Goal: Transaction & Acquisition: Purchase product/service

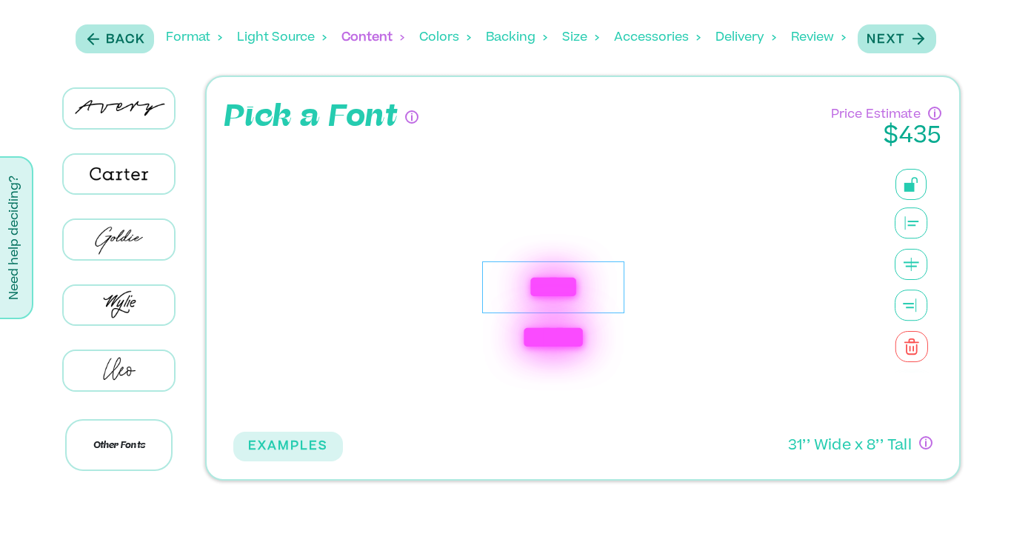
click at [537, 279] on div "**********" at bounding box center [553, 288] width 142 height 52
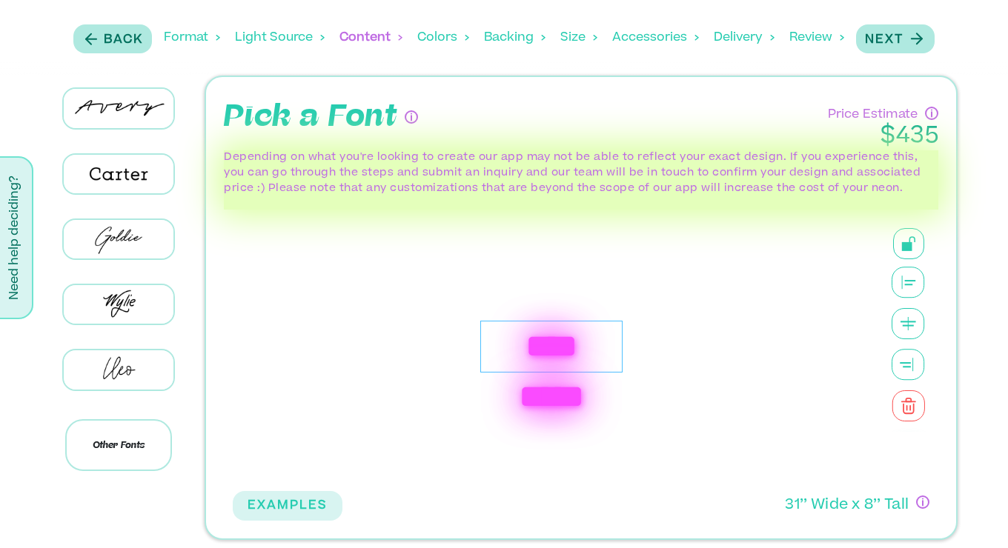
click at [543, 343] on div "**********" at bounding box center [551, 347] width 142 height 52
click at [512, 345] on div "**********" at bounding box center [551, 347] width 142 height 52
click at [115, 35] on p "Back" at bounding box center [123, 40] width 39 height 18
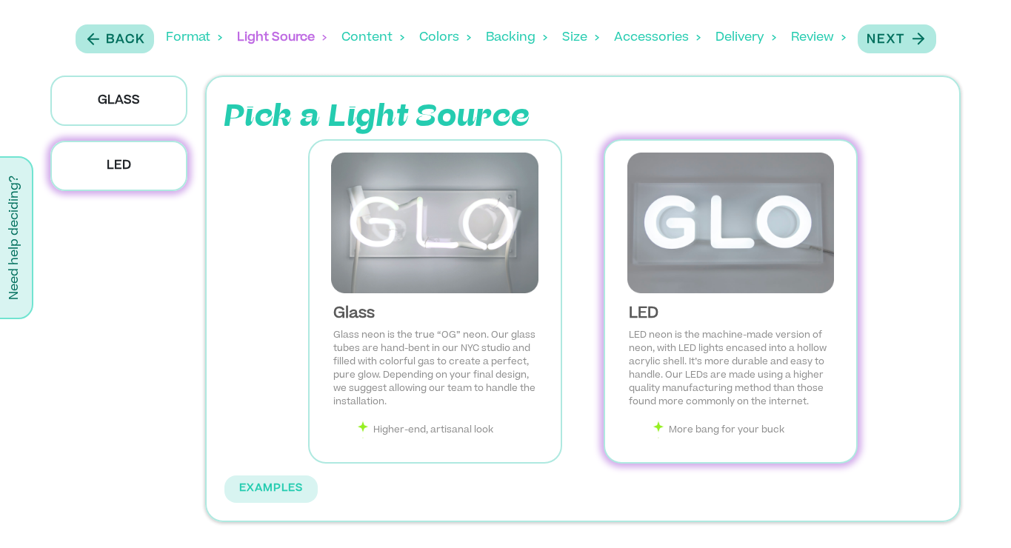
click at [737, 244] on img at bounding box center [730, 223] width 227 height 141
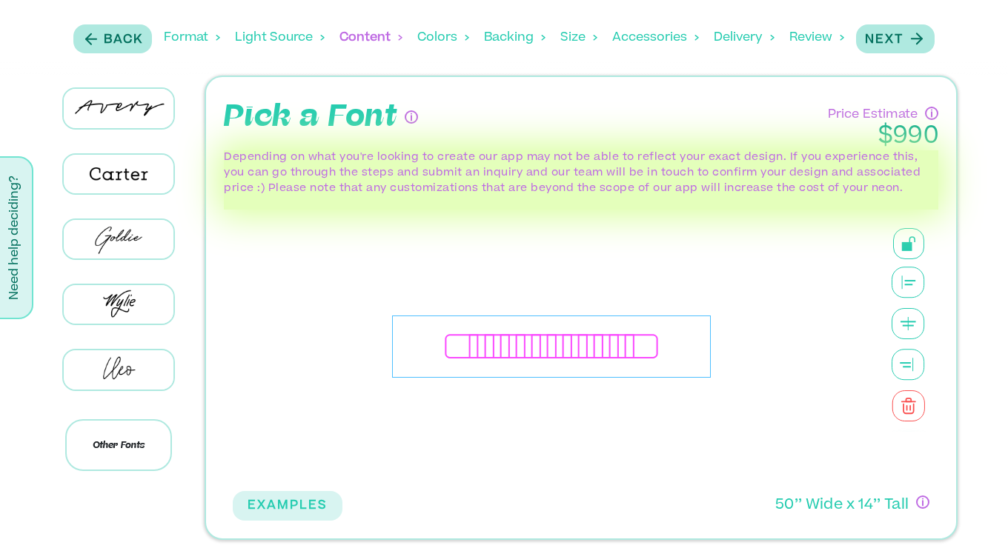
click at [517, 355] on div "**********" at bounding box center [551, 347] width 319 height 63
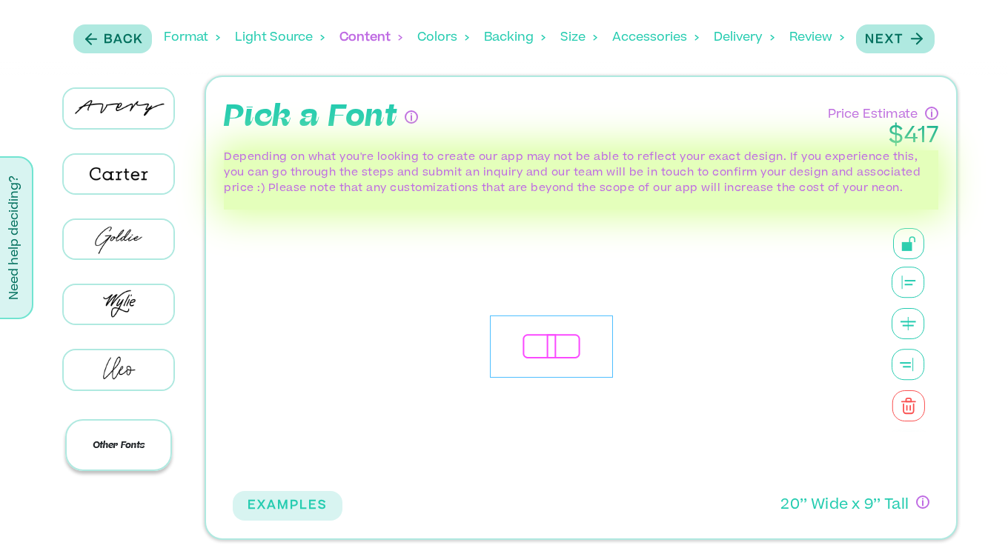
click at [130, 456] on p "Other Fonts" at bounding box center [118, 445] width 107 height 52
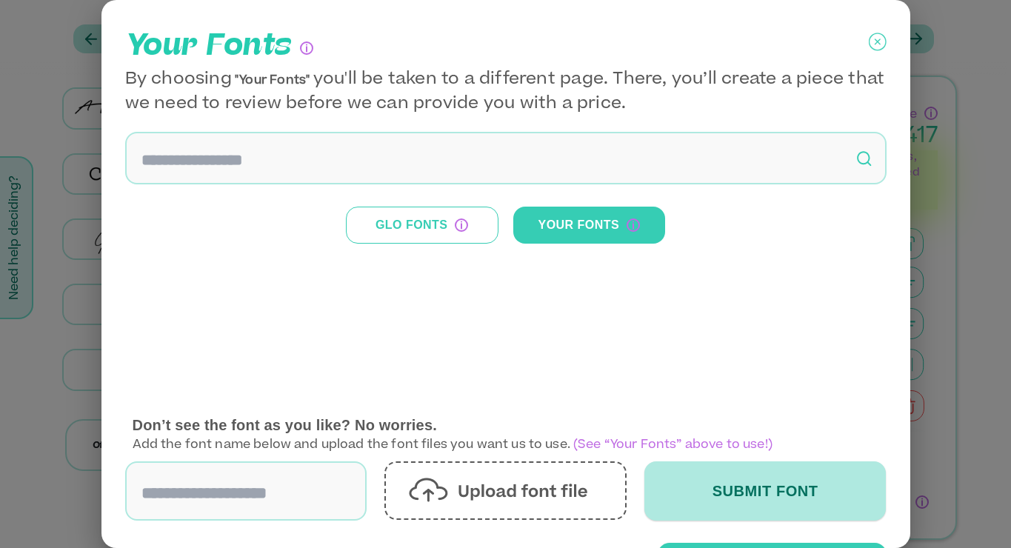
click at [436, 233] on button "Glo Fonts" at bounding box center [422, 225] width 153 height 37
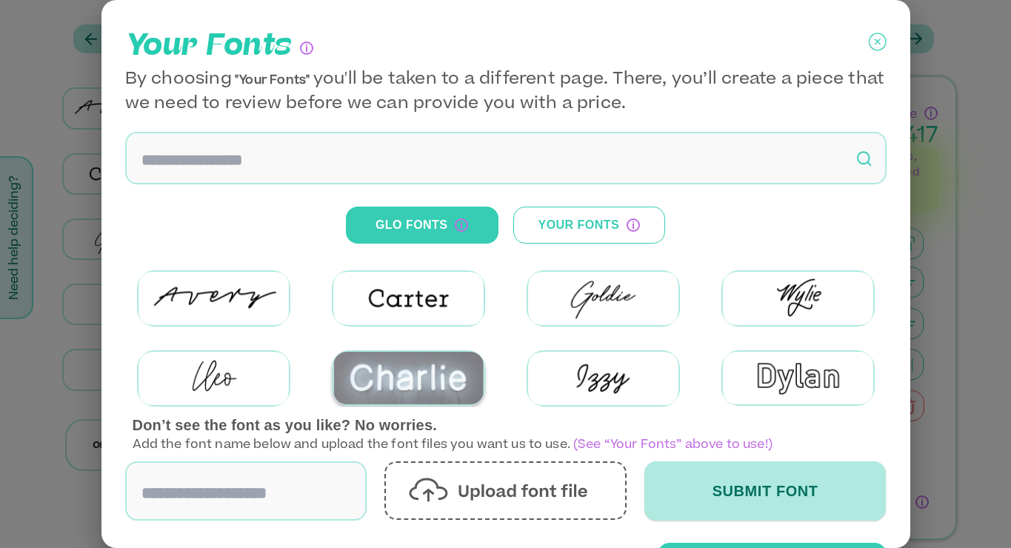
click at [424, 370] on img at bounding box center [408, 378] width 150 height 53
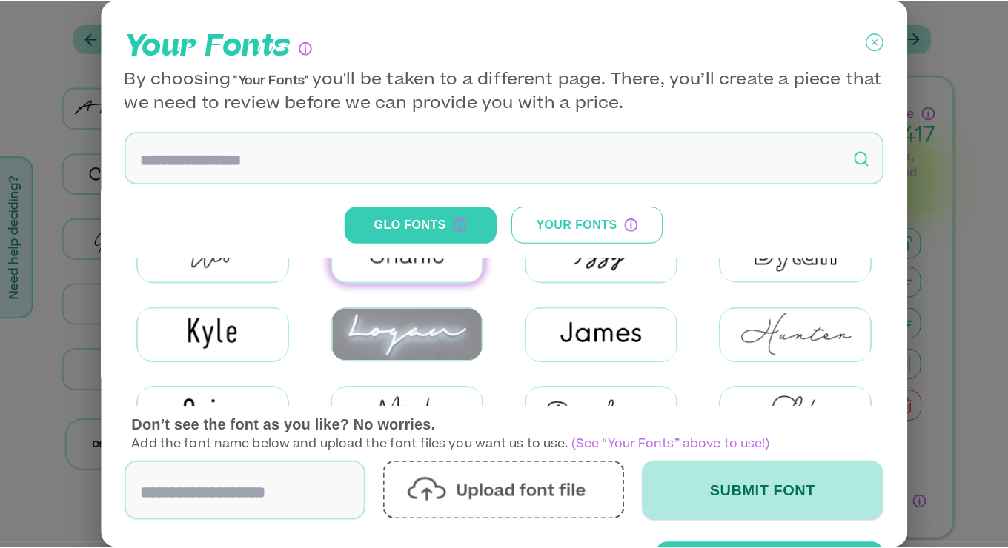
scroll to position [175, 0]
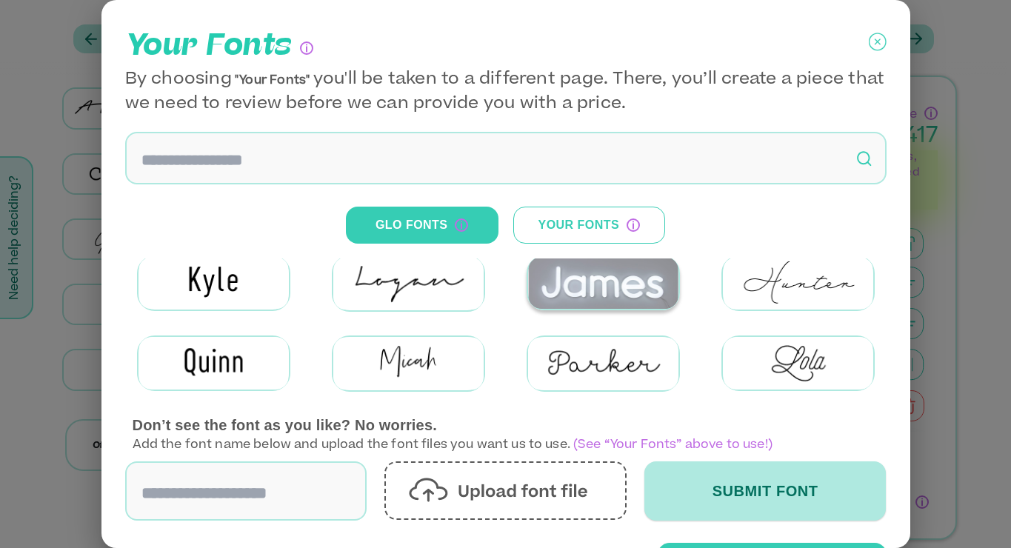
click at [608, 282] on img at bounding box center [603, 283] width 150 height 53
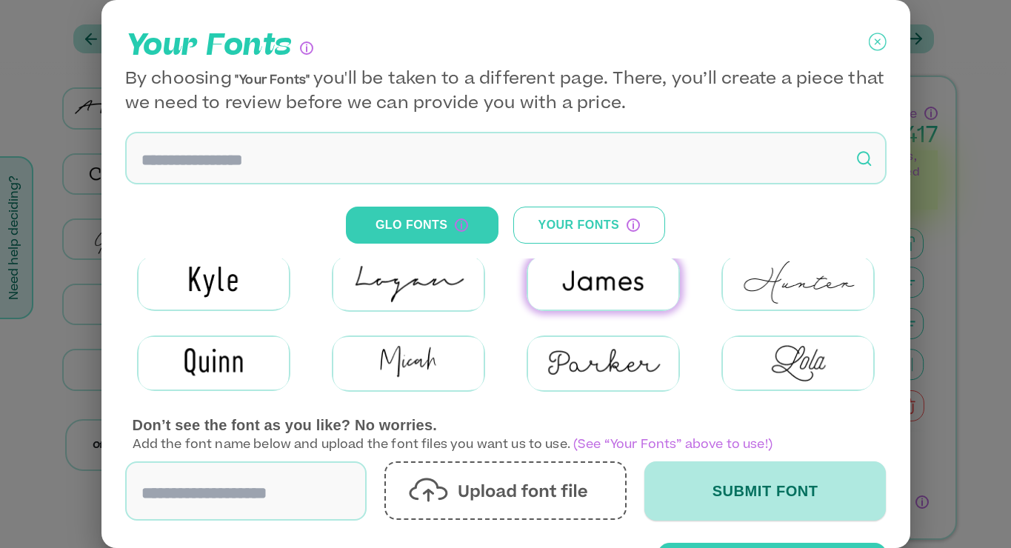
click at [869, 44] on icon at bounding box center [878, 42] width 18 height 37
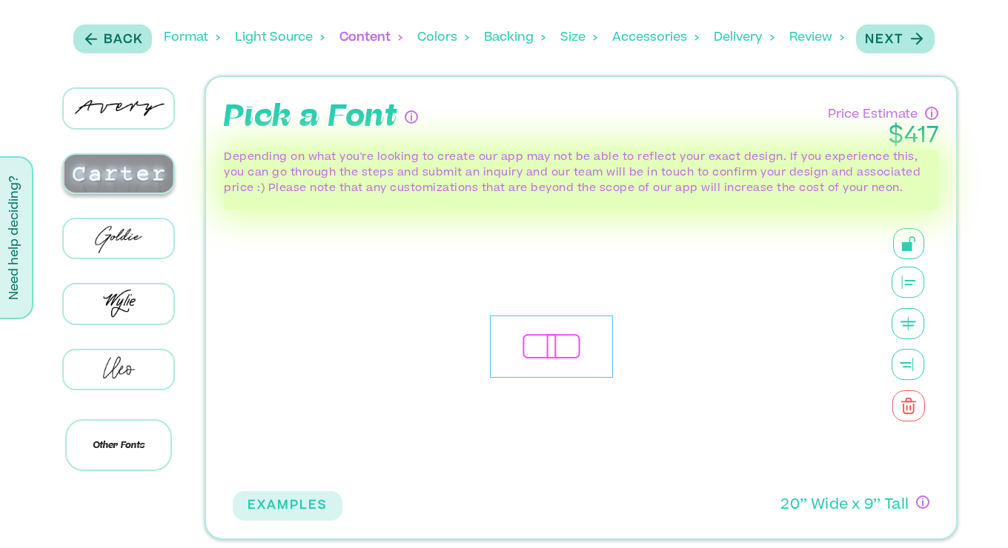
click at [139, 173] on img at bounding box center [119, 174] width 110 height 39
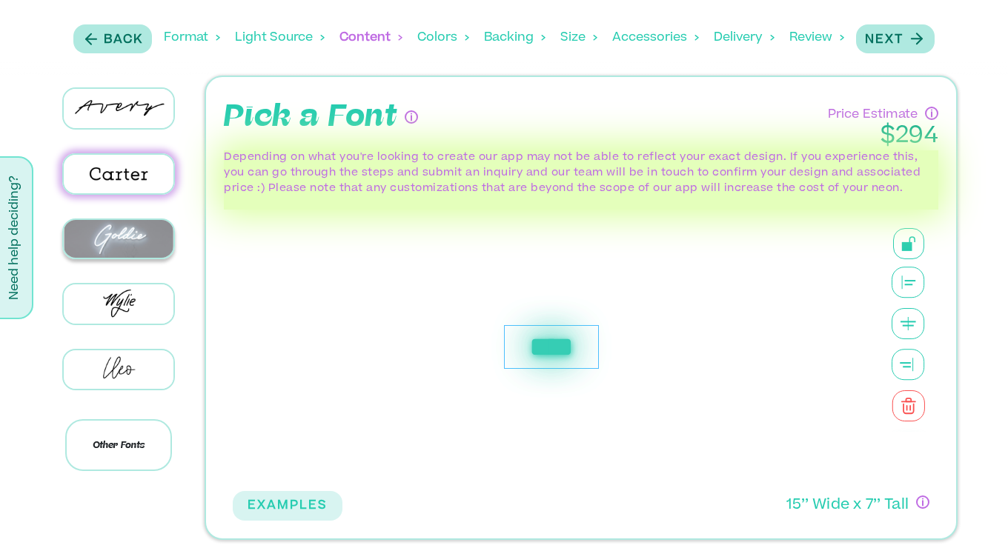
click at [132, 238] on img at bounding box center [119, 239] width 110 height 39
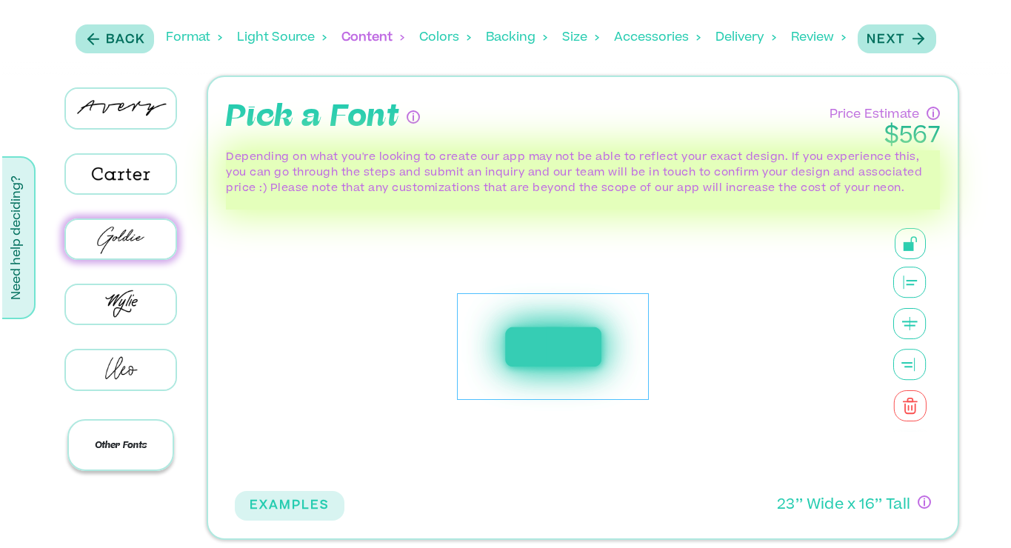
scroll to position [4, 0]
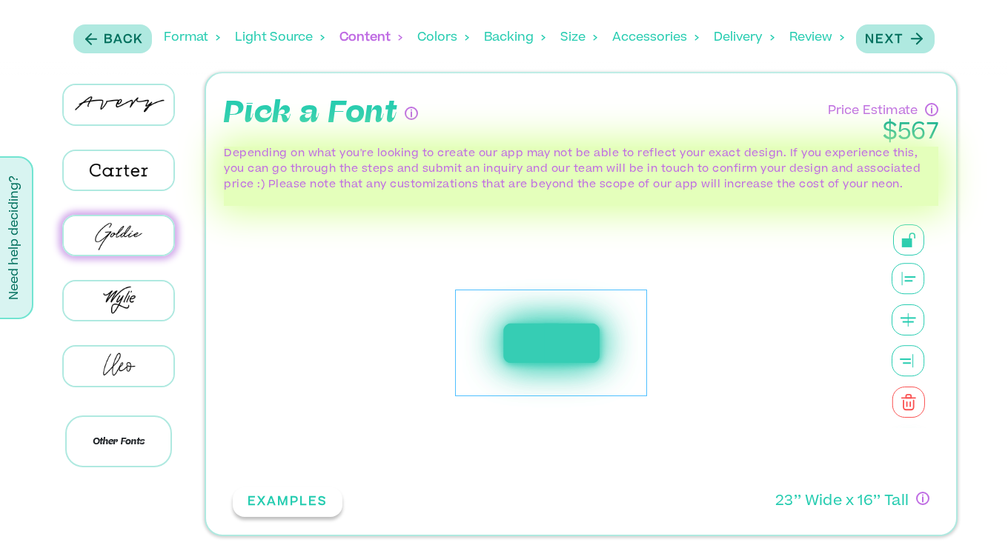
click at [264, 493] on button "EXAMPLES" at bounding box center [288, 502] width 110 height 30
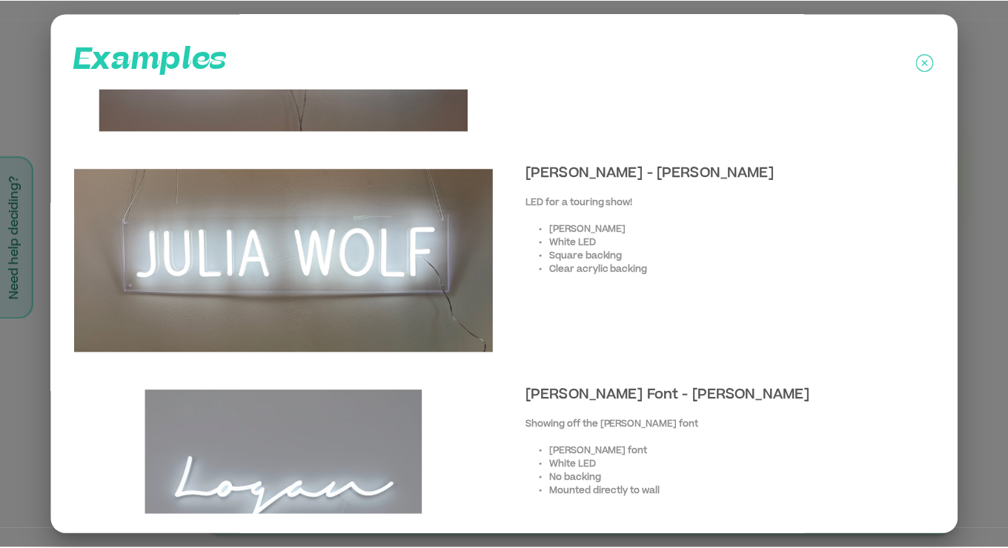
scroll to position [1710, 0]
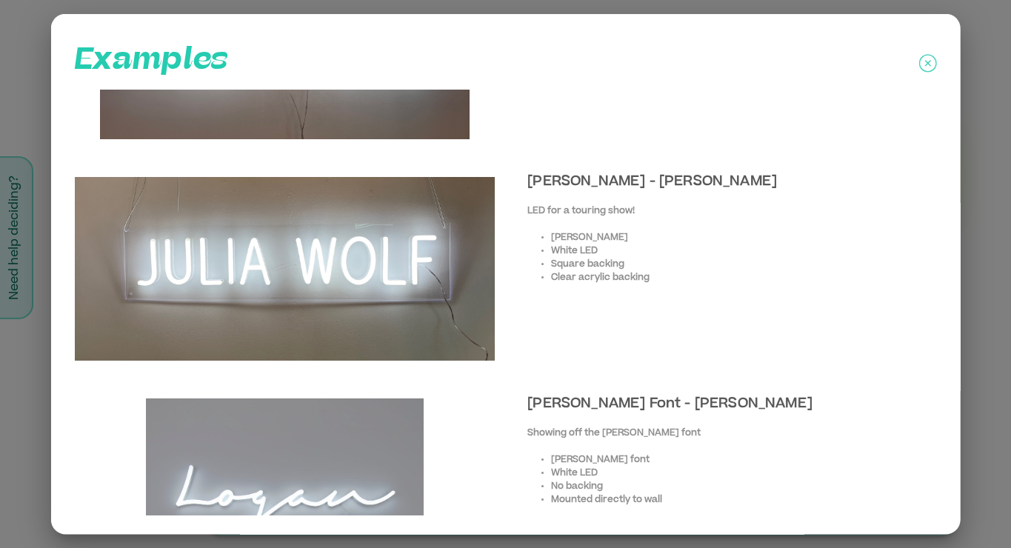
click at [929, 61] on icon at bounding box center [928, 63] width 18 height 37
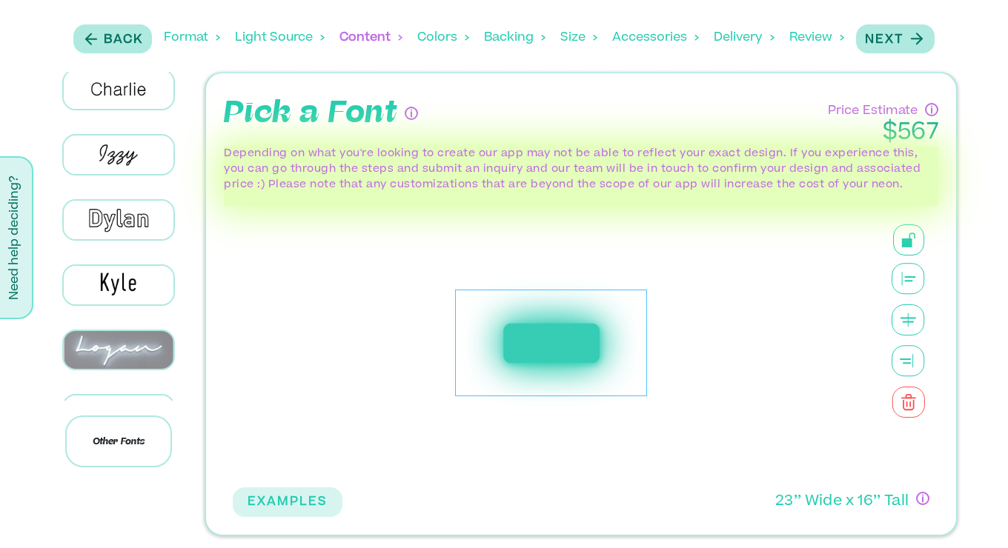
scroll to position [407, 0]
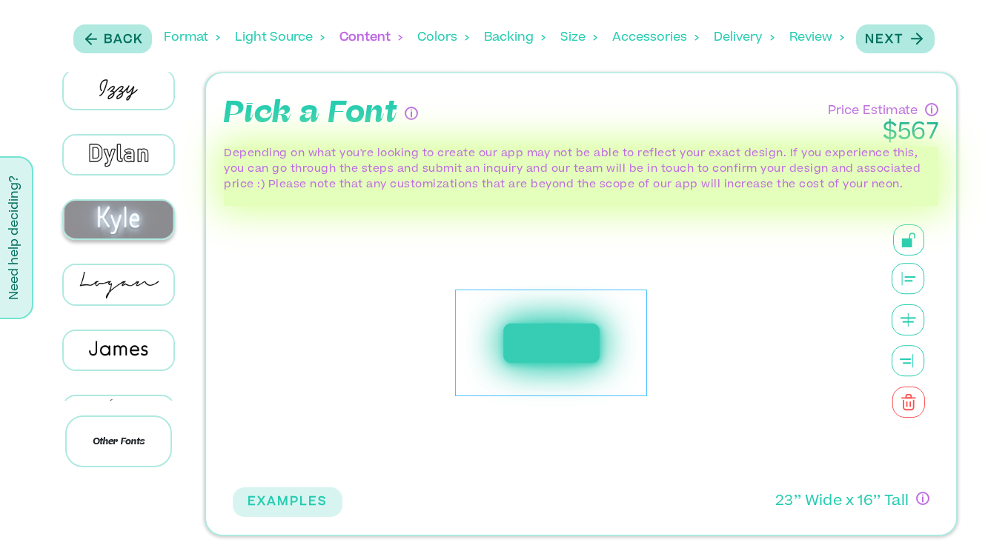
click at [108, 202] on img at bounding box center [119, 220] width 110 height 39
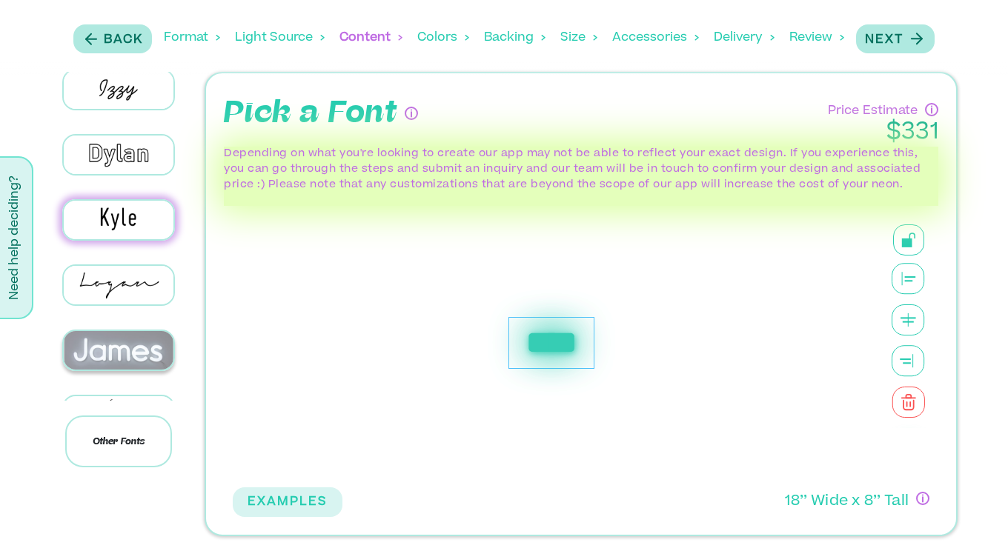
click at [126, 337] on img at bounding box center [119, 350] width 110 height 39
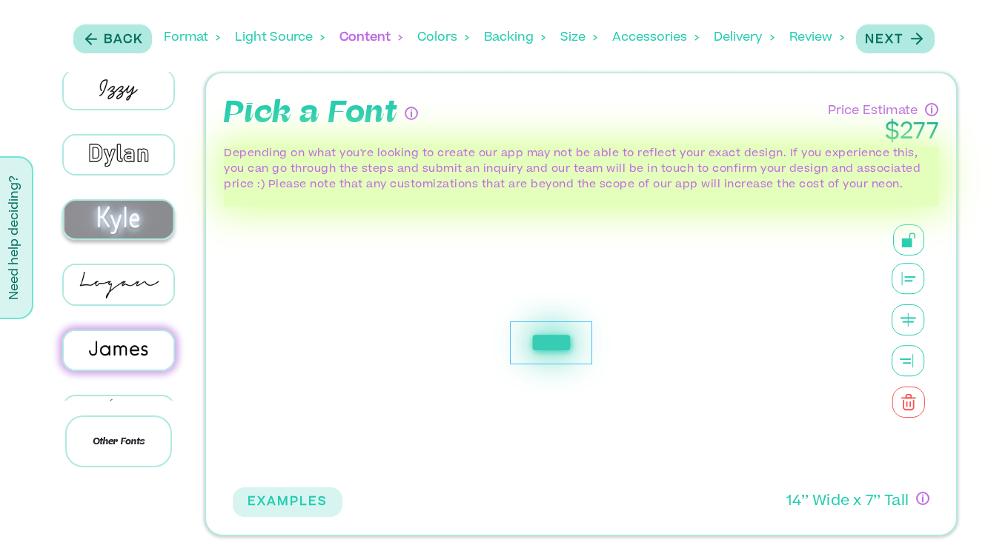
click at [118, 214] on img at bounding box center [119, 220] width 110 height 39
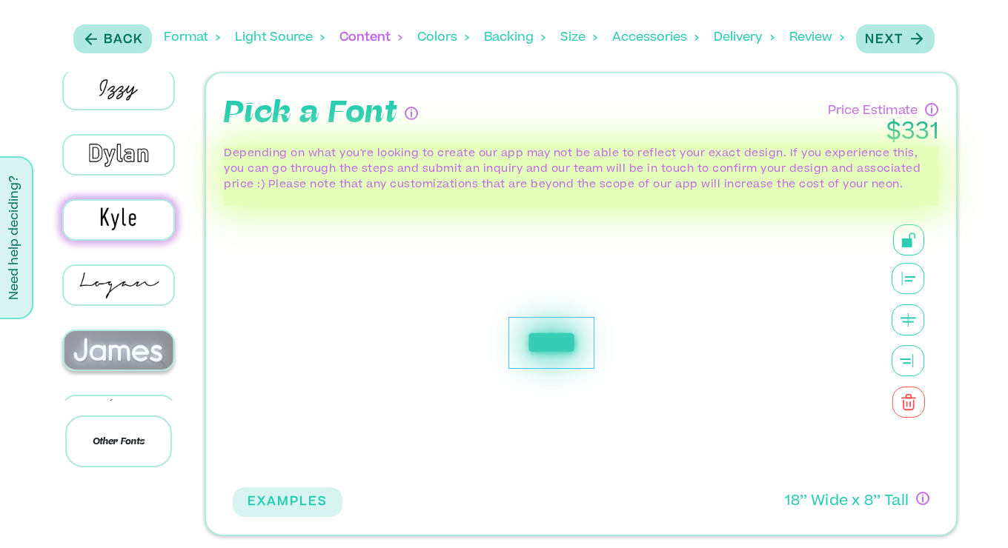
click at [106, 338] on img at bounding box center [119, 350] width 110 height 39
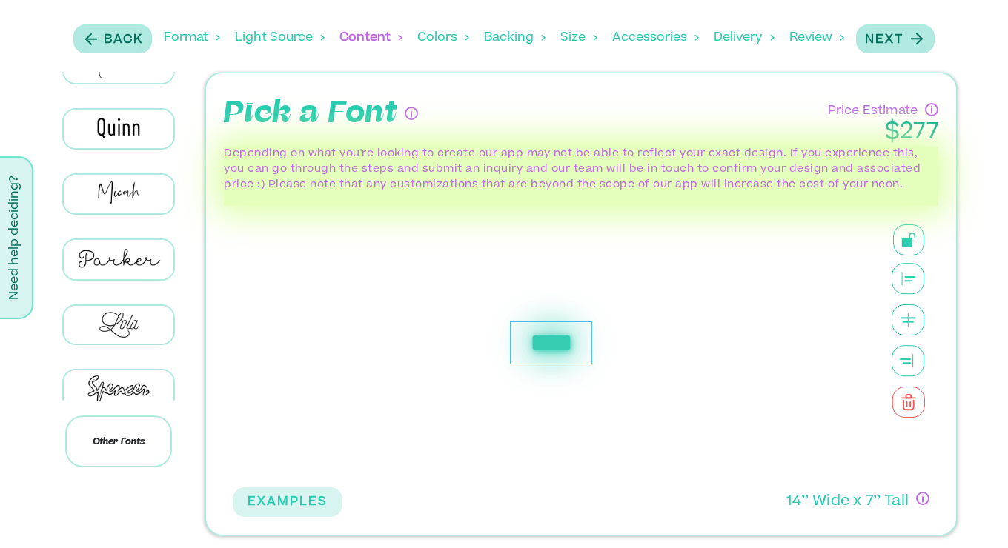
scroll to position [759, 0]
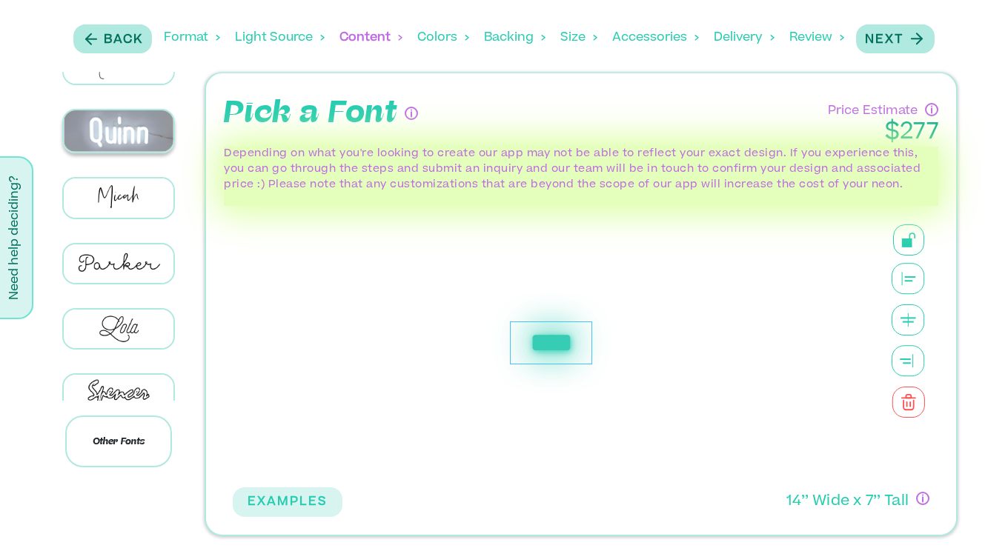
click at [106, 117] on img at bounding box center [119, 131] width 110 height 42
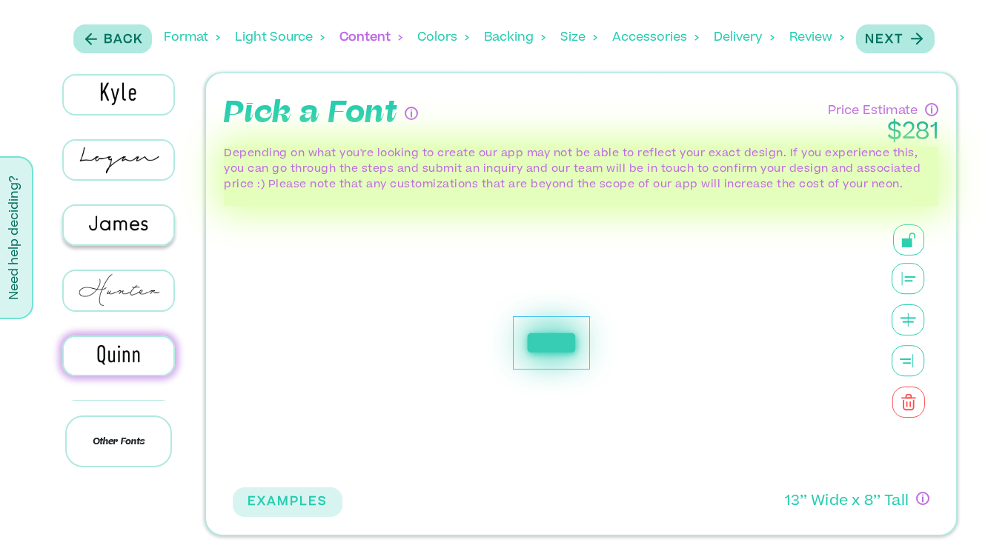
scroll to position [528, 0]
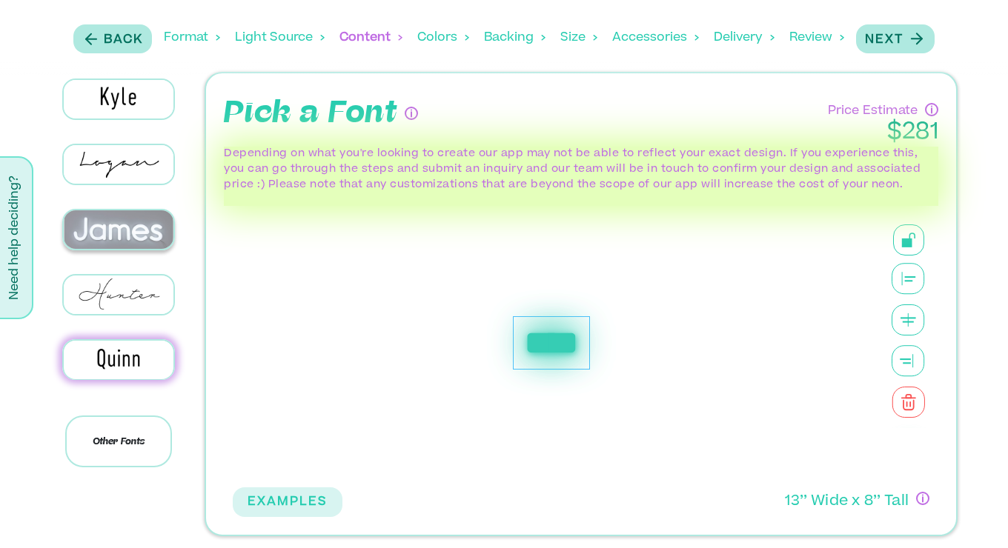
click at [122, 222] on img at bounding box center [119, 229] width 110 height 39
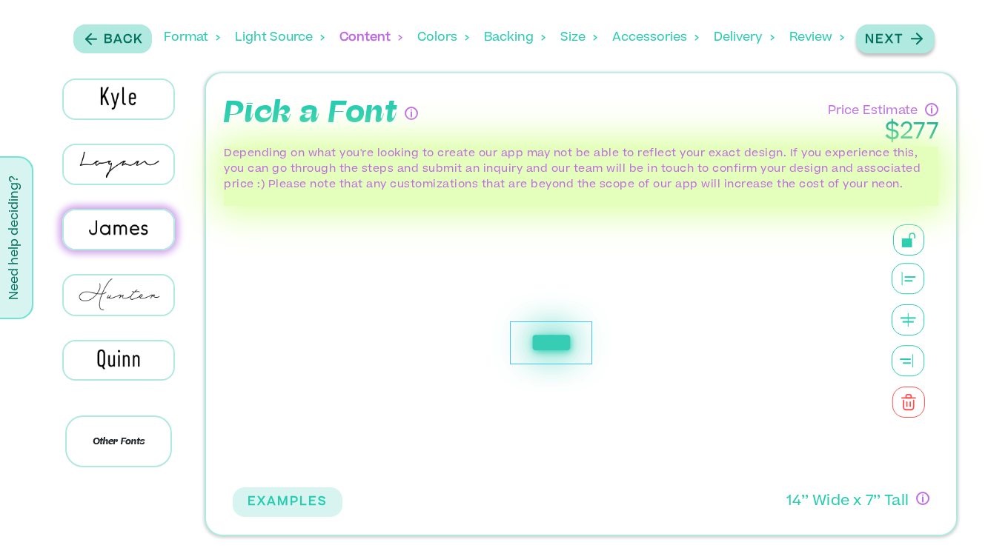
click at [895, 42] on p "Next" at bounding box center [884, 40] width 39 height 18
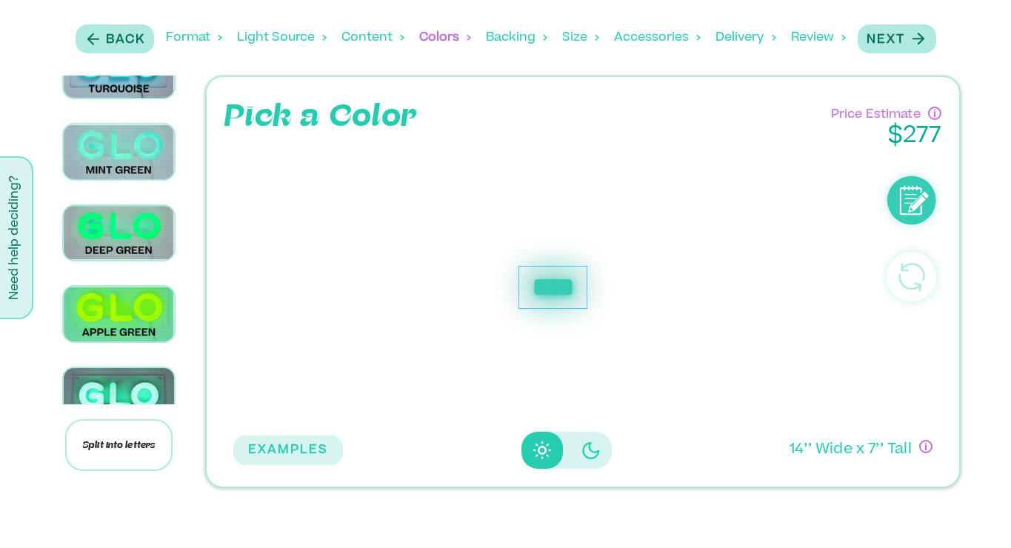
scroll to position [1425, 0]
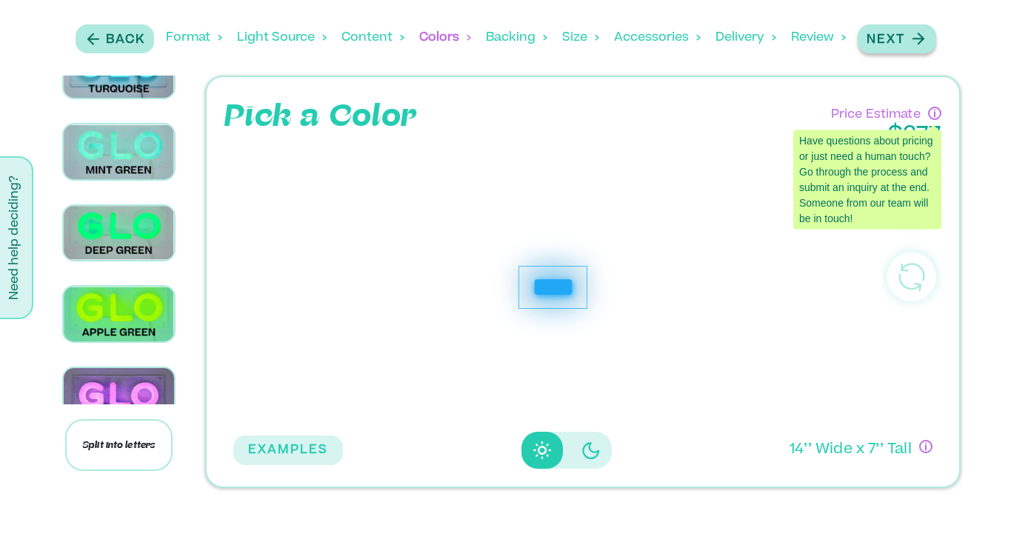
click at [901, 44] on p "Next" at bounding box center [886, 40] width 39 height 18
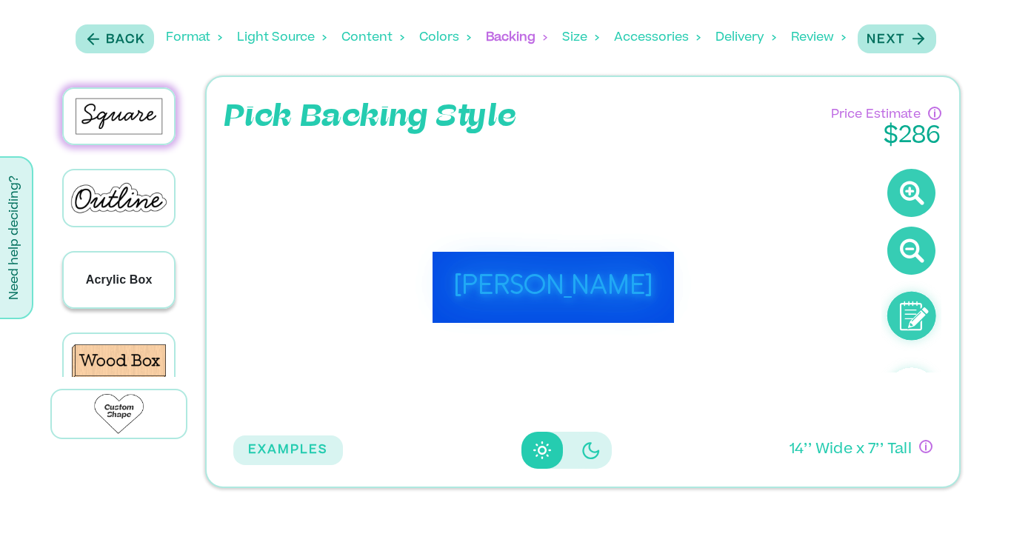
click at [119, 258] on div "Acrylic Box" at bounding box center [119, 280] width 110 height 55
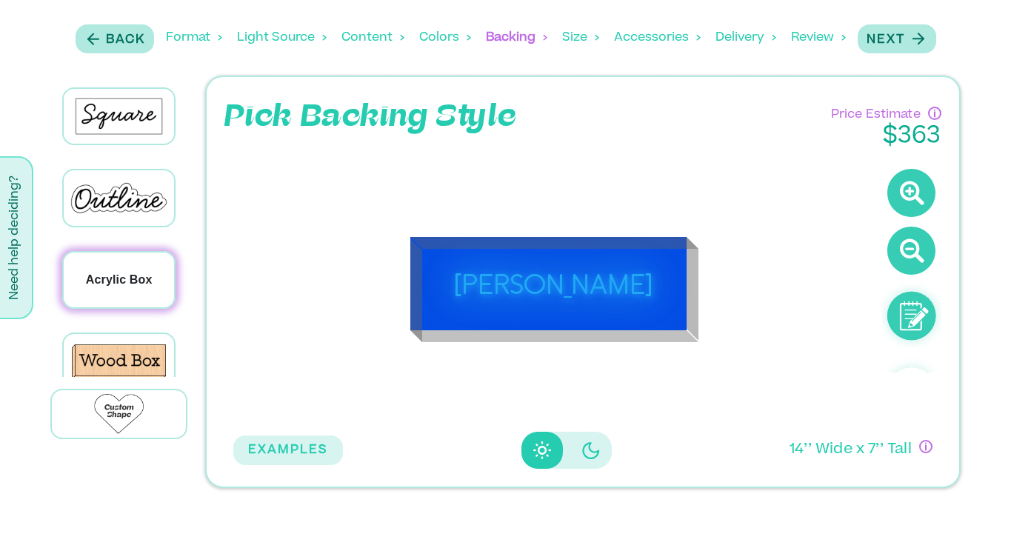
click at [90, 287] on div "Acrylic Box" at bounding box center [119, 280] width 110 height 55
click at [107, 353] on p "Wood Box" at bounding box center [119, 362] width 59 height 18
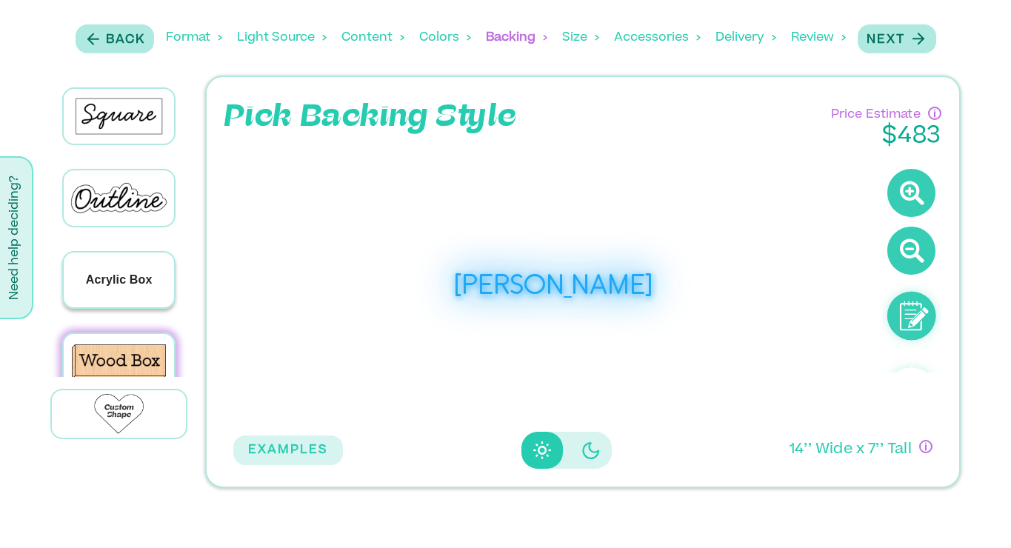
click at [117, 281] on p "Acrylic Box" at bounding box center [119, 280] width 67 height 18
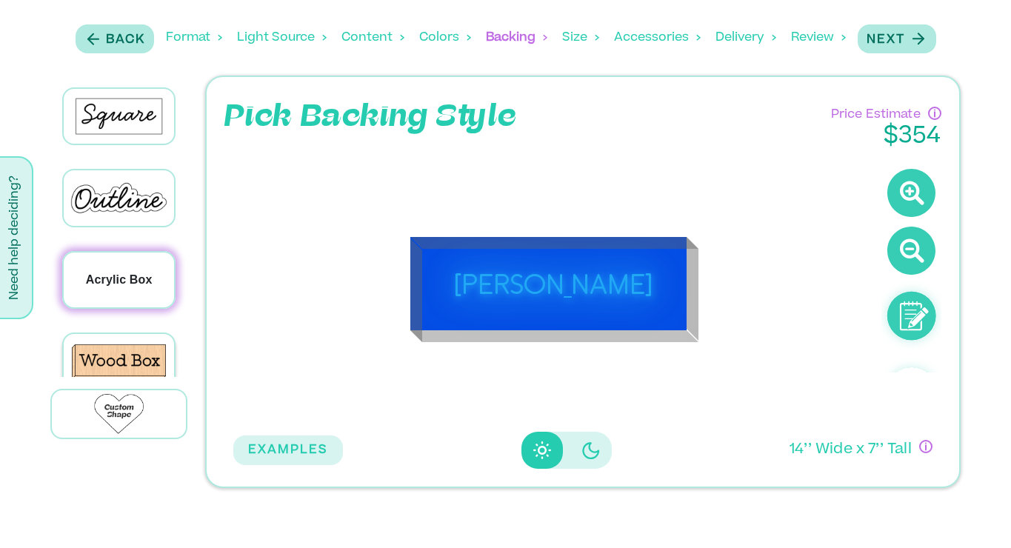
scroll to position [98, 0]
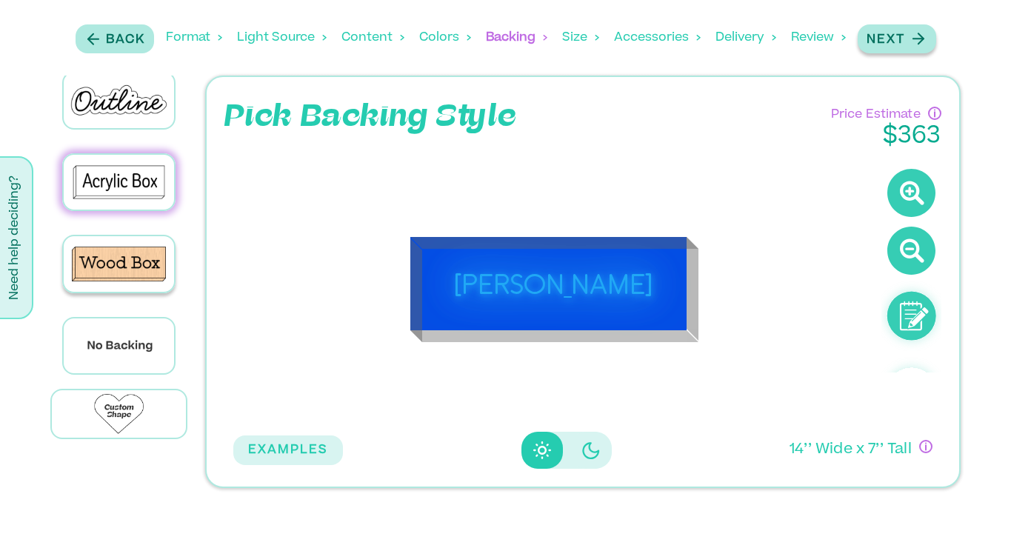
click at [900, 42] on p "Next" at bounding box center [886, 40] width 39 height 18
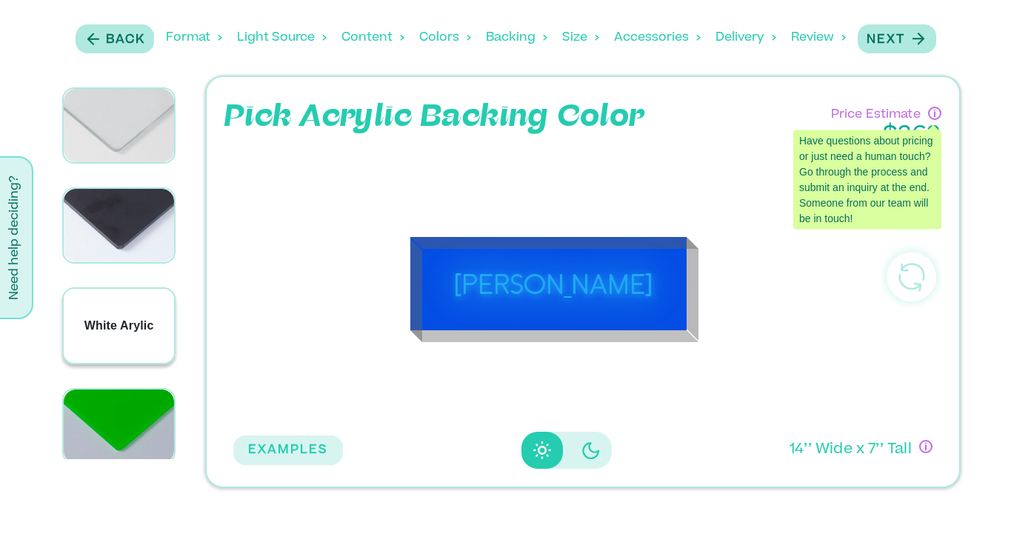
click at [161, 342] on div "White Arylic" at bounding box center [119, 325] width 110 height 73
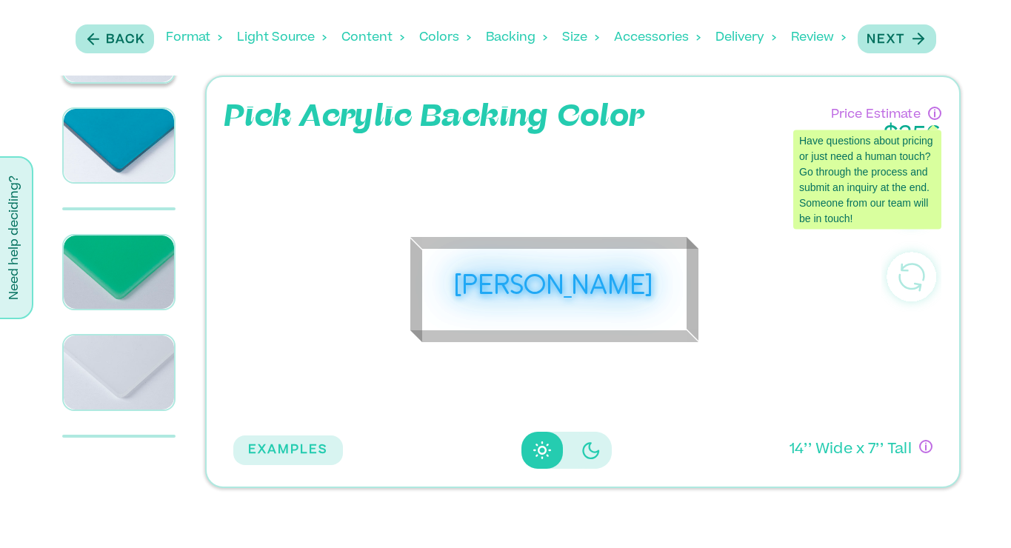
scroll to position [1270, 0]
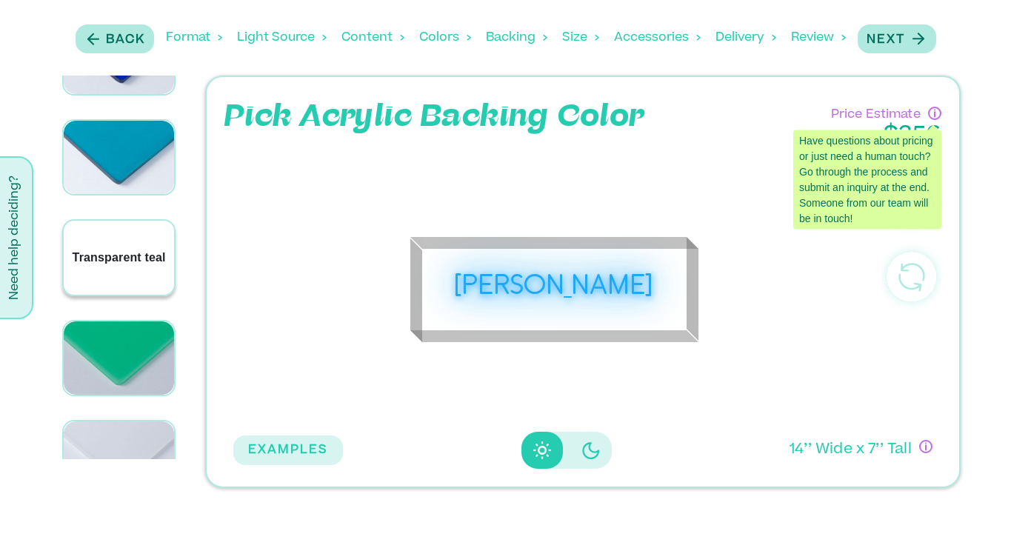
click at [116, 249] on p "Transparent teal" at bounding box center [119, 258] width 93 height 18
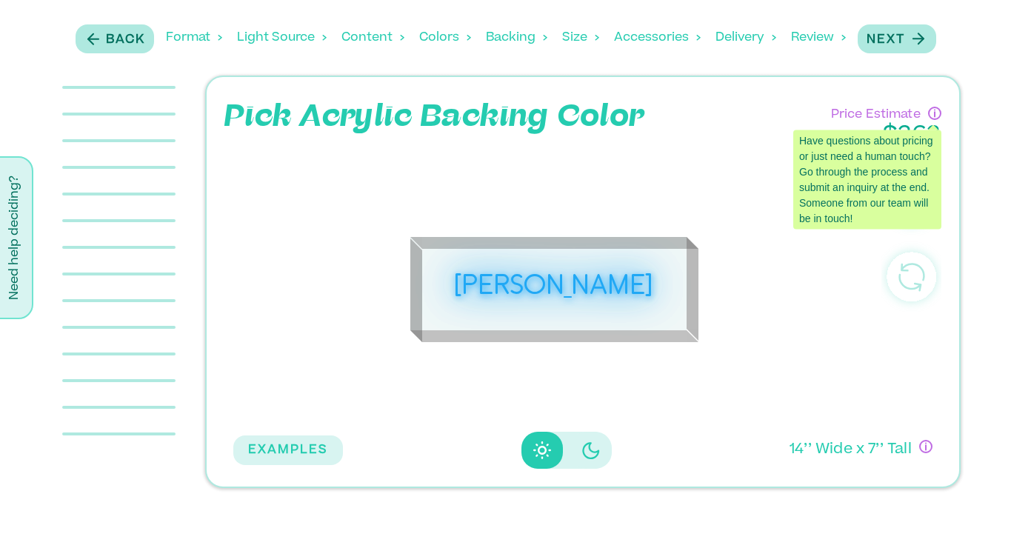
scroll to position [3242, 0]
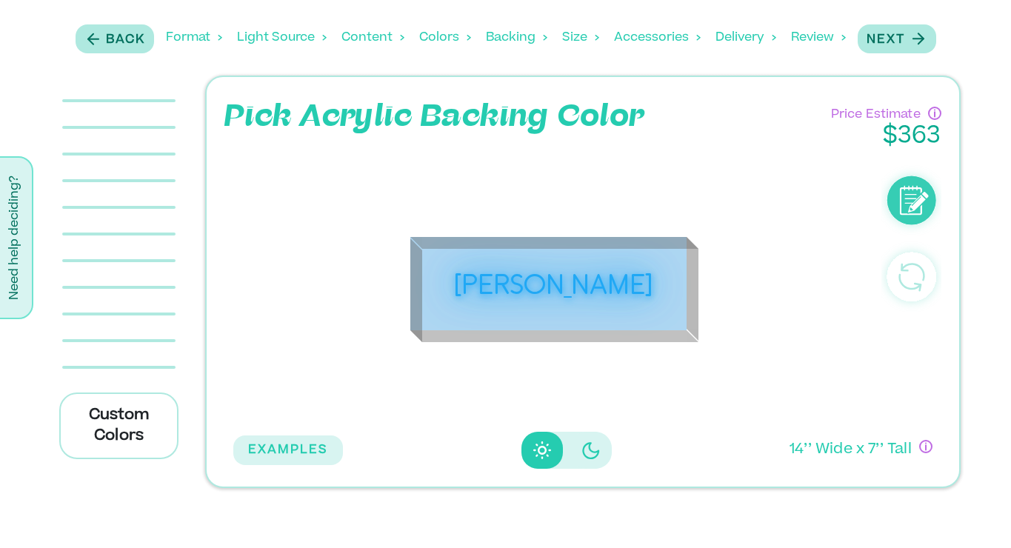
scroll to position [5333, 0]
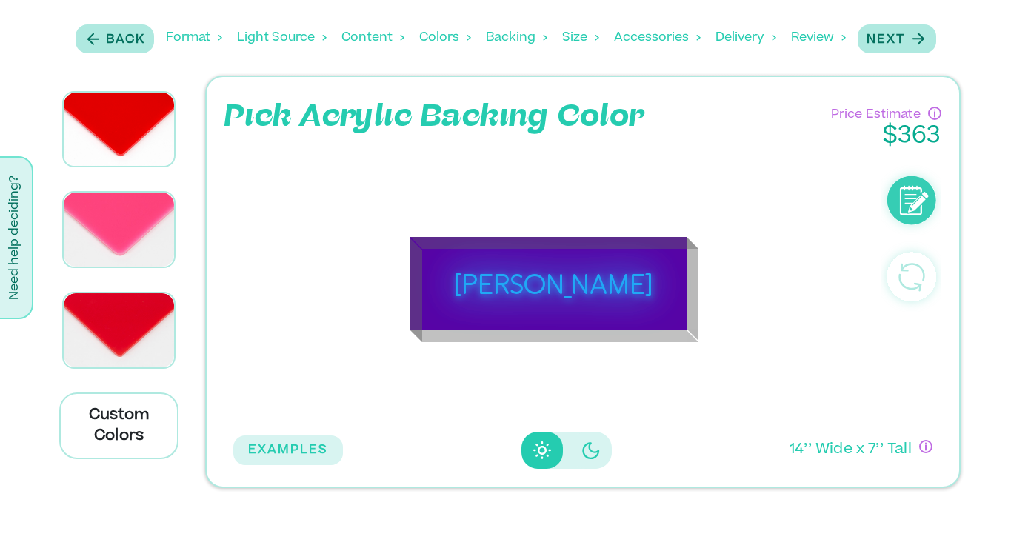
scroll to position [7893, 0]
click at [124, 66] on div "Purple" at bounding box center [119, 29] width 110 height 73
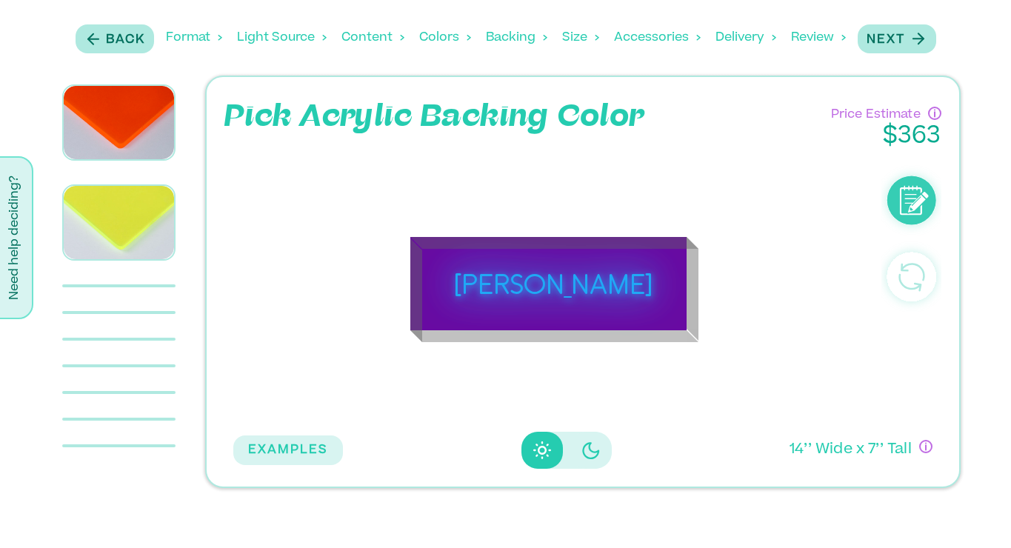
scroll to position [2220, 0]
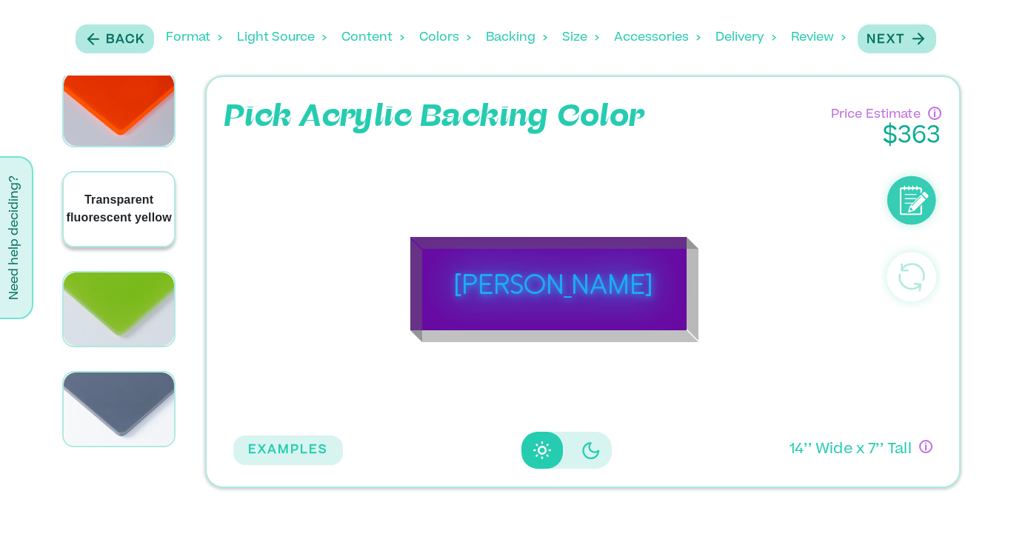
click at [119, 191] on p "Transparent fluorescent yellow" at bounding box center [119, 209] width 110 height 36
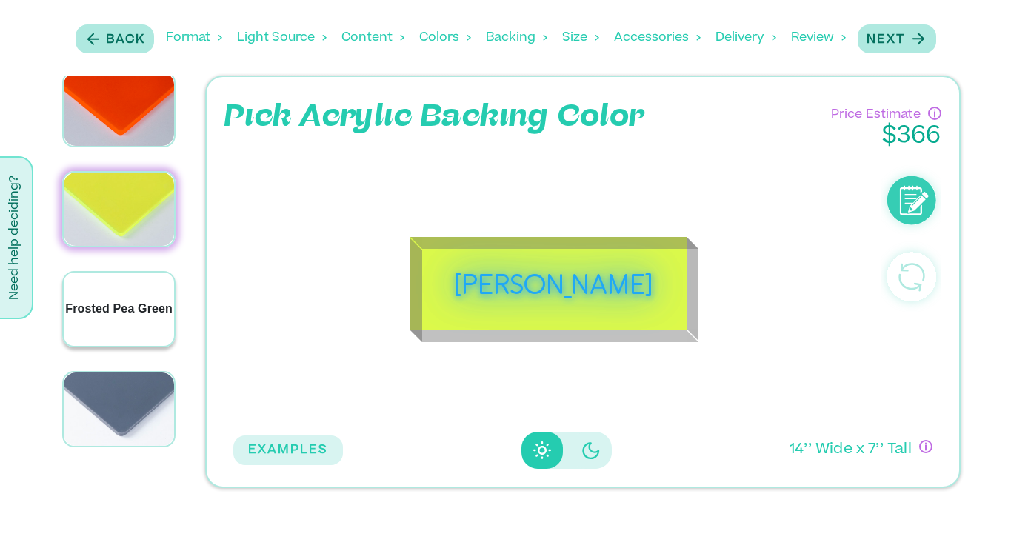
click at [109, 300] on p "Frosted Pea Green" at bounding box center [118, 309] width 107 height 18
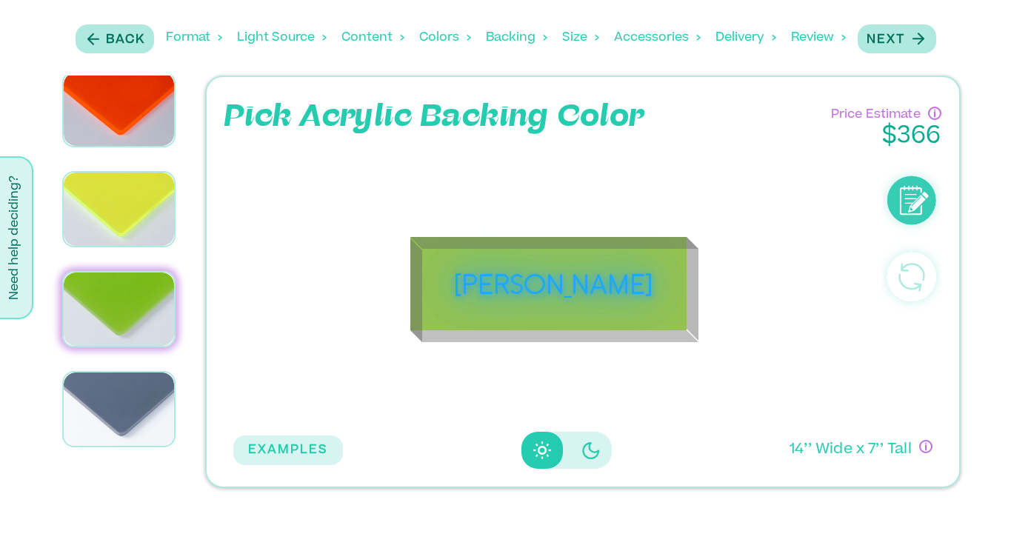
click at [113, 159] on div at bounding box center [118, 209] width 155 height 100
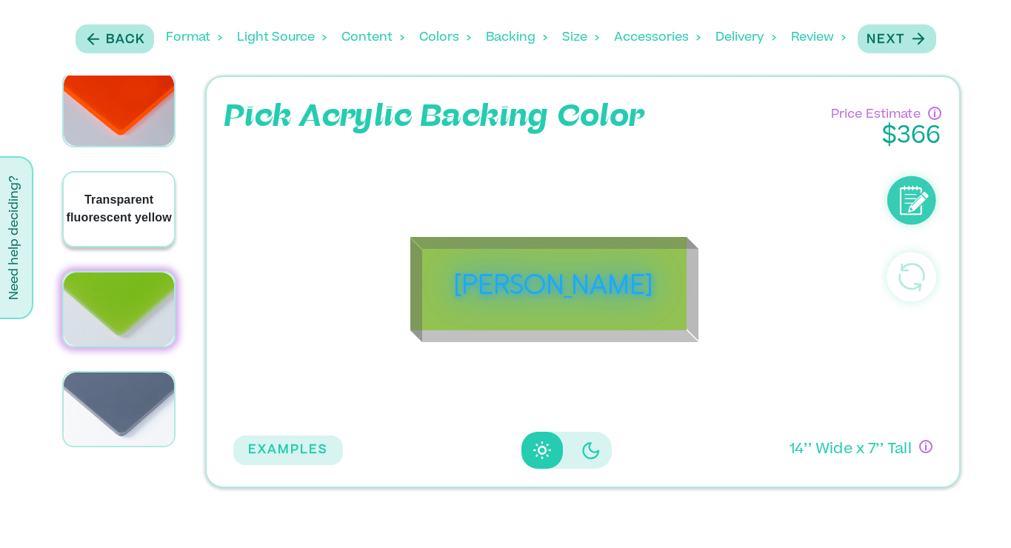
click at [109, 191] on p "Transparent fluorescent yellow" at bounding box center [119, 209] width 110 height 36
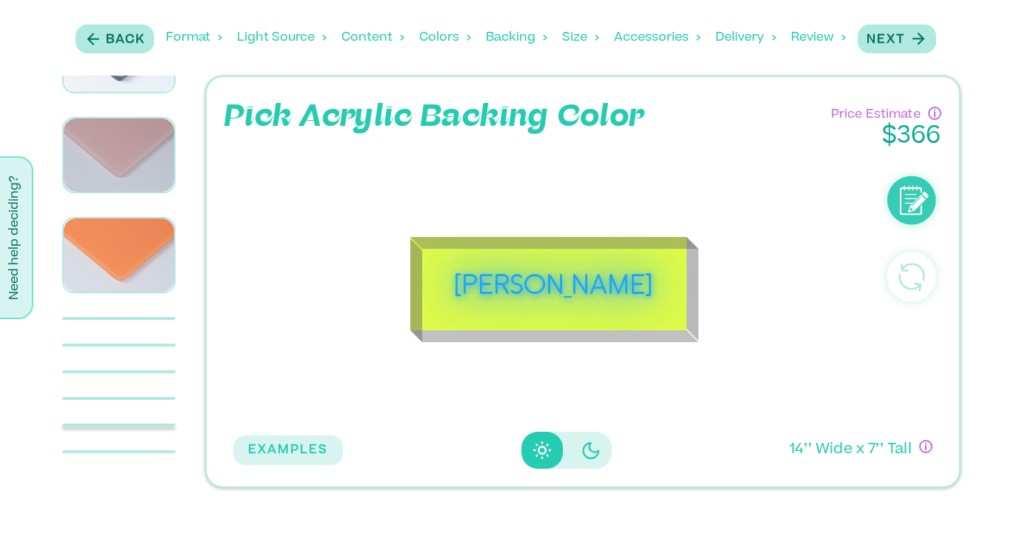
scroll to position [2875, 0]
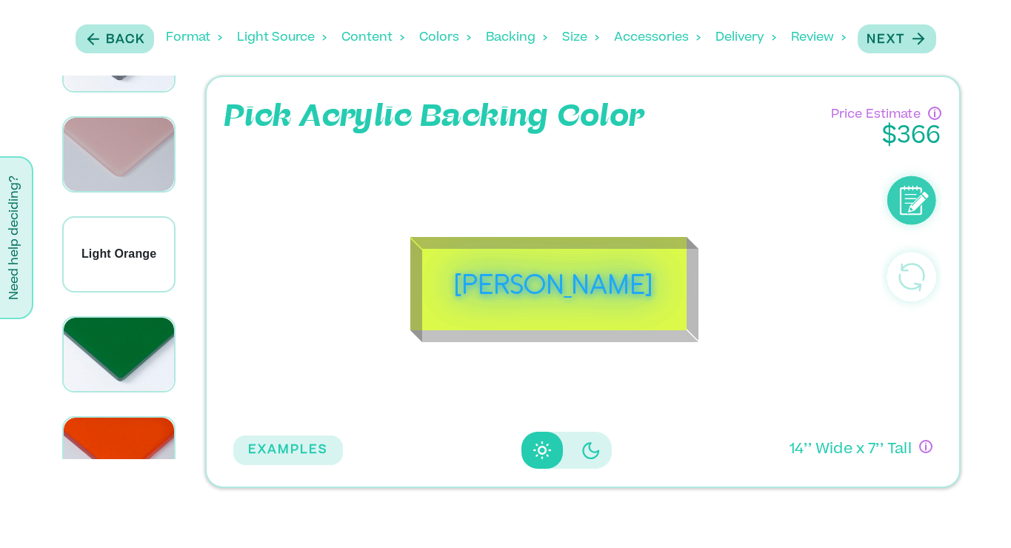
click at [109, 218] on div "Light Orange" at bounding box center [119, 254] width 110 height 73
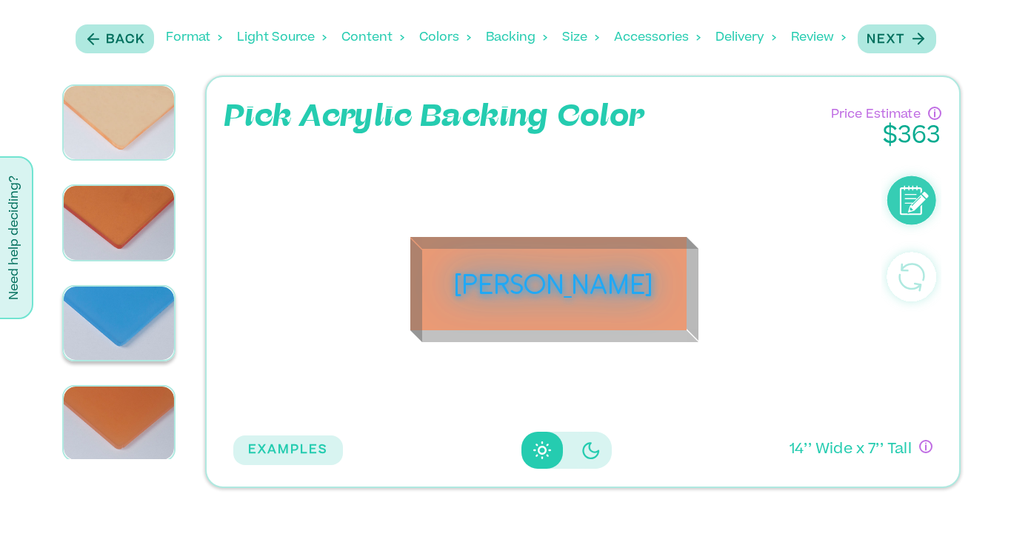
scroll to position [3311, 0]
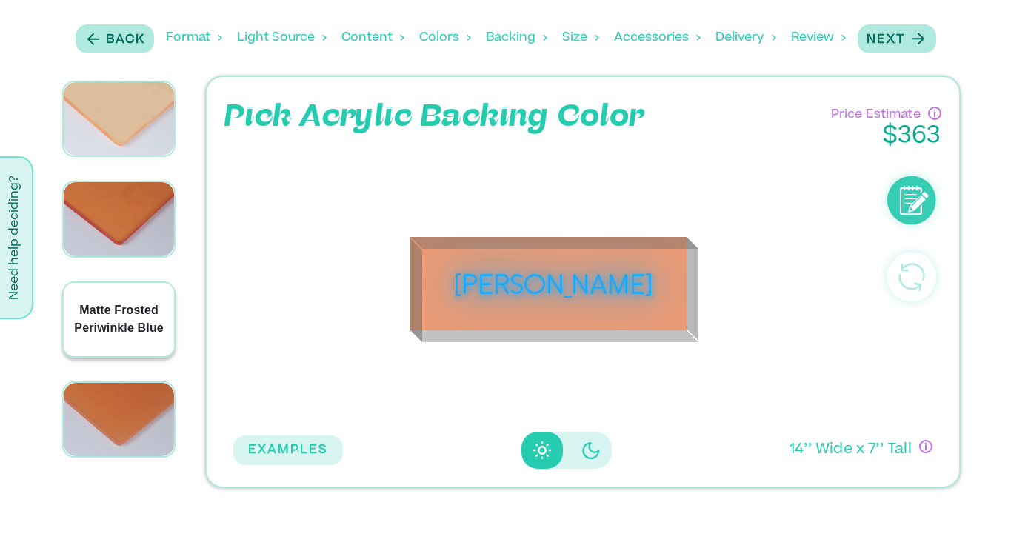
click at [121, 283] on div "Matte Frosted Periwinkle Blue" at bounding box center [119, 319] width 110 height 73
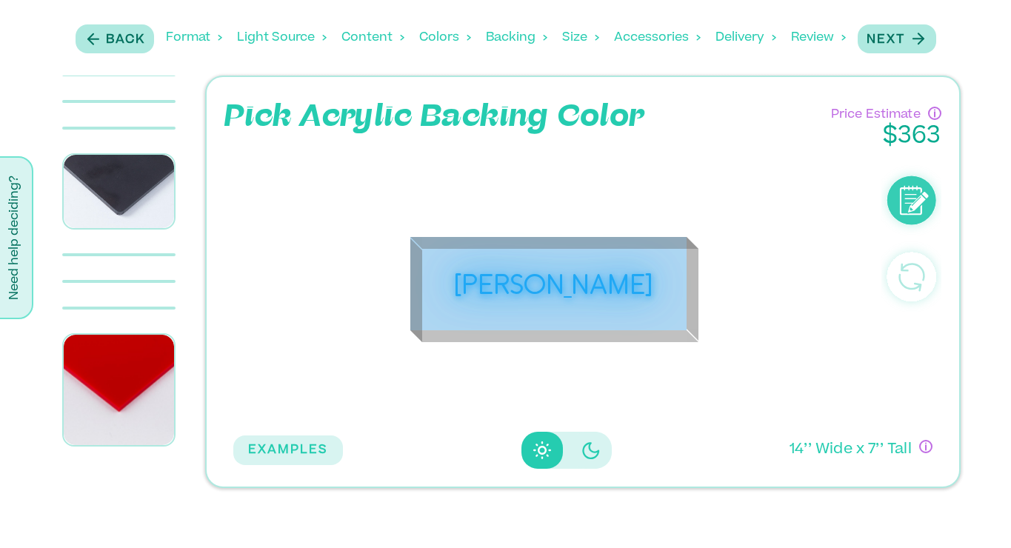
scroll to position [3989, 0]
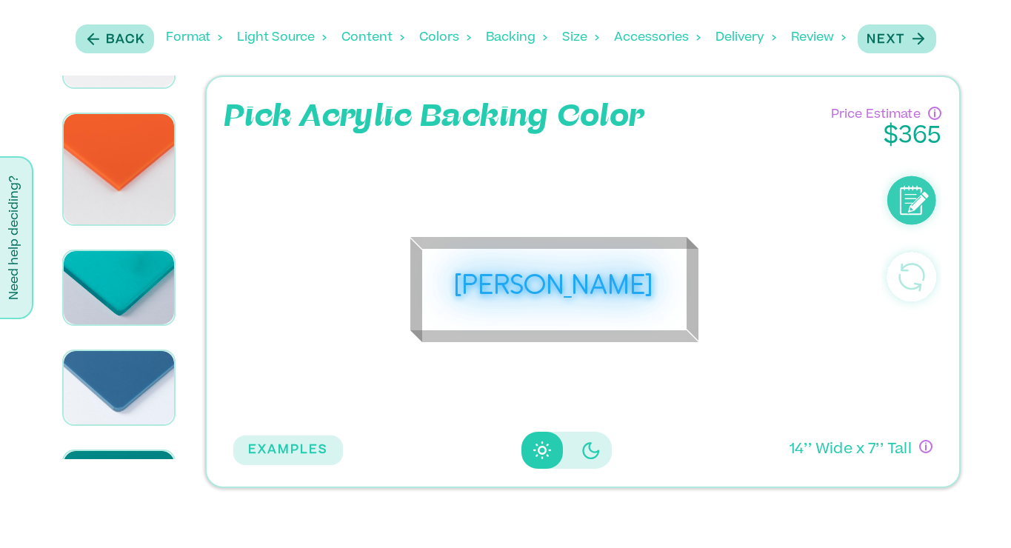
scroll to position [4973, 0]
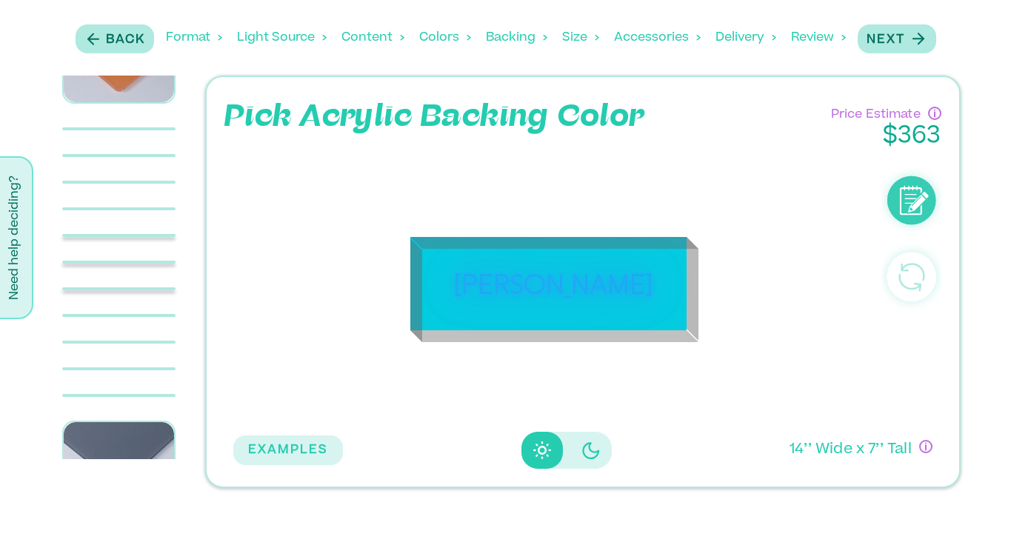
scroll to position [3670, 0]
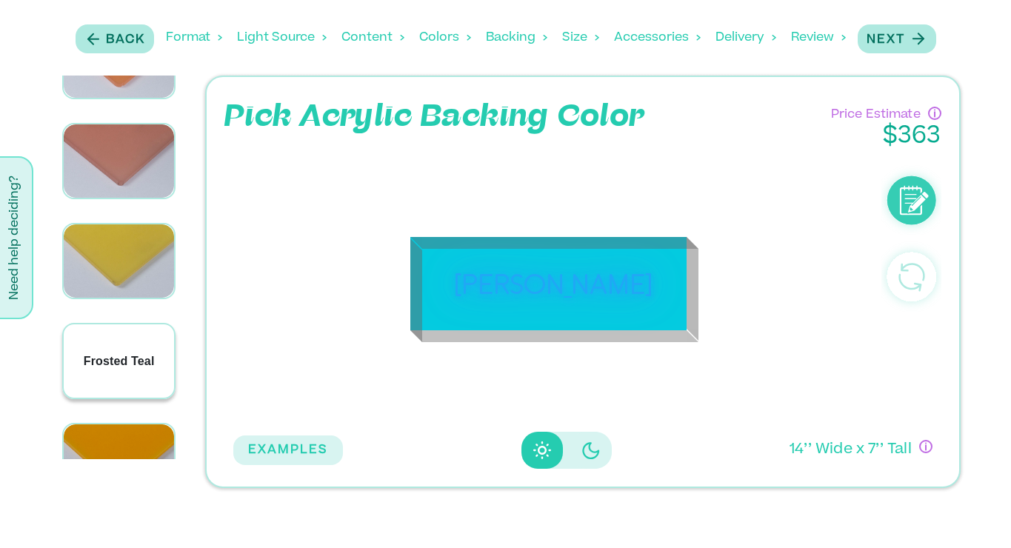
click at [119, 353] on p "Frosted Teal" at bounding box center [119, 362] width 71 height 18
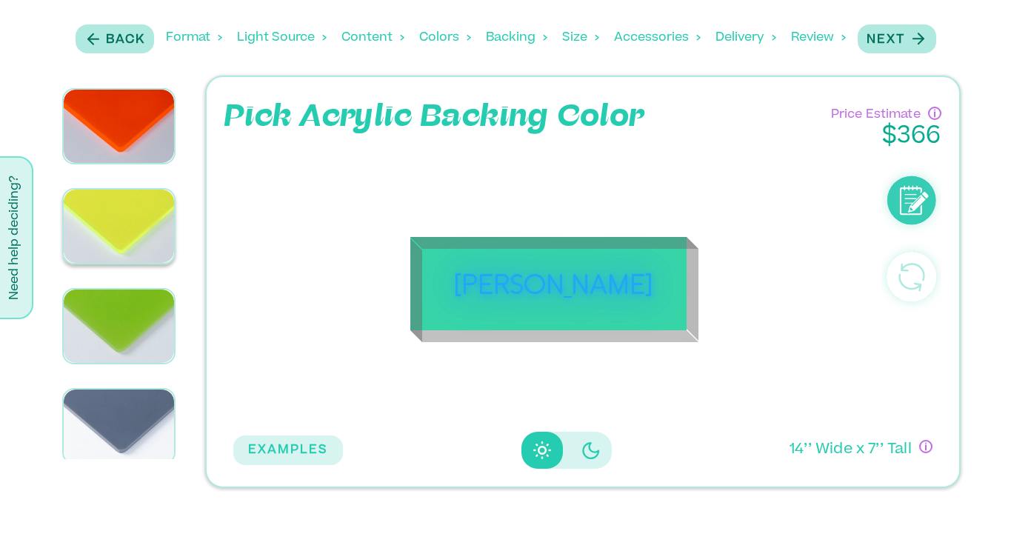
scroll to position [2196, 0]
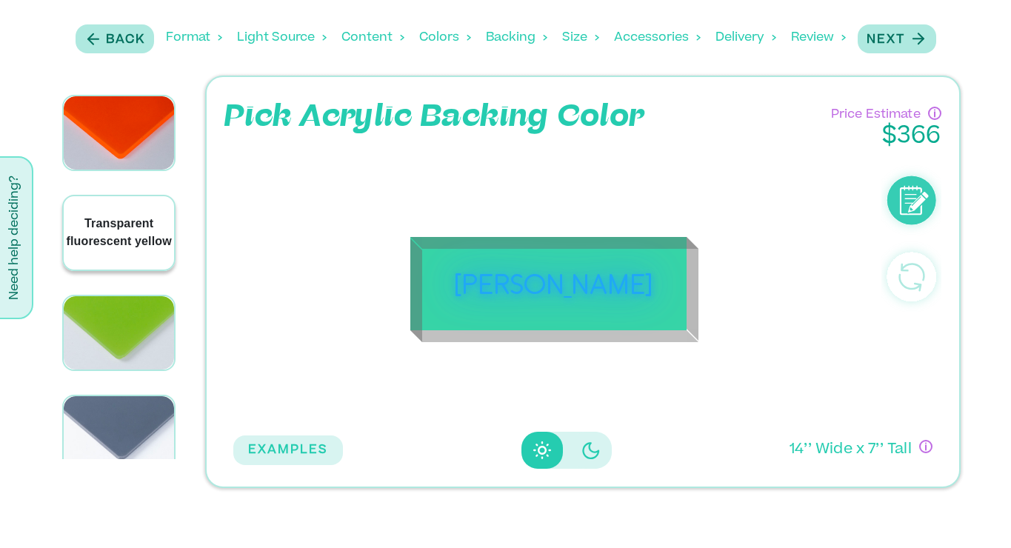
click at [121, 215] on p "Transparent fluorescent yellow" at bounding box center [119, 233] width 110 height 36
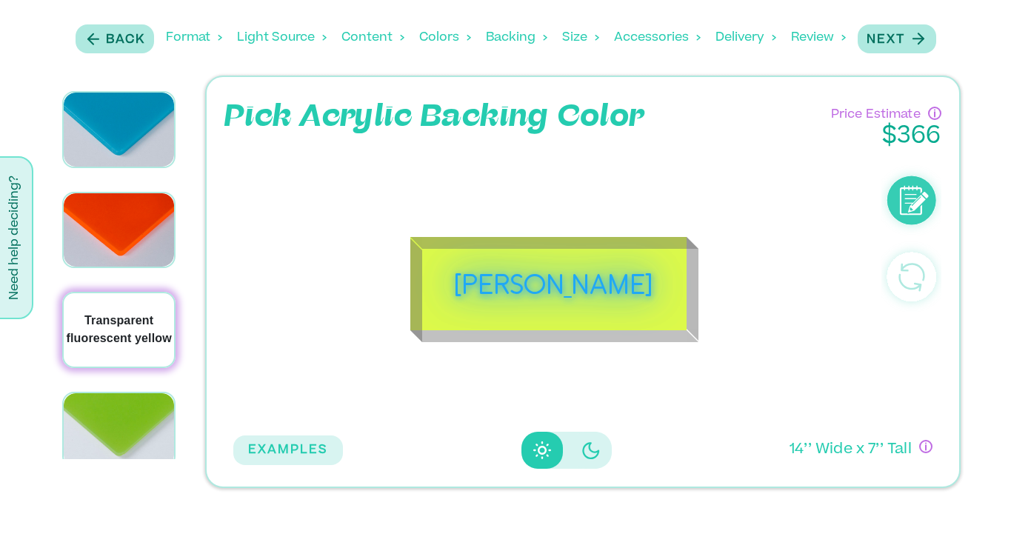
scroll to position [2091, 0]
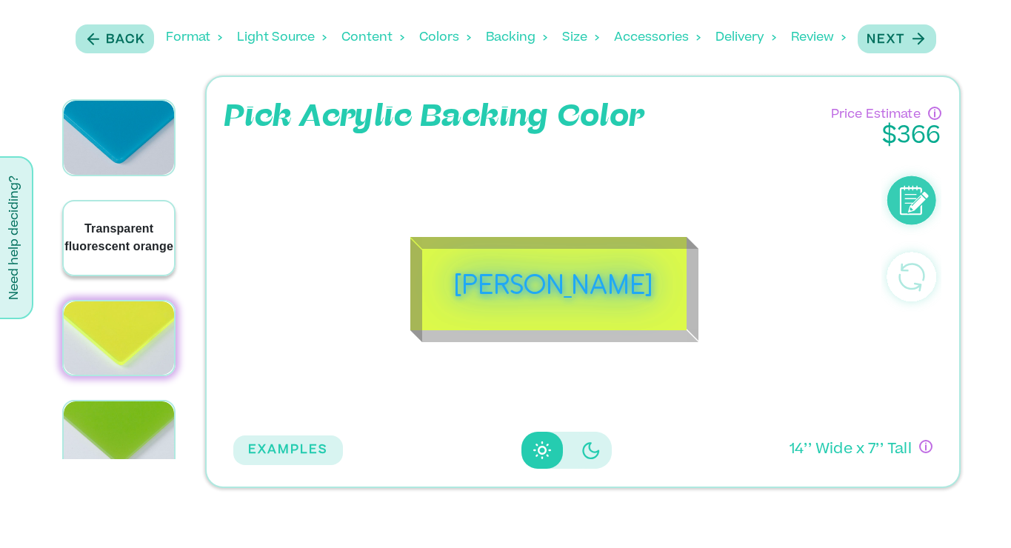
click at [118, 220] on p "Transparent fluorescent orange" at bounding box center [119, 238] width 110 height 36
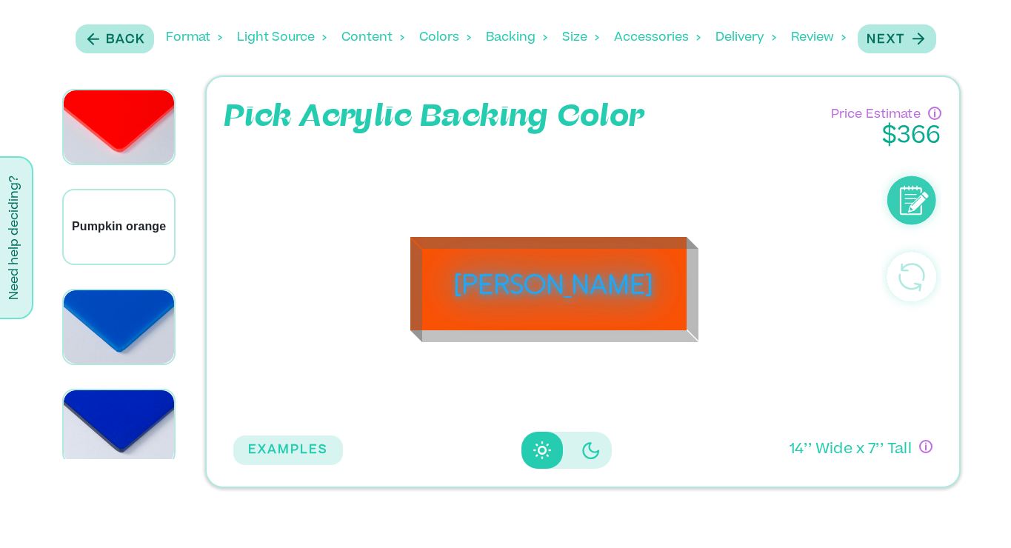
scroll to position [899, 0]
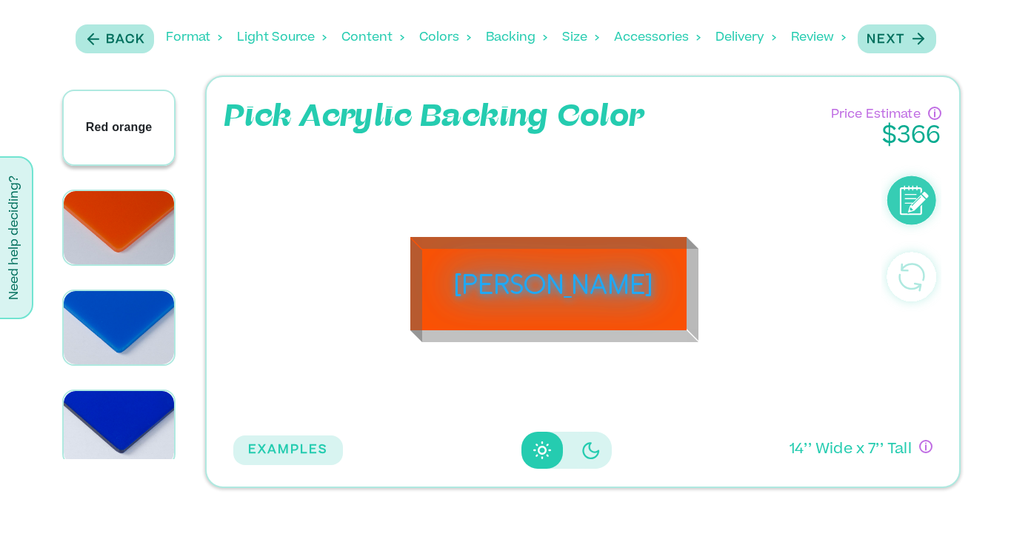
click at [126, 119] on p "Red orange" at bounding box center [119, 128] width 67 height 18
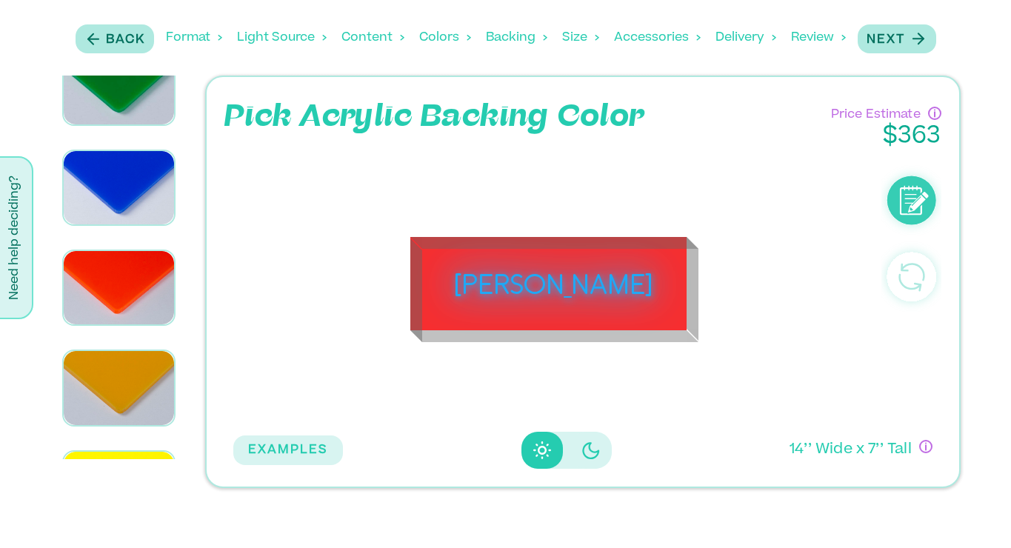
scroll to position [427, 0]
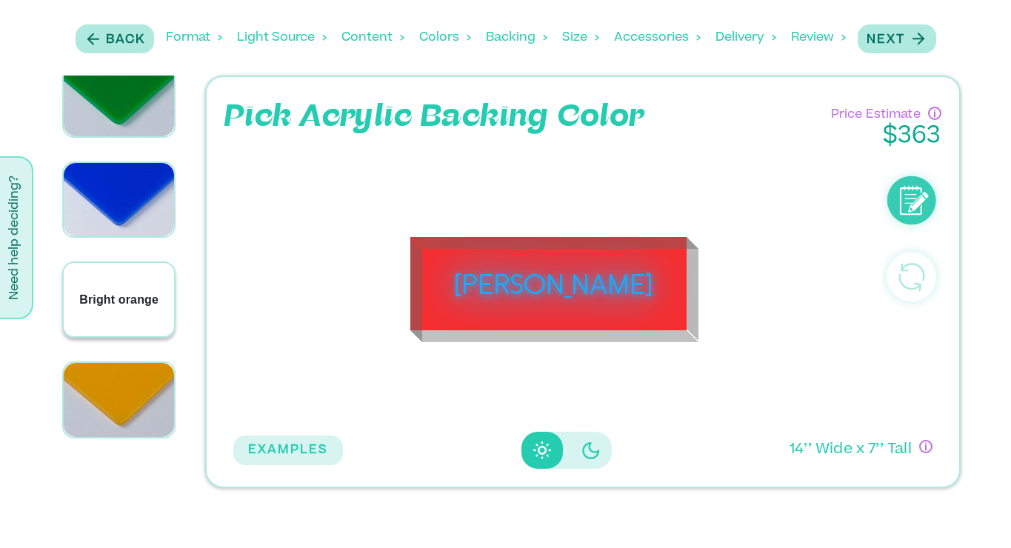
click at [110, 291] on p "Bright orange" at bounding box center [118, 300] width 79 height 18
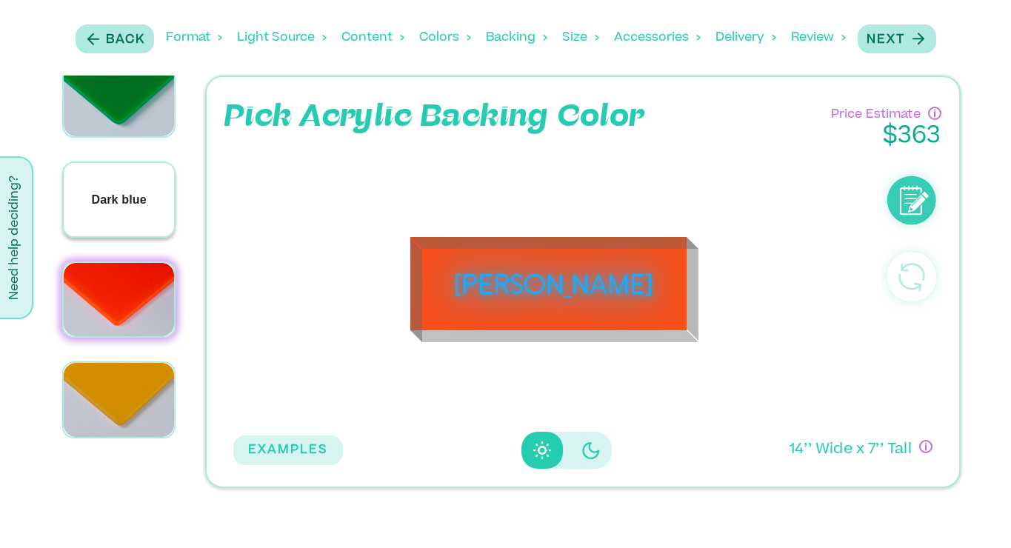
click at [114, 191] on p "Dark blue" at bounding box center [118, 200] width 55 height 18
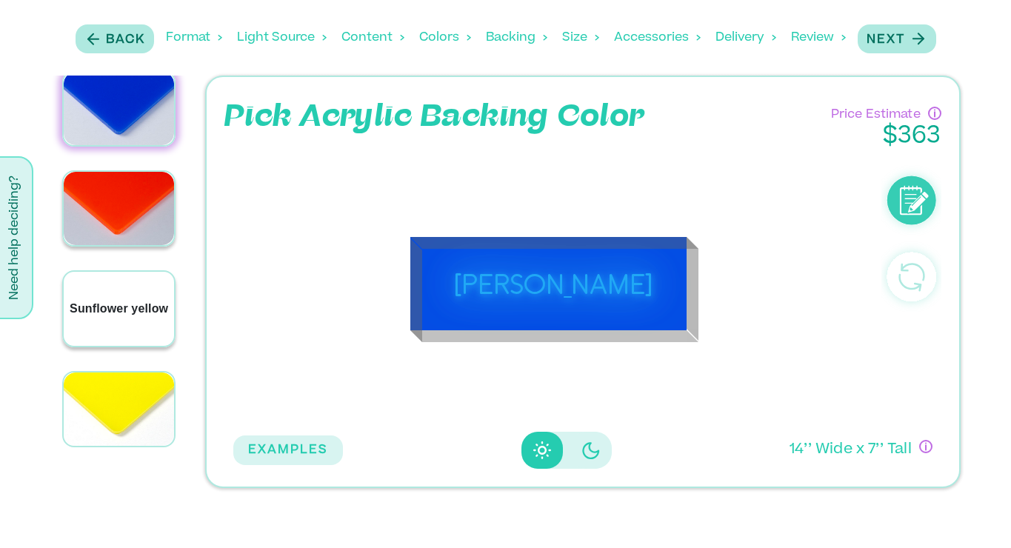
scroll to position [519, 0]
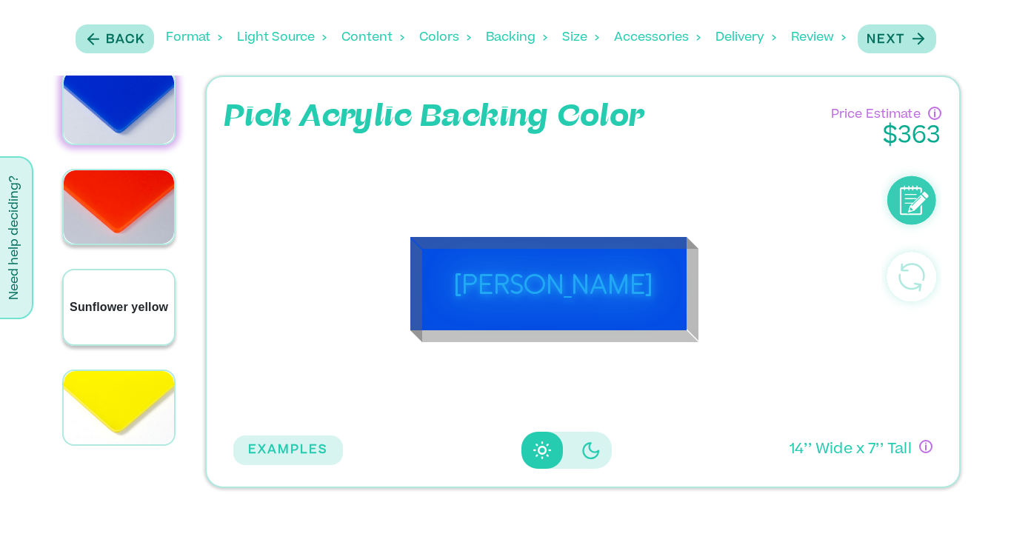
click at [107, 300] on div "Sunflower yellow" at bounding box center [119, 306] width 110 height 73
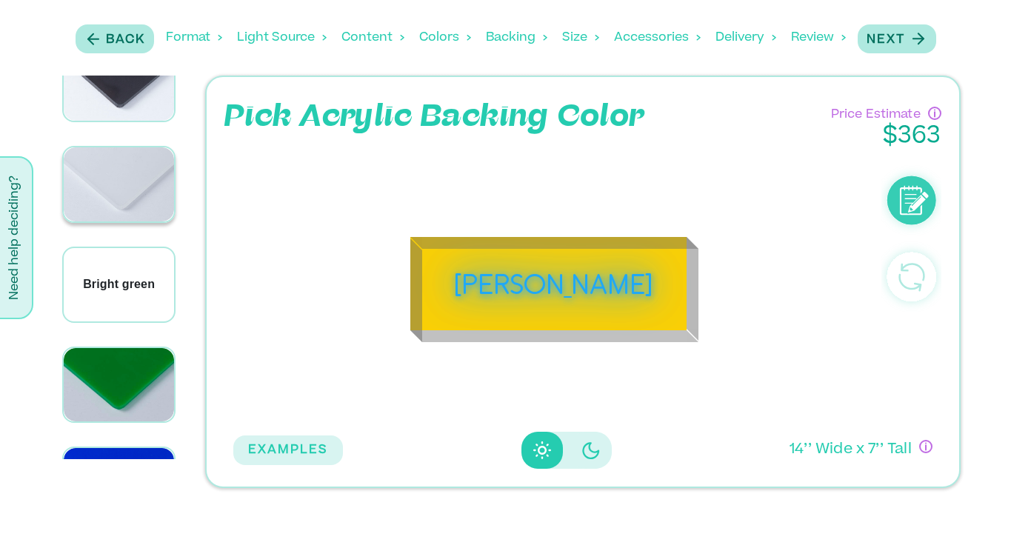
scroll to position [139, 0]
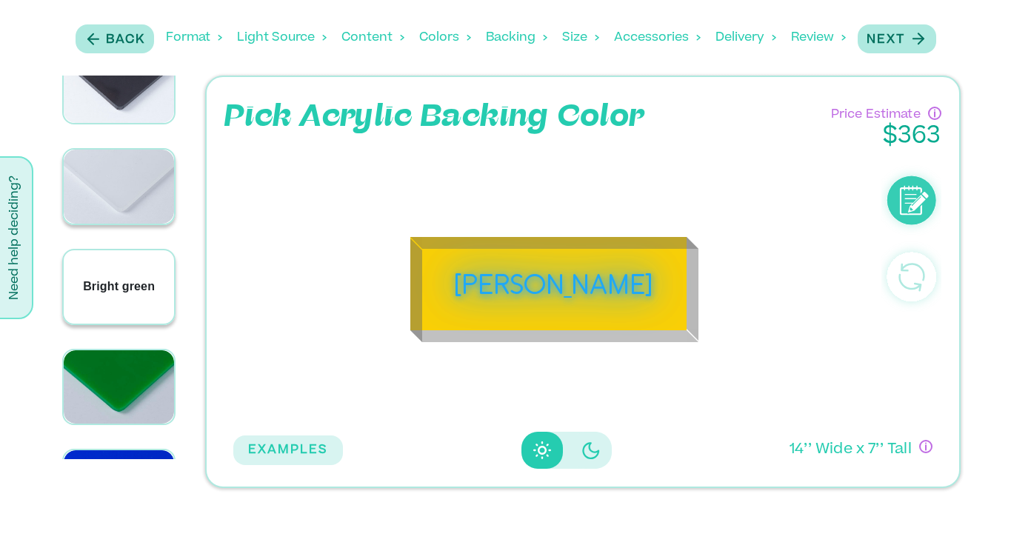
click at [116, 287] on div "Bright green" at bounding box center [119, 286] width 110 height 73
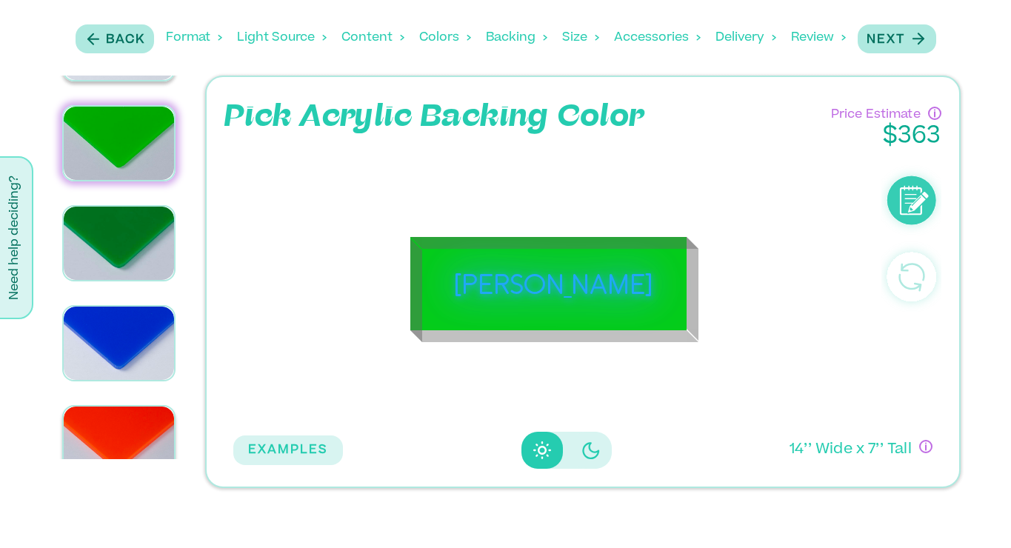
scroll to position [267, 0]
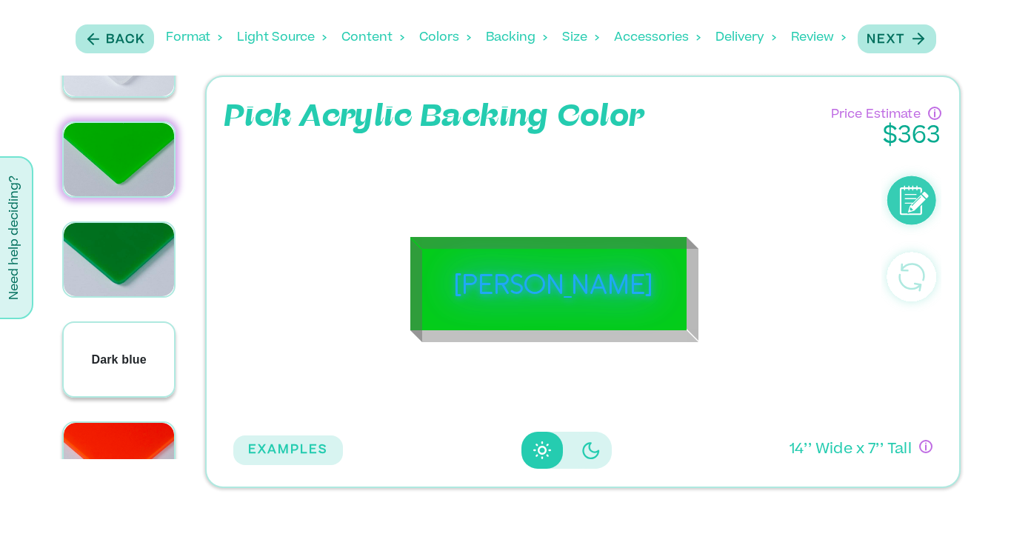
click at [115, 351] on p "Dark blue" at bounding box center [118, 360] width 55 height 18
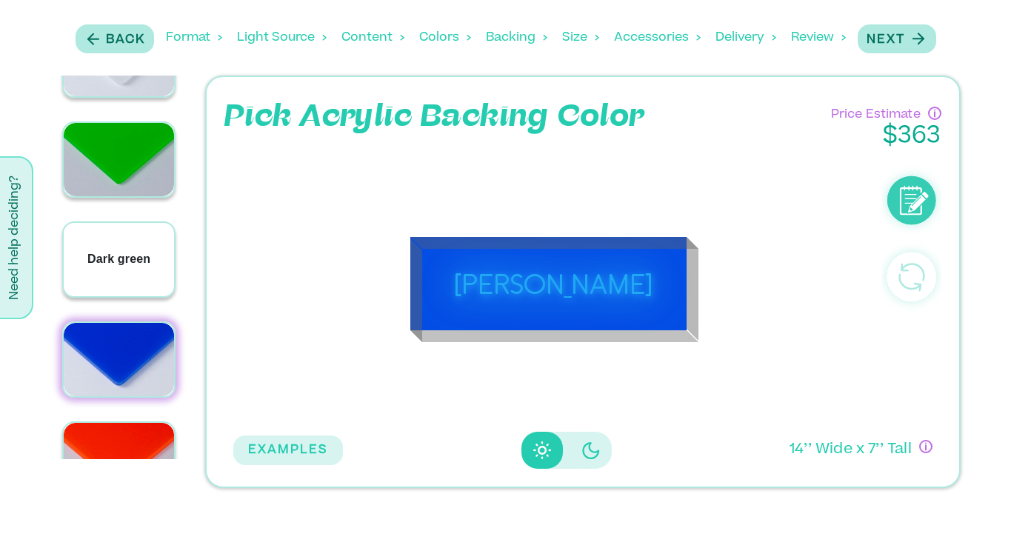
click at [121, 257] on div "Dark green" at bounding box center [119, 259] width 110 height 73
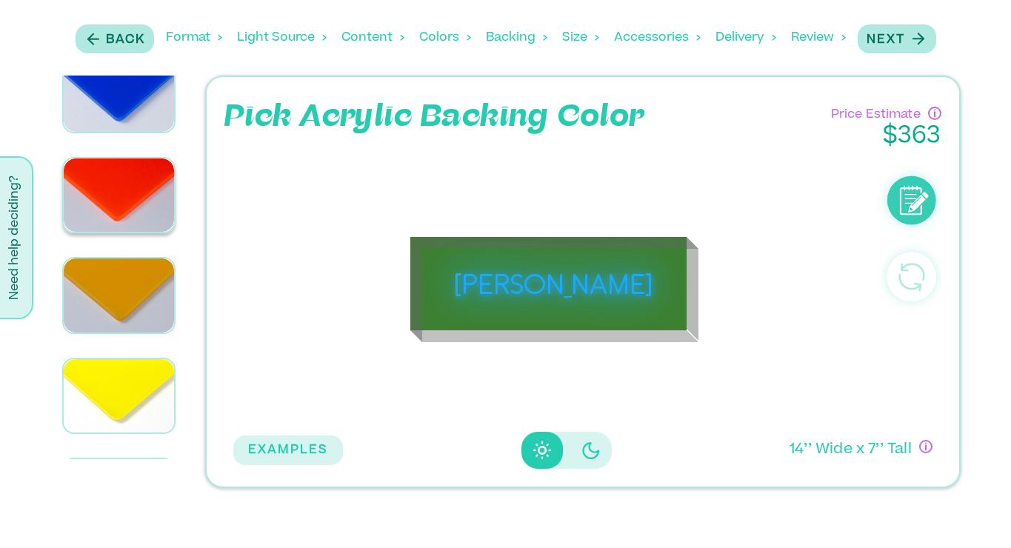
scroll to position [533, 0]
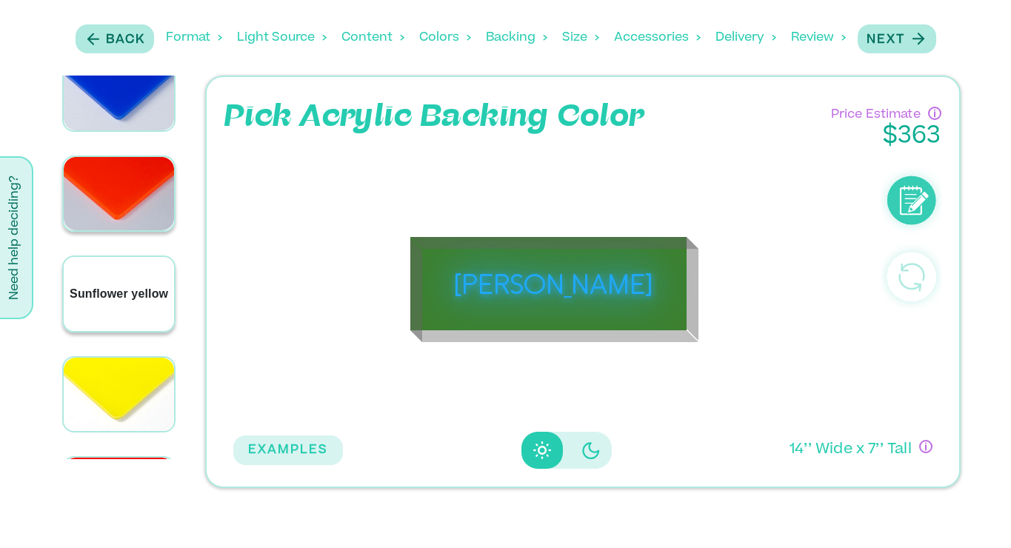
click at [116, 284] on div "Sunflower yellow" at bounding box center [119, 293] width 110 height 73
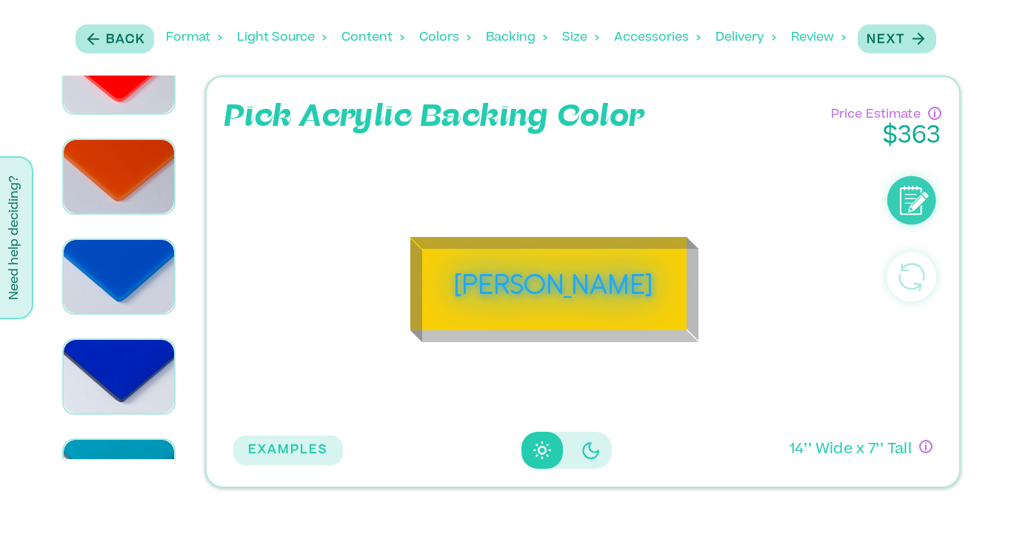
scroll to position [953, 0]
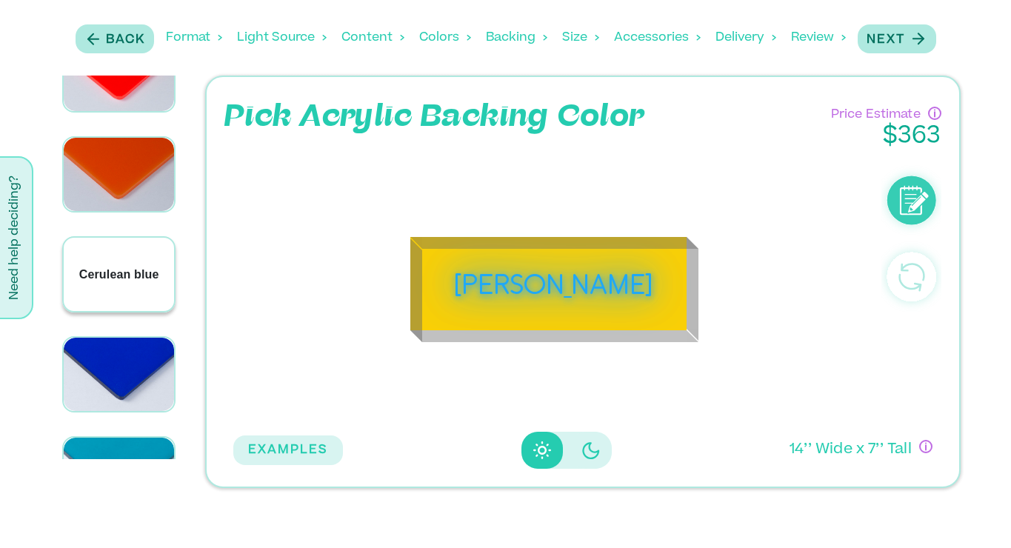
click at [122, 266] on p "Cerulean blue" at bounding box center [119, 275] width 80 height 18
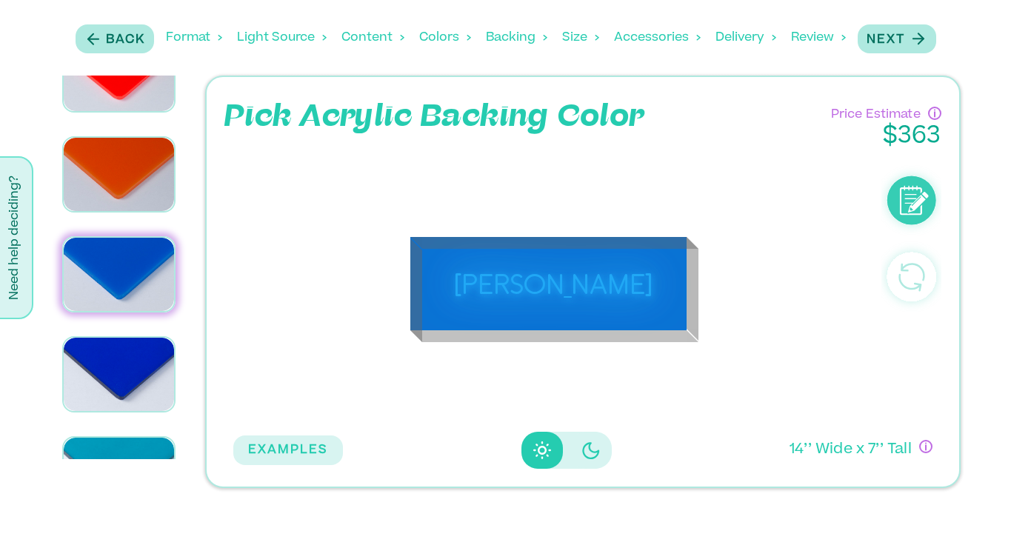
click at [576, 455] on button "Disabled elevation buttons" at bounding box center [590, 450] width 41 height 37
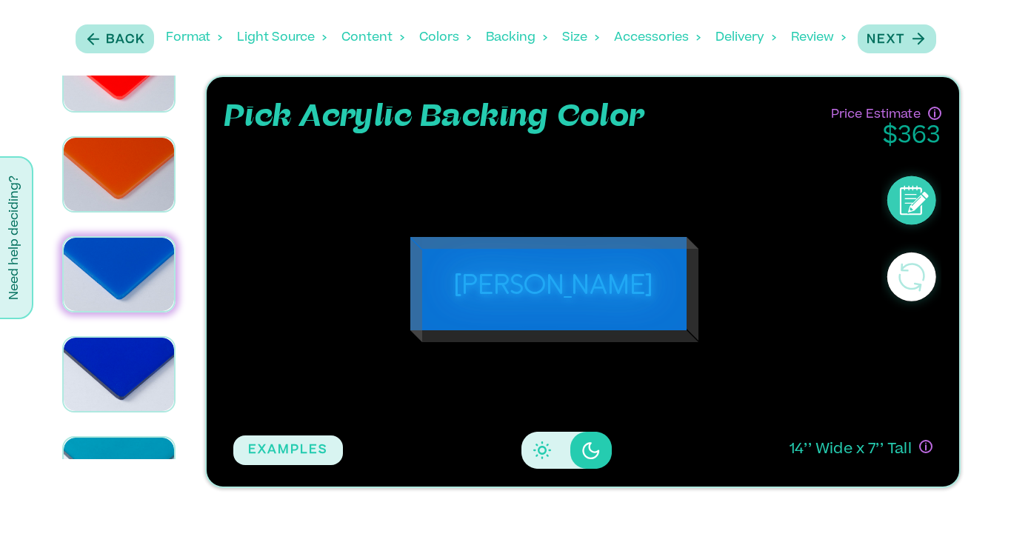
click at [546, 452] on icon "Disabled elevation buttons" at bounding box center [542, 451] width 18 height 18
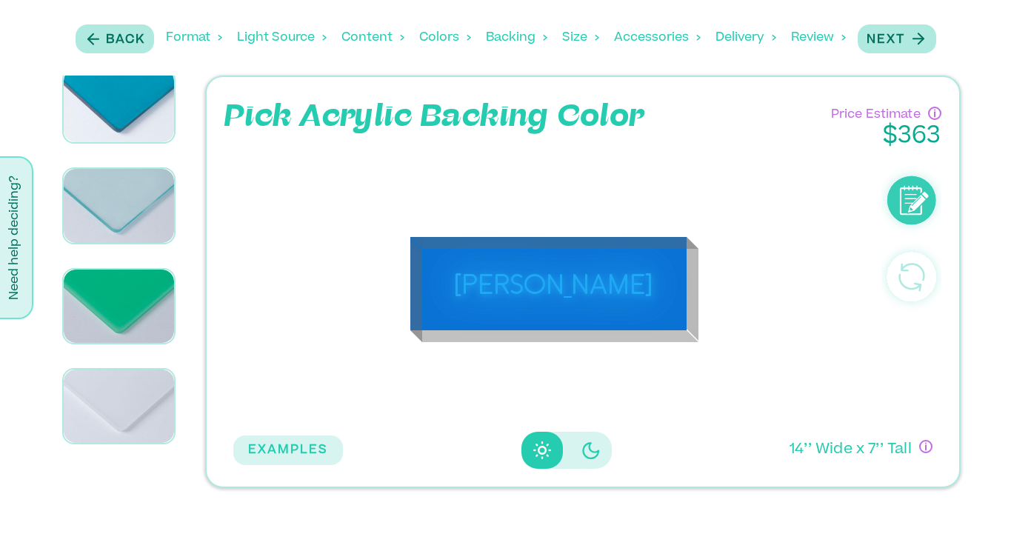
scroll to position [1330, 0]
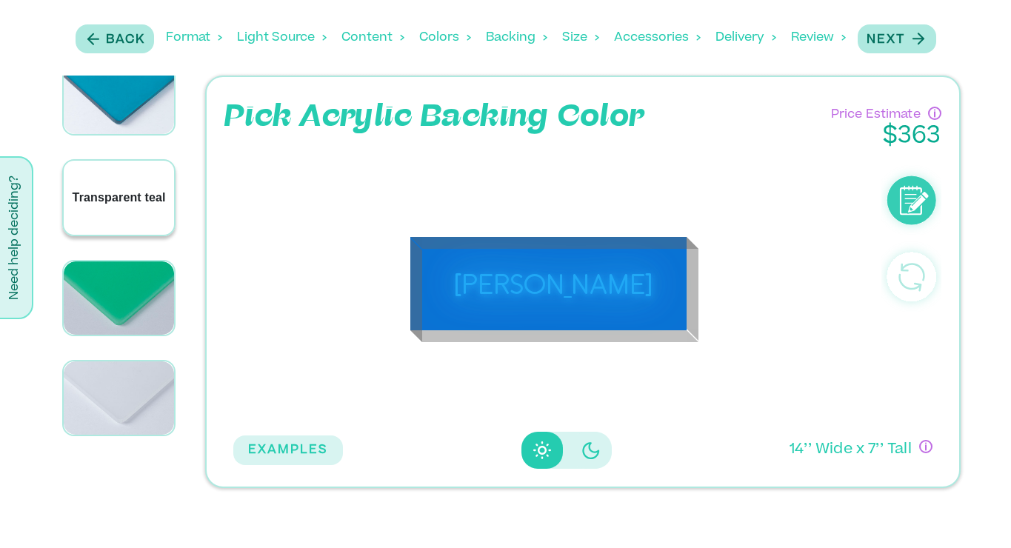
click at [124, 189] on p "Transparent teal" at bounding box center [119, 198] width 93 height 18
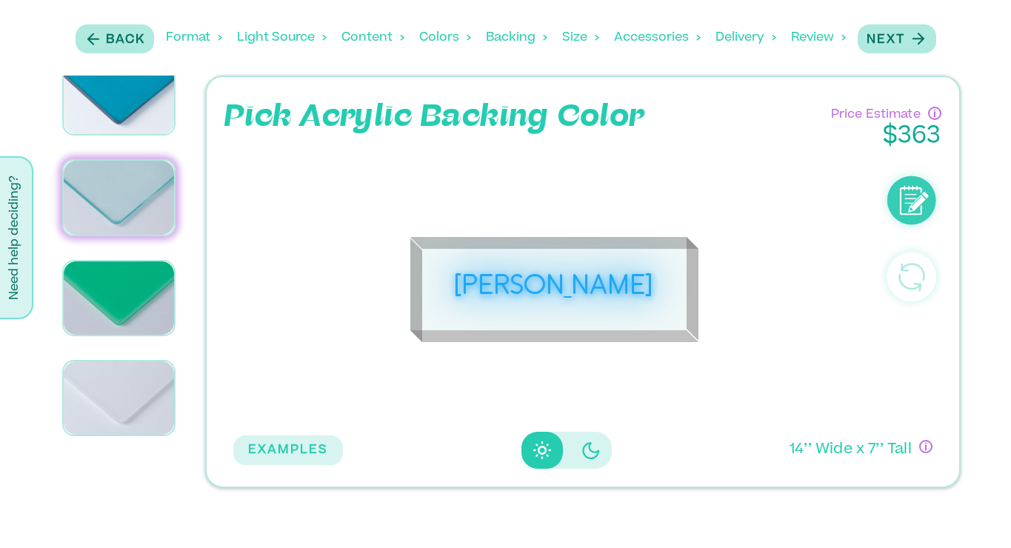
click at [576, 450] on button "Disabled elevation buttons" at bounding box center [590, 450] width 41 height 37
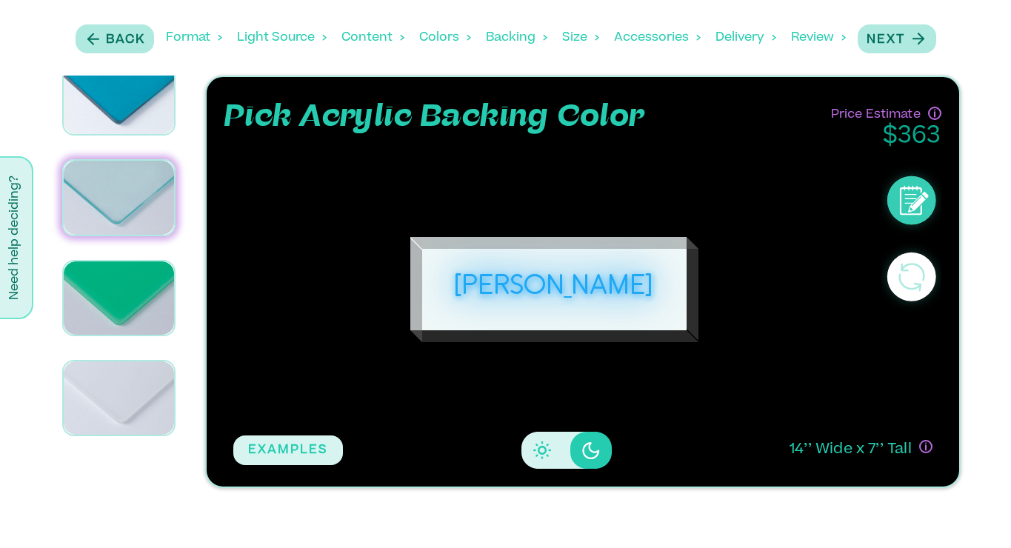
click at [539, 451] on icon "Disabled elevation buttons" at bounding box center [542, 451] width 18 height 18
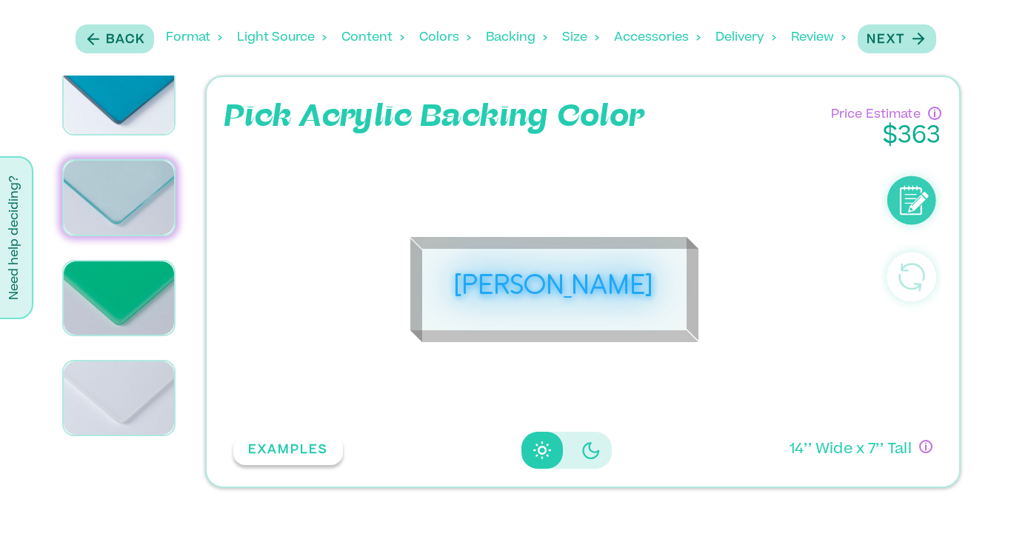
click at [295, 445] on button "EXAMPLES" at bounding box center [288, 451] width 110 height 30
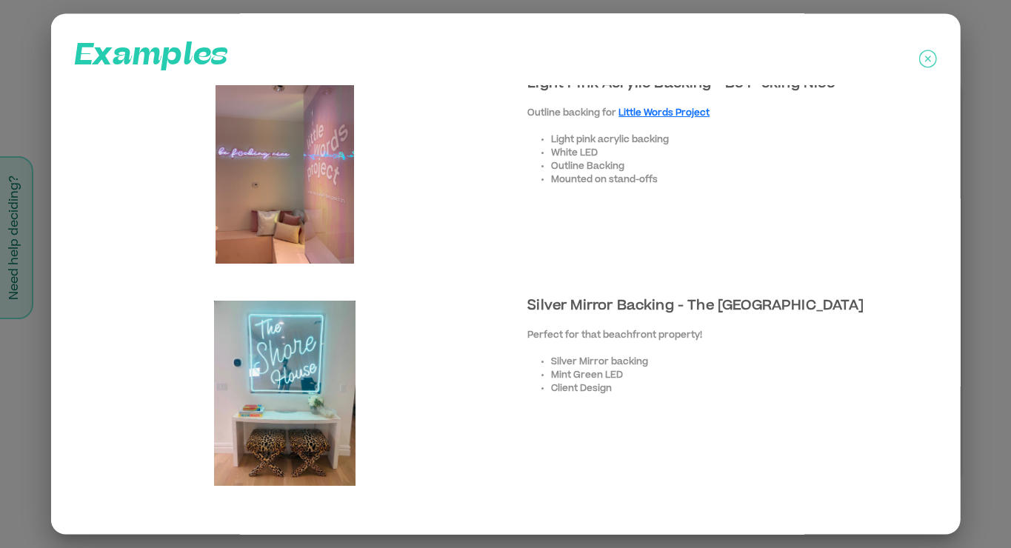
scroll to position [0, 0]
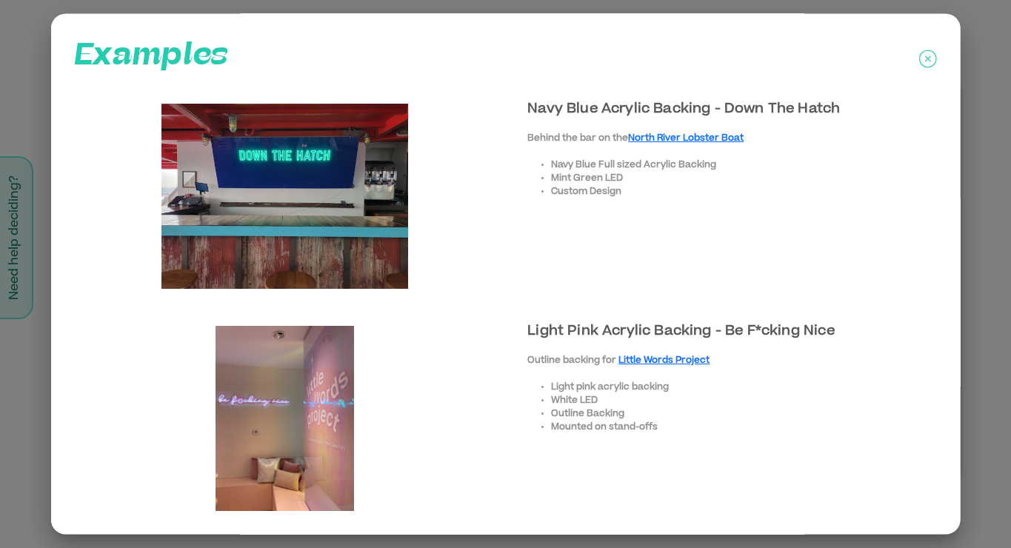
click at [925, 56] on icon at bounding box center [928, 59] width 6 height 6
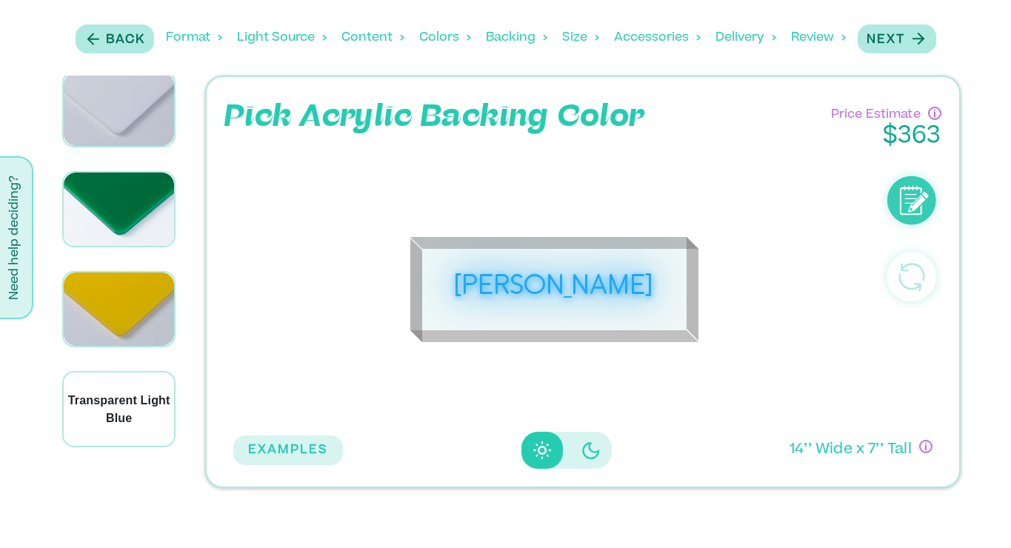
scroll to position [6576, 0]
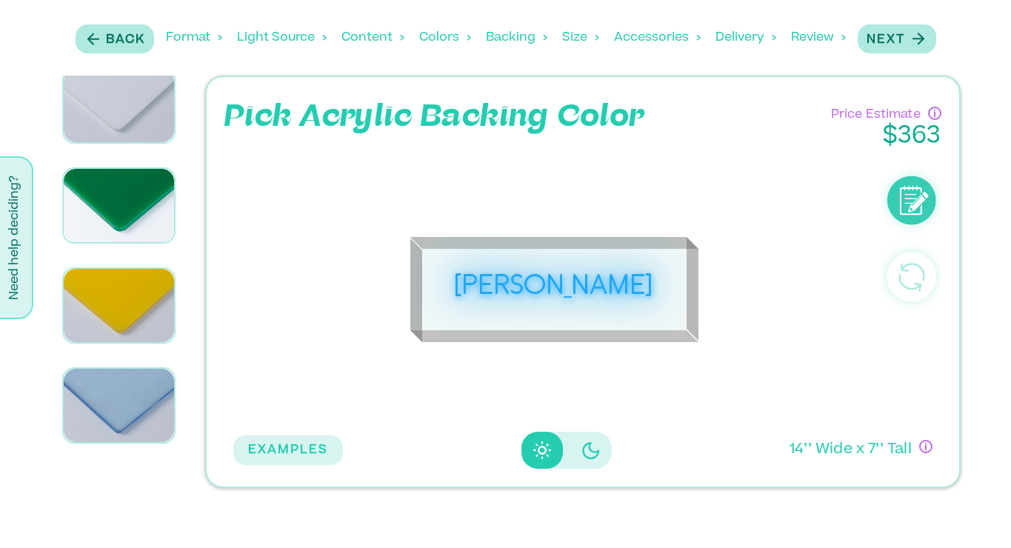
click at [120, 497] on p "Blue" at bounding box center [119, 506] width 26 height 18
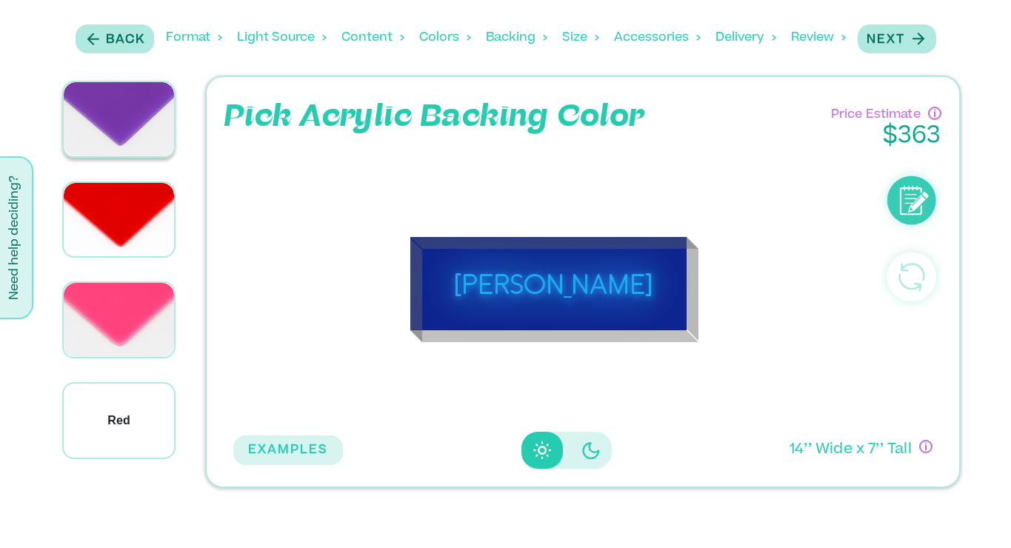
scroll to position [8053, 0]
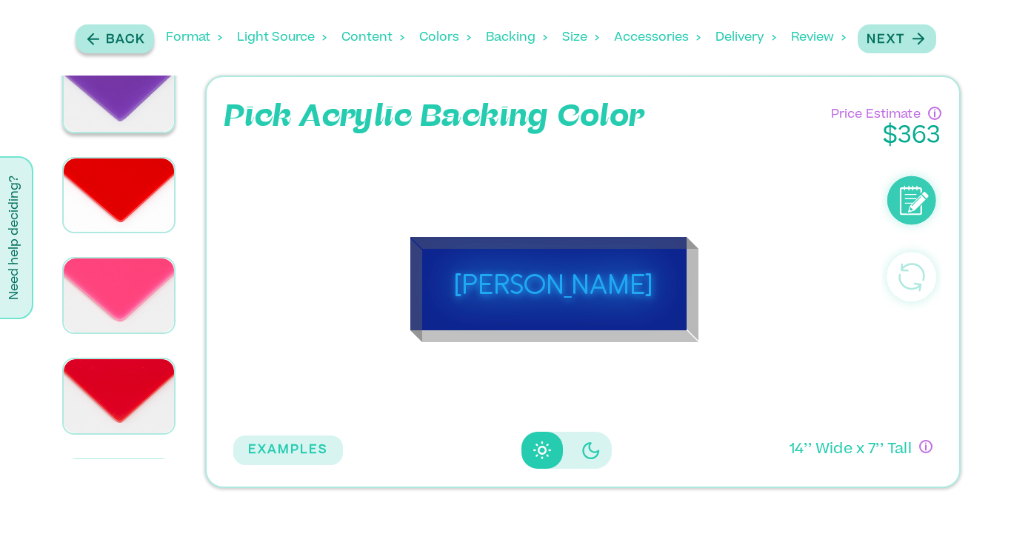
click at [115, 35] on p "Back" at bounding box center [125, 40] width 39 height 18
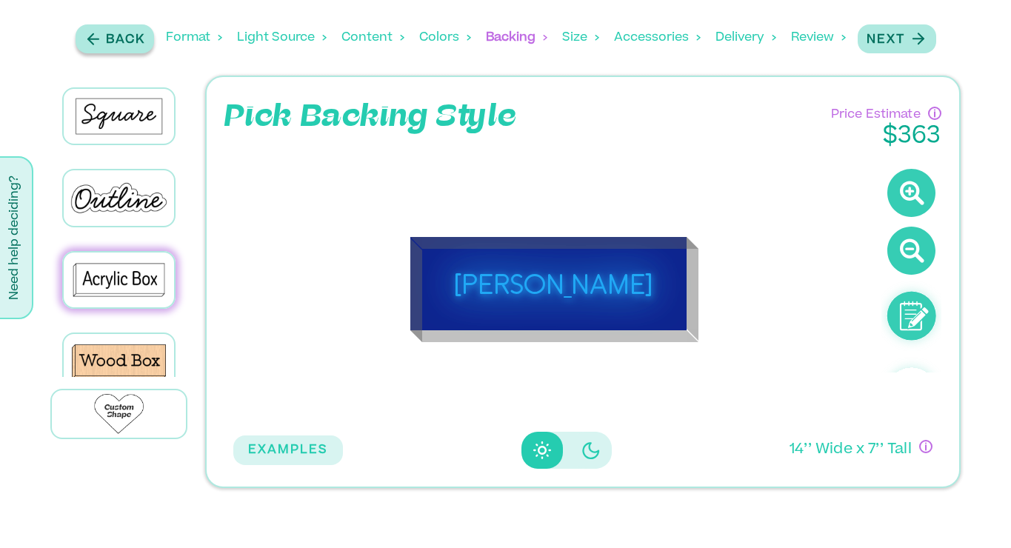
click at [110, 39] on p "Back" at bounding box center [125, 40] width 39 height 18
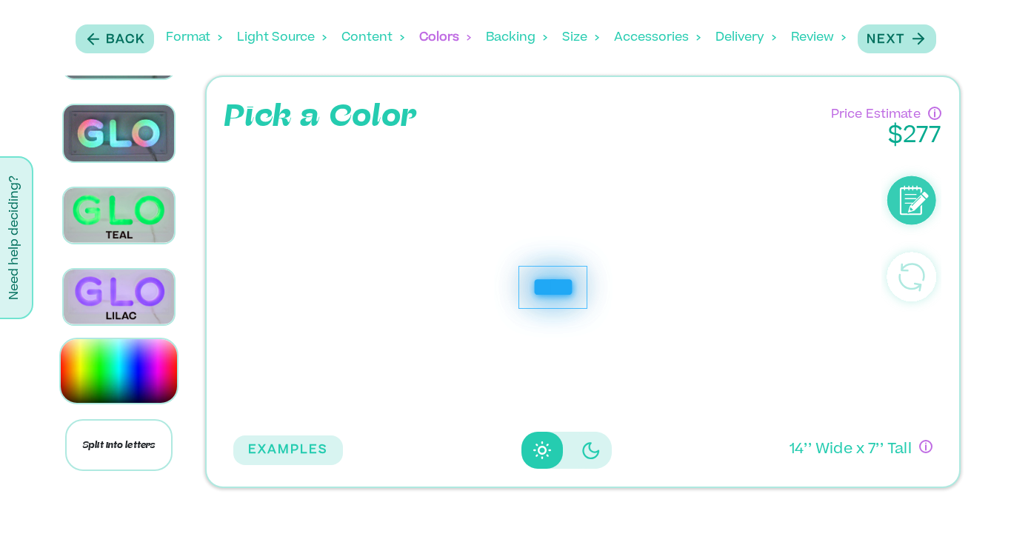
scroll to position [1783, 0]
click at [893, 41] on p "Next" at bounding box center [886, 40] width 39 height 18
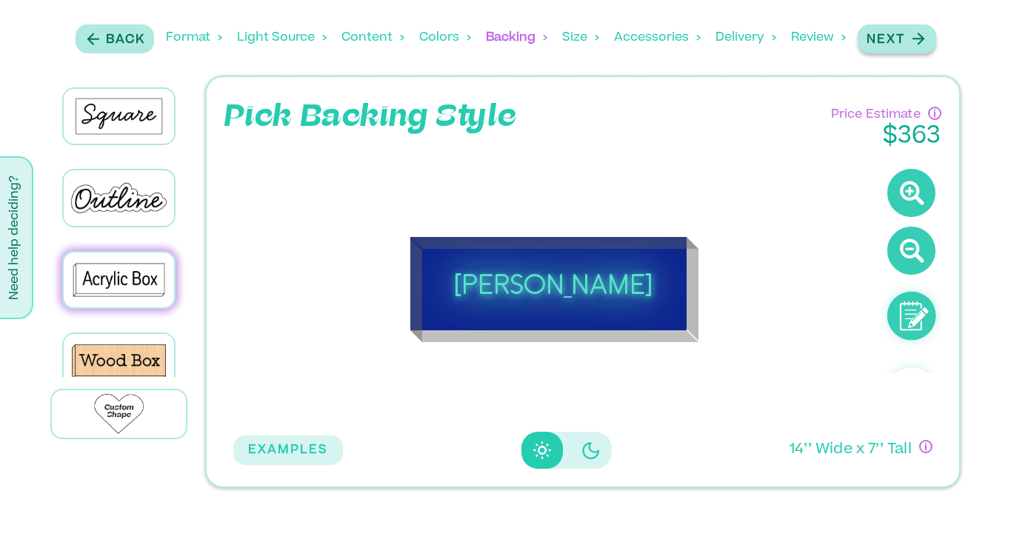
click at [893, 41] on p "Next" at bounding box center [886, 40] width 39 height 18
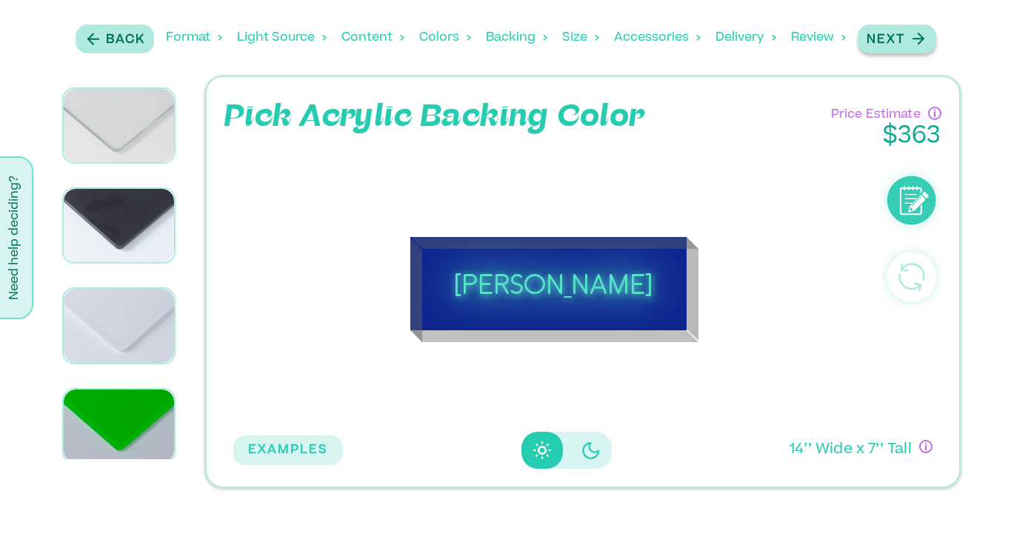
click at [893, 41] on p "Next" at bounding box center [886, 40] width 39 height 18
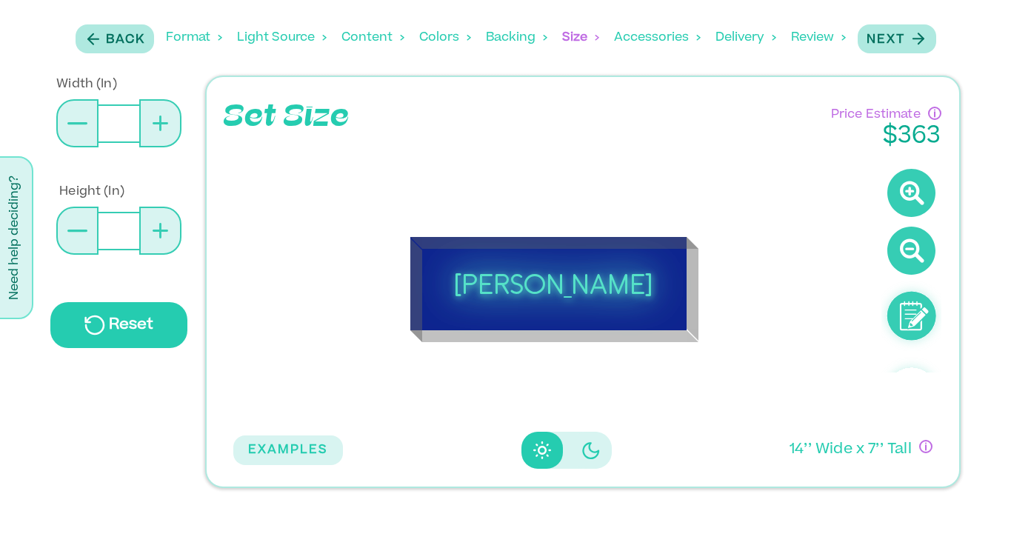
click at [153, 118] on icon at bounding box center [161, 124] width 16 height 16
type input "**"
type input "*"
click at [153, 118] on icon at bounding box center [161, 124] width 16 height 16
click at [67, 120] on button at bounding box center [77, 123] width 42 height 48
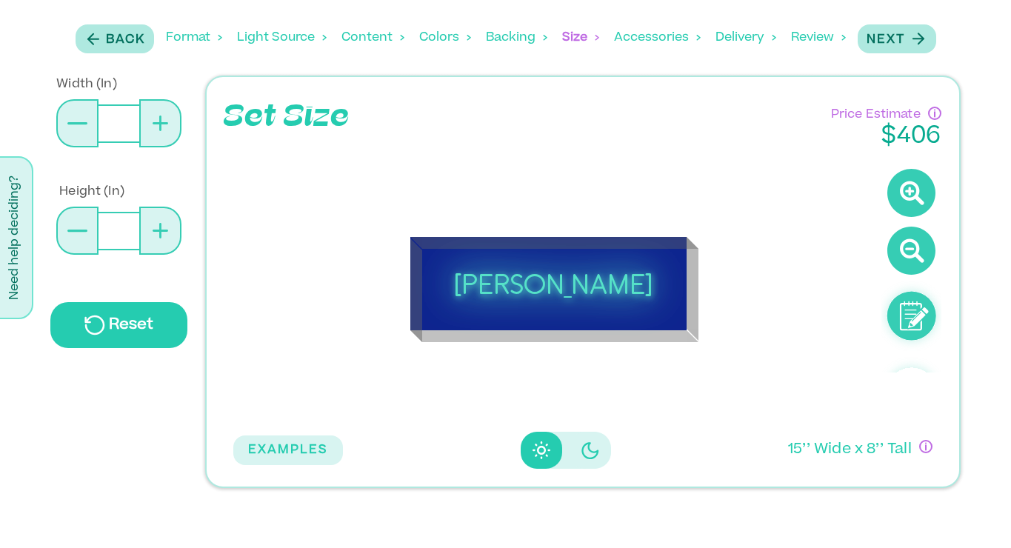
click at [67, 120] on button at bounding box center [77, 123] width 42 height 48
type input "**"
type input "*"
click at [67, 120] on button at bounding box center [77, 123] width 42 height 48
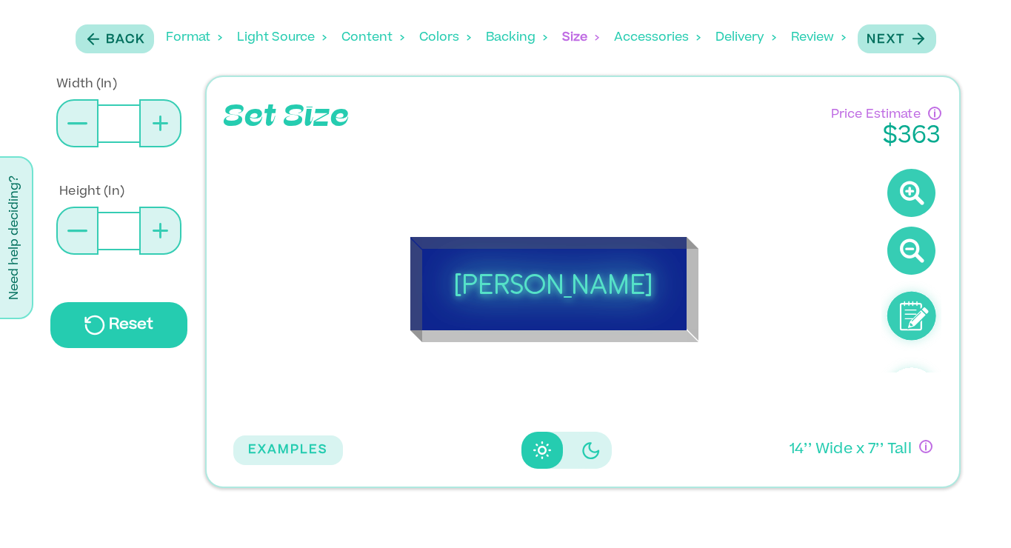
click at [79, 227] on button at bounding box center [77, 231] width 42 height 48
click at [161, 227] on icon at bounding box center [160, 231] width 2 height 16
type input "**"
type input "*"
click at [582, 459] on icon "Disabled elevation buttons" at bounding box center [590, 451] width 18 height 18
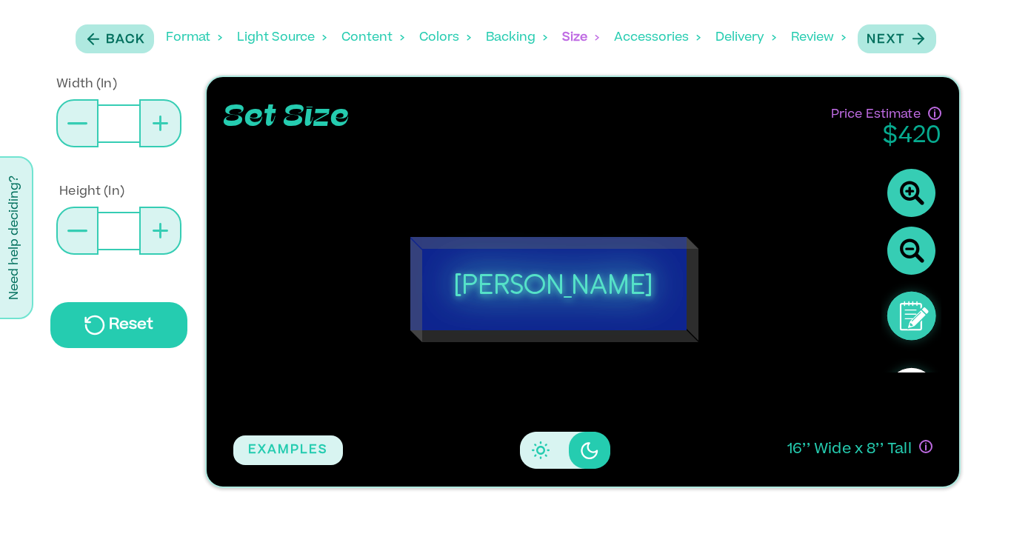
click at [547, 455] on icon "Disabled elevation buttons" at bounding box center [541, 451] width 18 height 18
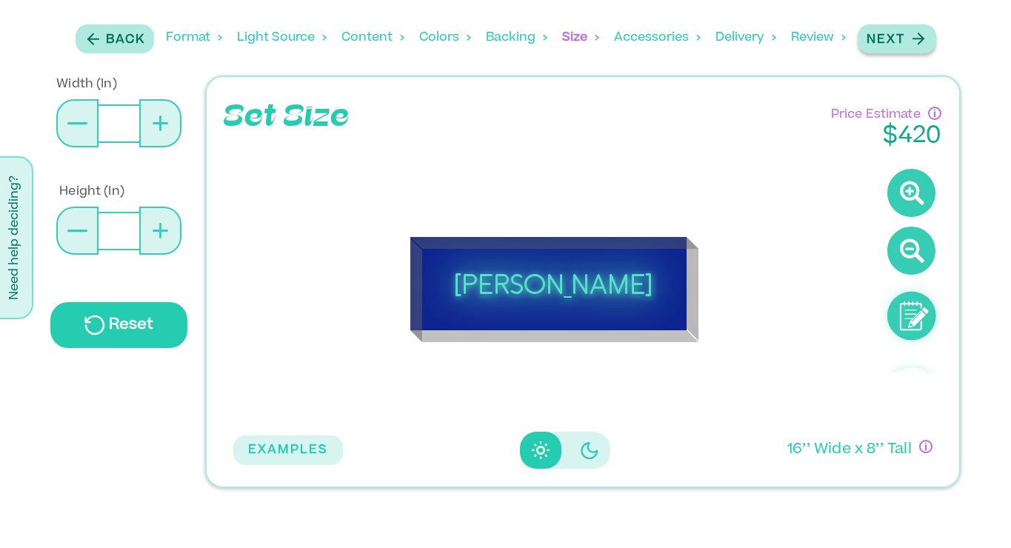
click at [898, 36] on p "Next" at bounding box center [886, 40] width 39 height 18
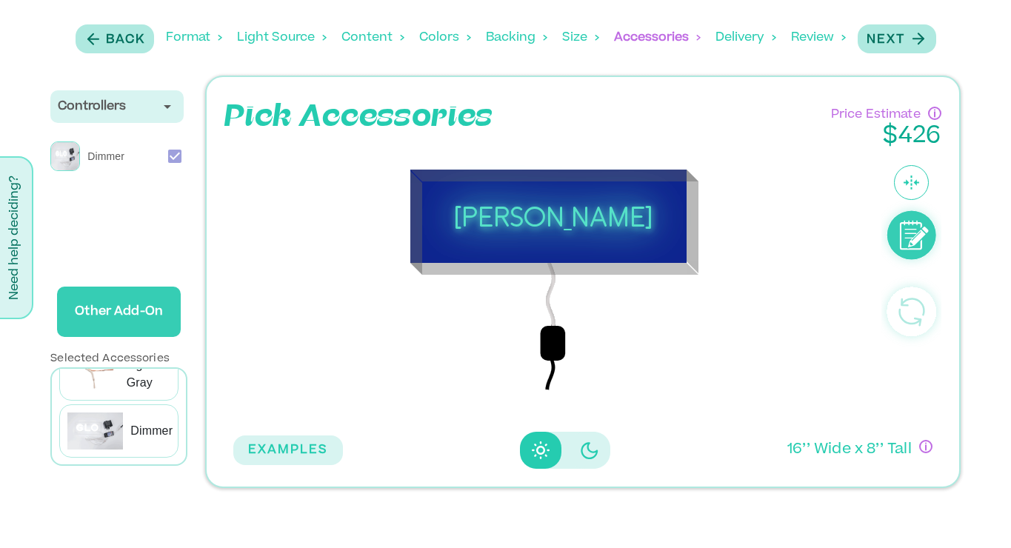
scroll to position [0, 0]
click at [135, 311] on p "Other Add-On" at bounding box center [119, 311] width 112 height 41
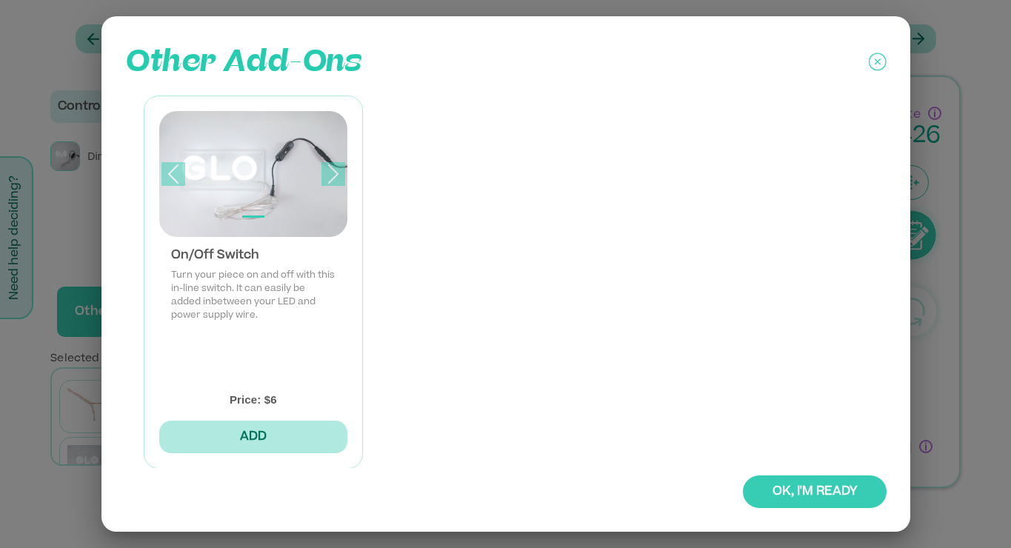
click at [876, 62] on icon at bounding box center [877, 62] width 6 height 6
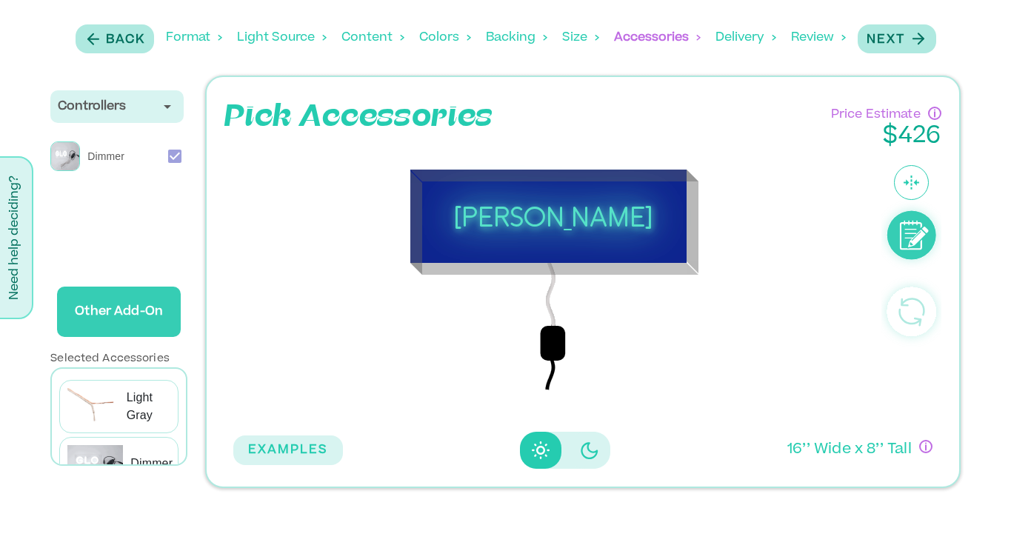
click at [139, 408] on p "Light Gray" at bounding box center [149, 407] width 44 height 36
click at [150, 323] on p "Other Add-On" at bounding box center [119, 311] width 112 height 41
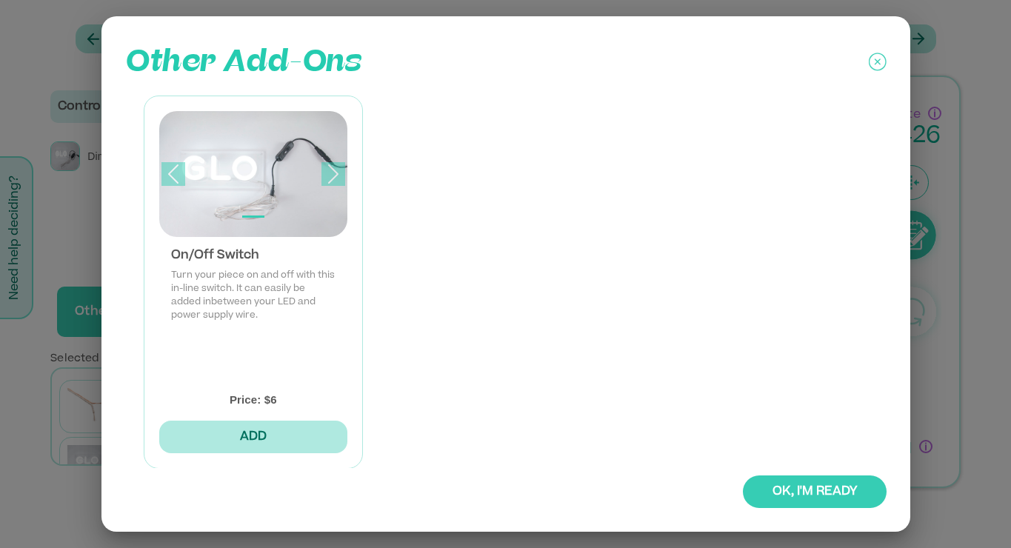
click at [878, 61] on icon at bounding box center [877, 62] width 6 height 6
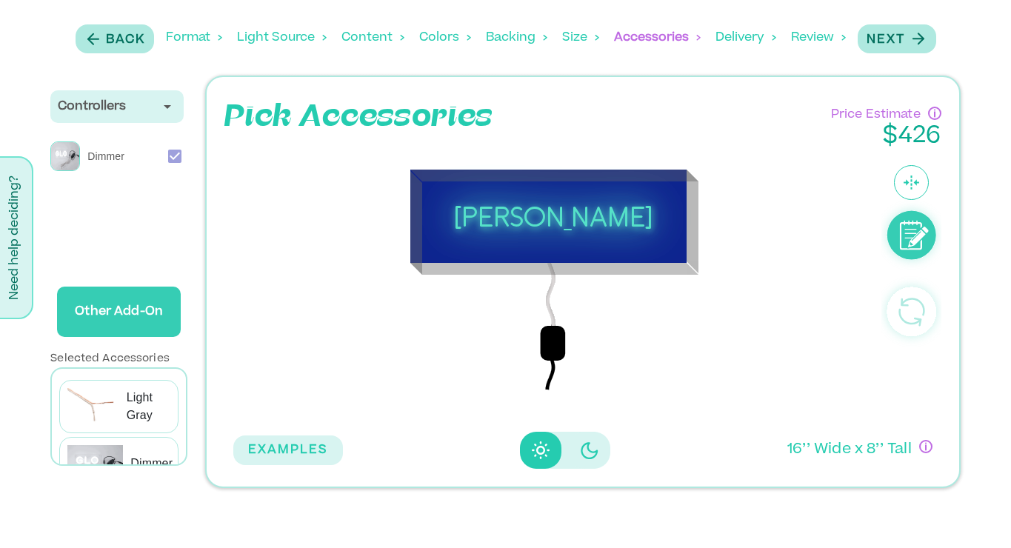
click at [581, 456] on icon "Disabled elevation buttons" at bounding box center [590, 451] width 18 height 18
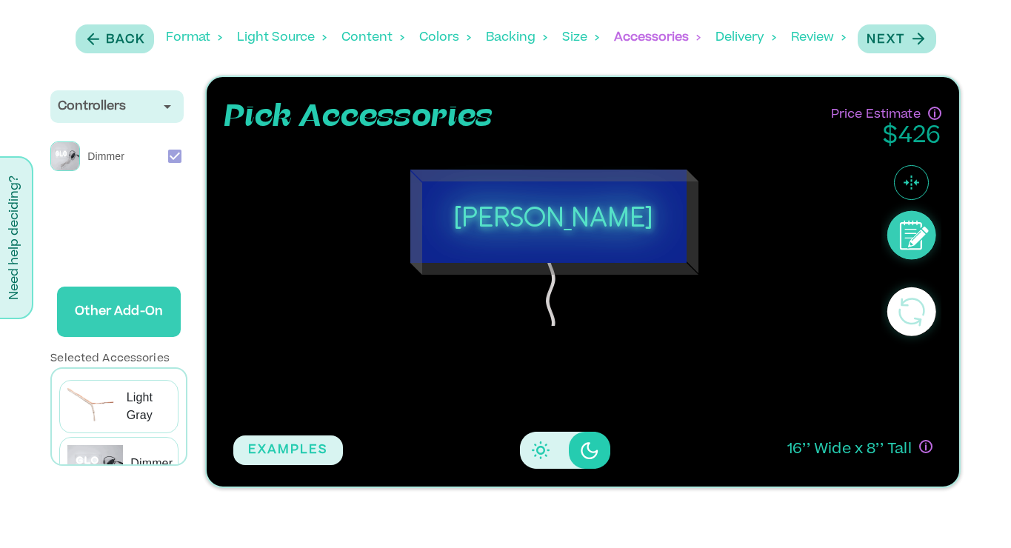
click at [534, 455] on icon "Disabled elevation buttons" at bounding box center [535, 456] width 2 height 2
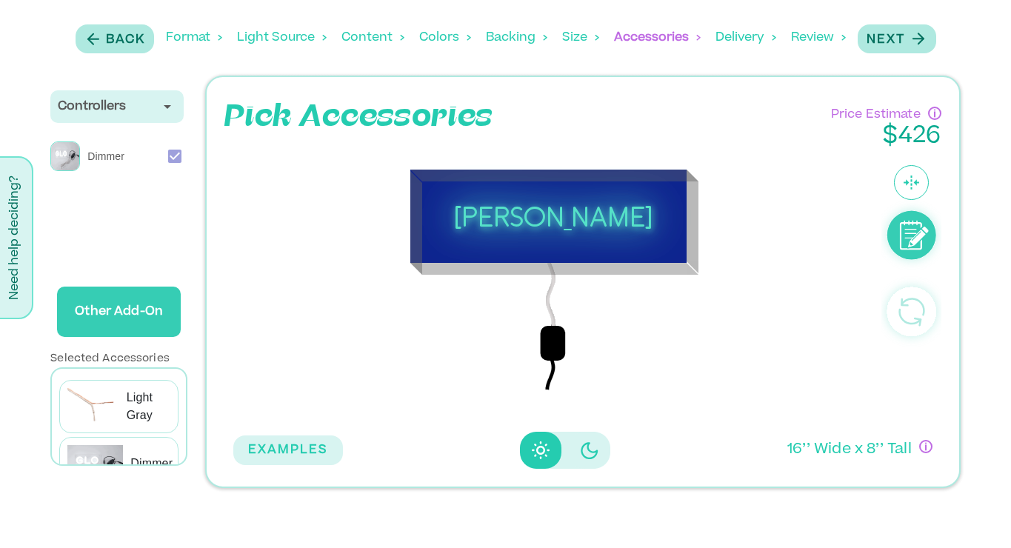
click at [440, 42] on div "Colors" at bounding box center [445, 38] width 52 height 46
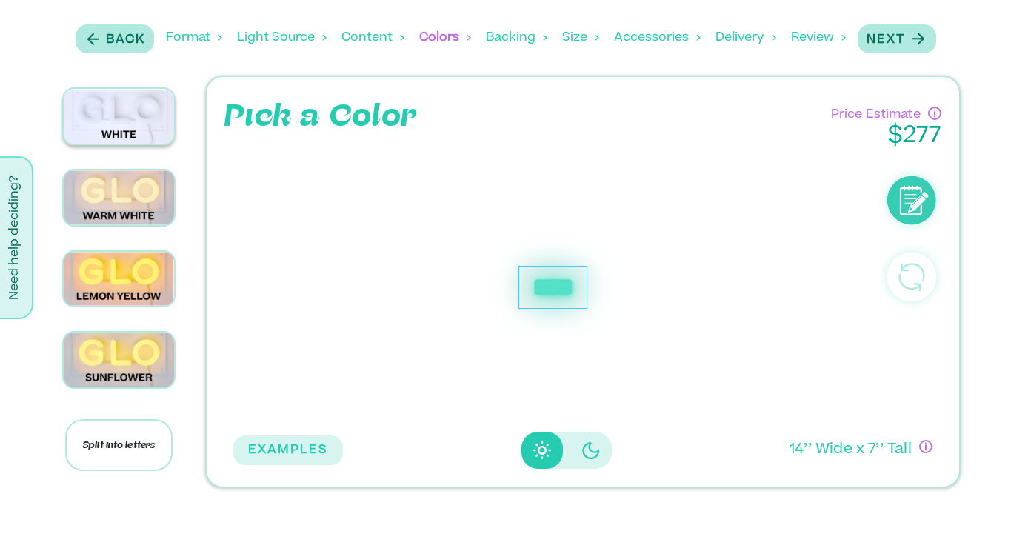
click at [127, 125] on img at bounding box center [119, 116] width 110 height 55
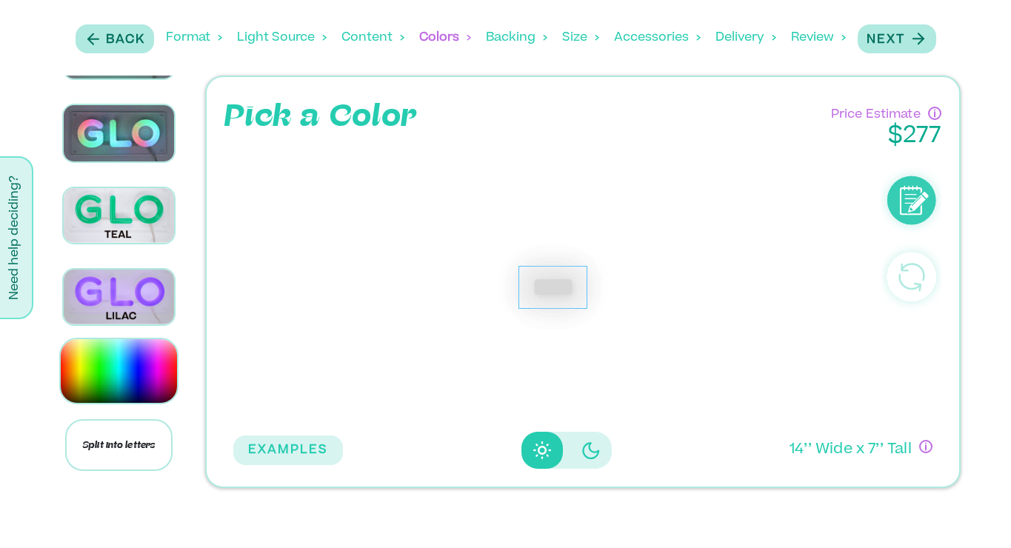
scroll to position [1980, 0]
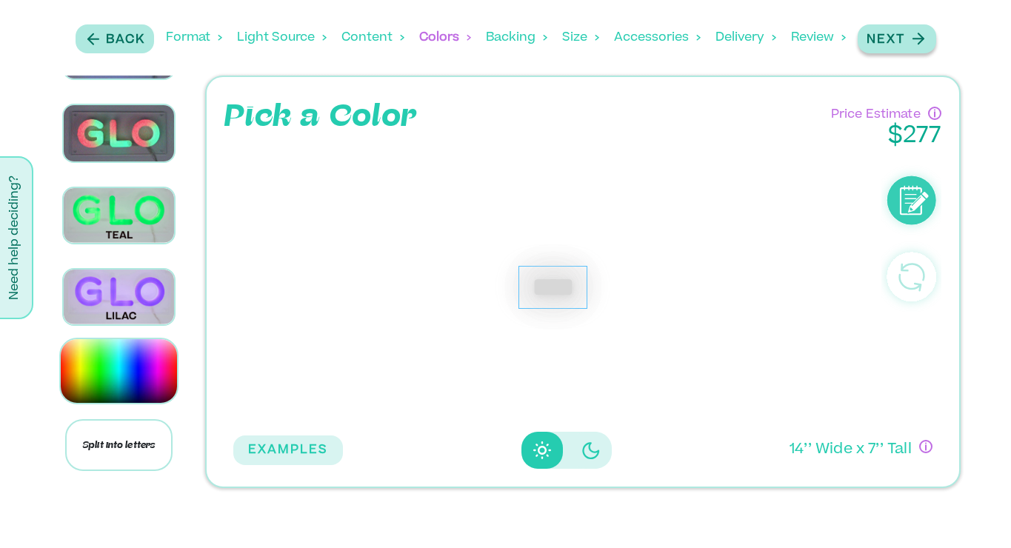
click at [885, 39] on p "Next" at bounding box center [886, 40] width 39 height 18
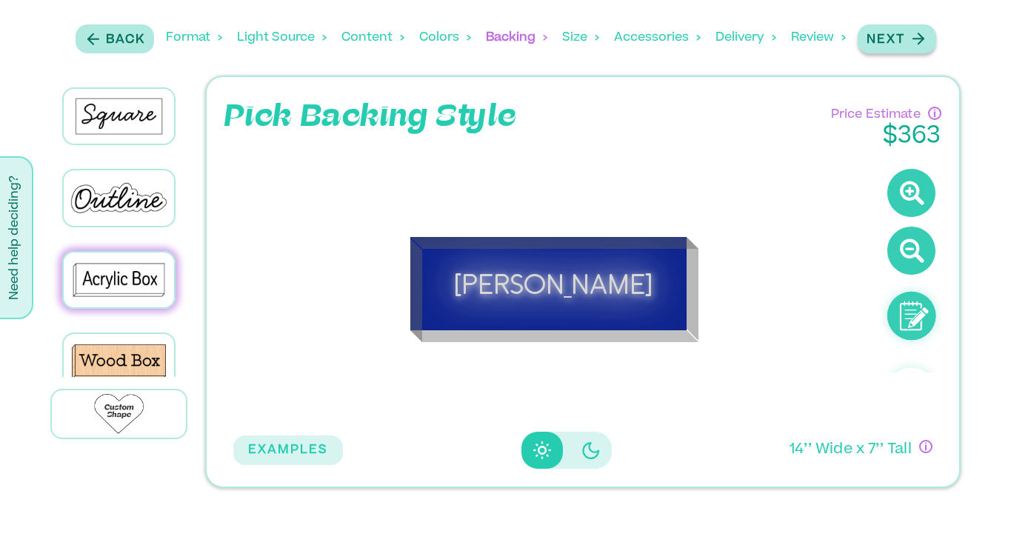
click at [895, 37] on p "Next" at bounding box center [886, 40] width 39 height 18
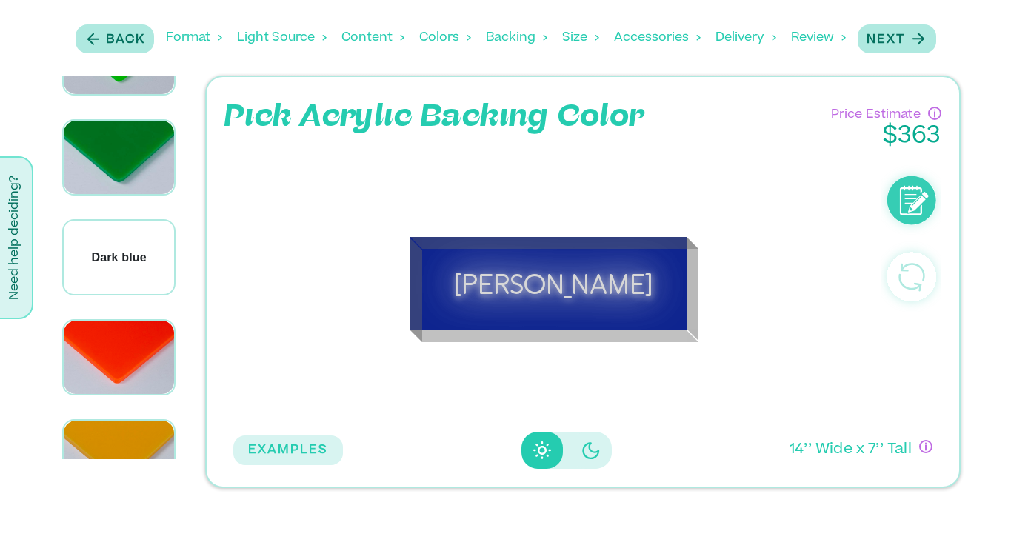
scroll to position [386, 0]
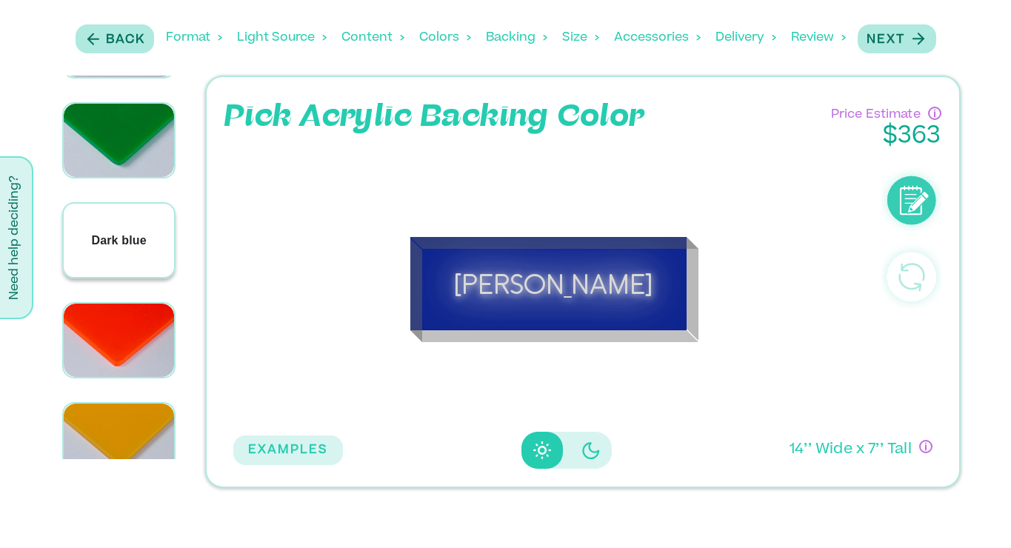
click at [129, 238] on div "Dark blue" at bounding box center [119, 240] width 110 height 73
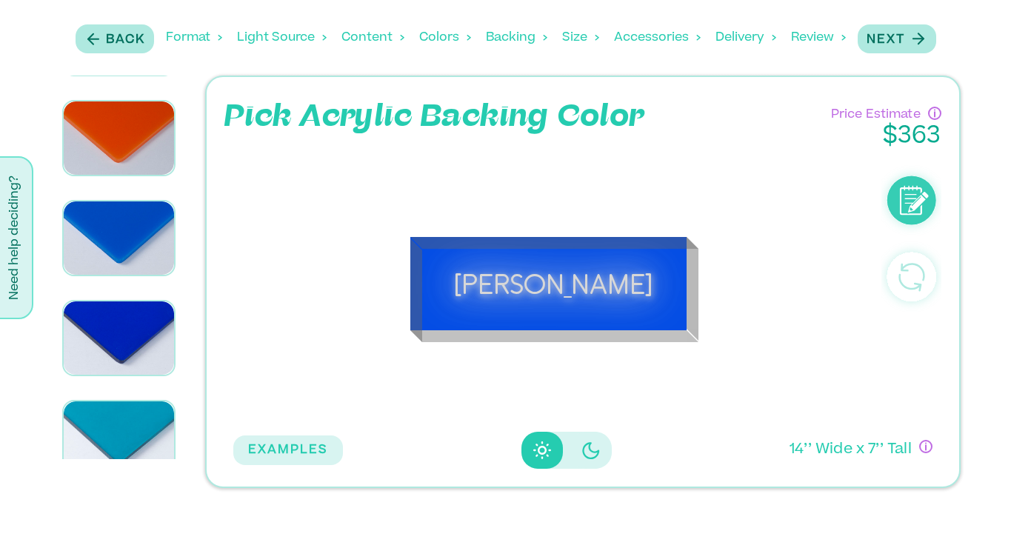
scroll to position [991, 0]
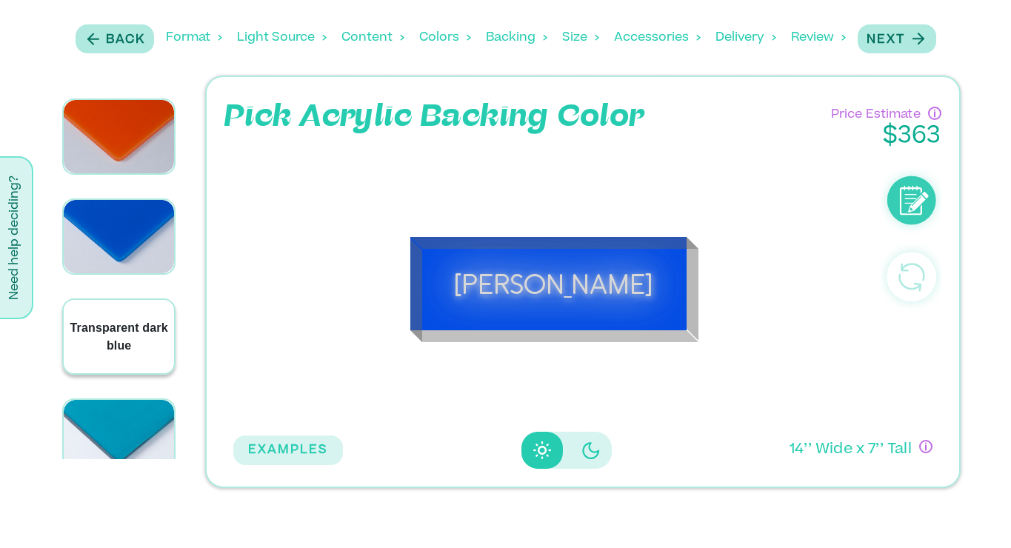
click at [115, 319] on p "Transparent dark blue" at bounding box center [119, 337] width 110 height 36
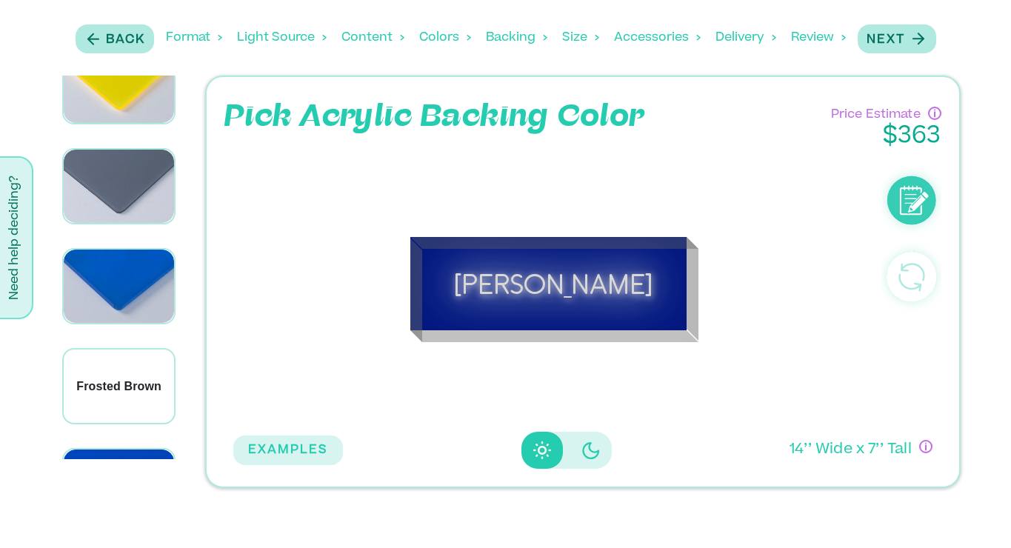
scroll to position [4842, 0]
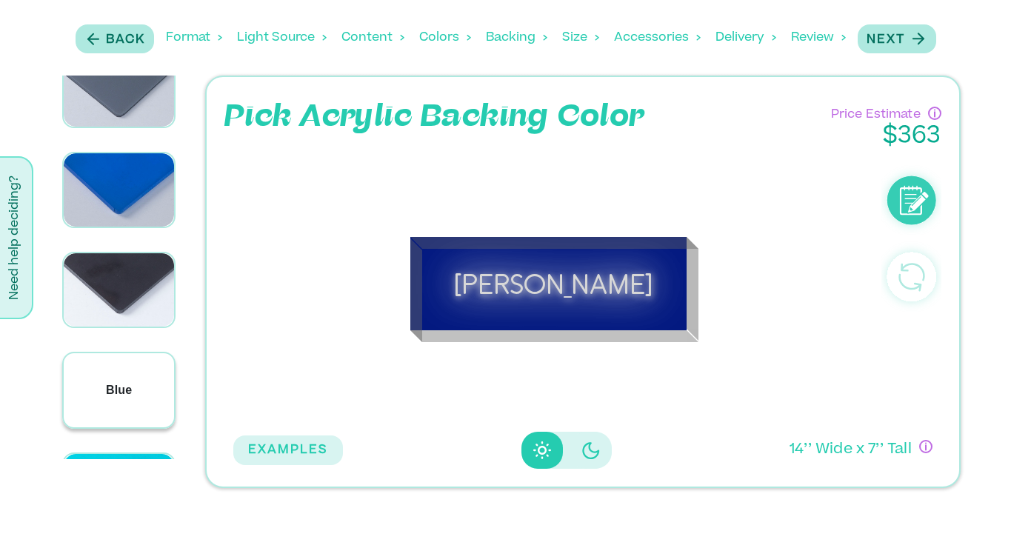
click at [111, 382] on p "Blue" at bounding box center [119, 391] width 26 height 18
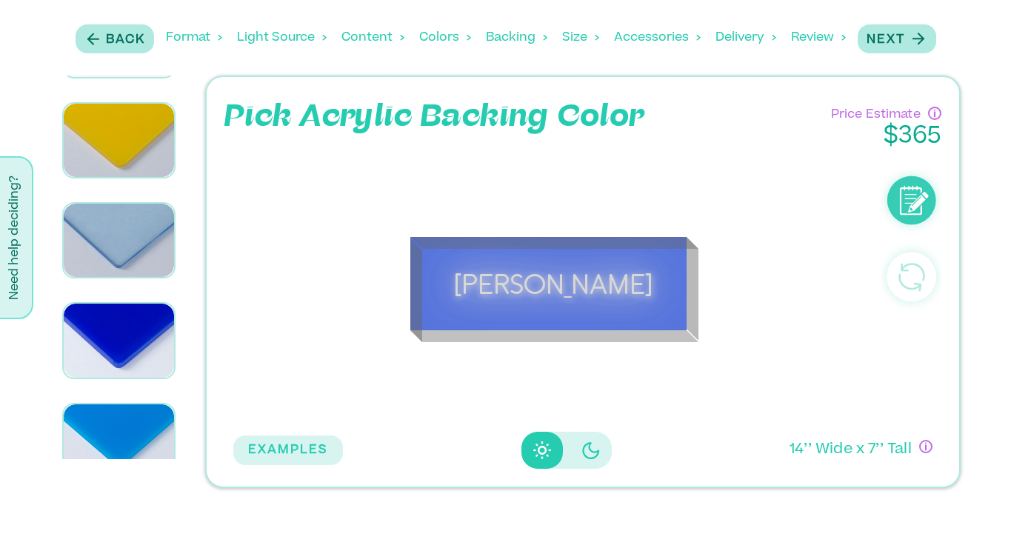
scroll to position [6720, 0]
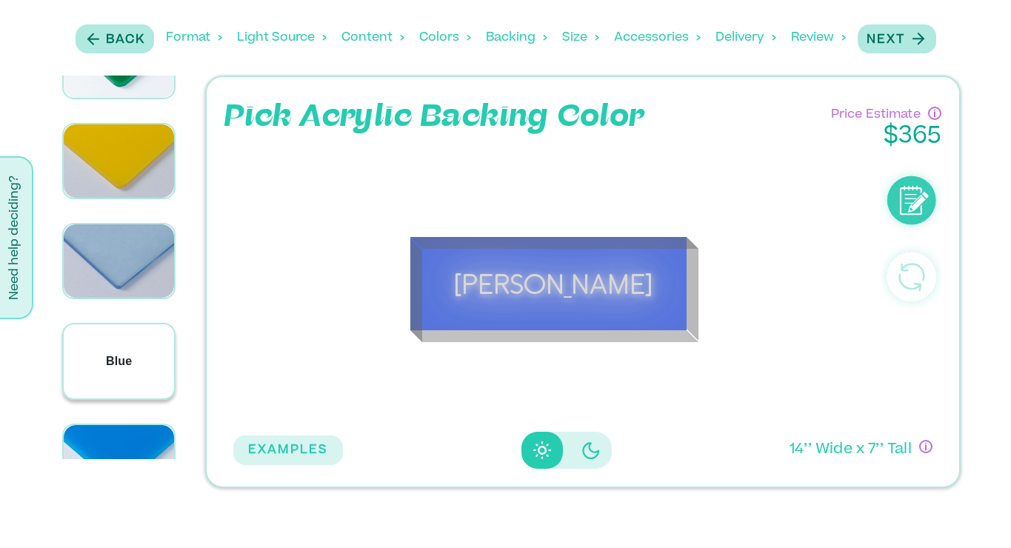
click at [113, 325] on div "Blue" at bounding box center [119, 361] width 110 height 73
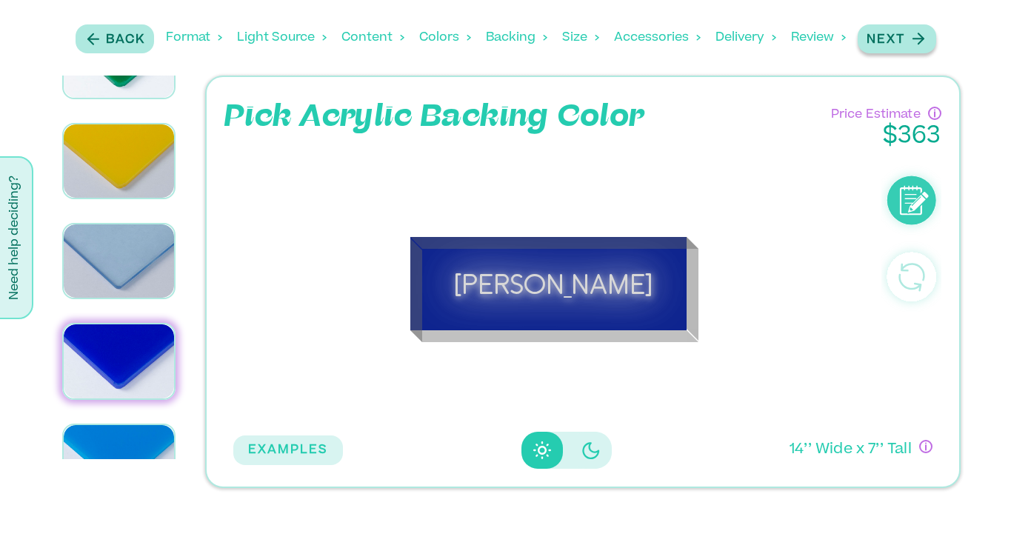
click at [890, 50] on button "Next" at bounding box center [897, 38] width 79 height 29
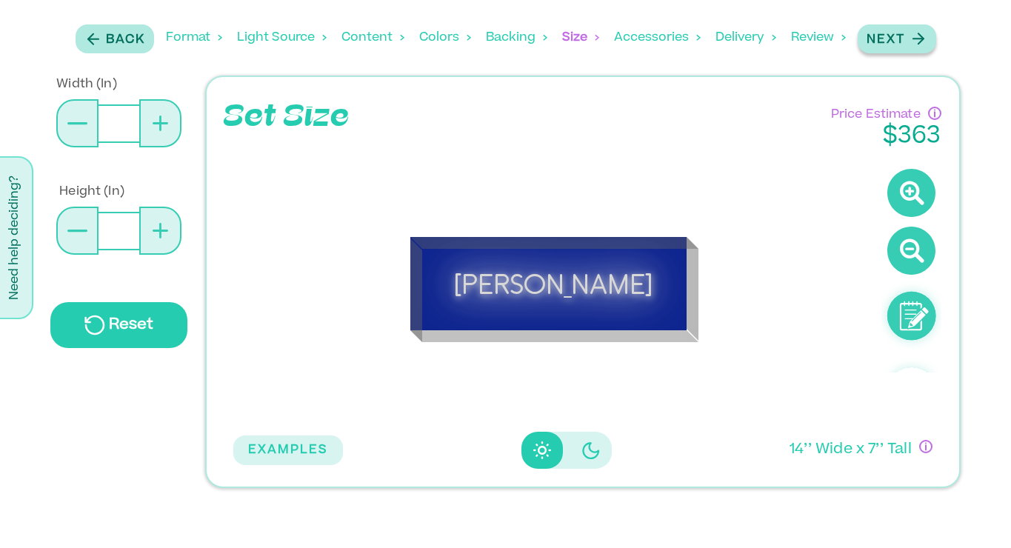
click at [890, 50] on button "Next" at bounding box center [897, 38] width 79 height 29
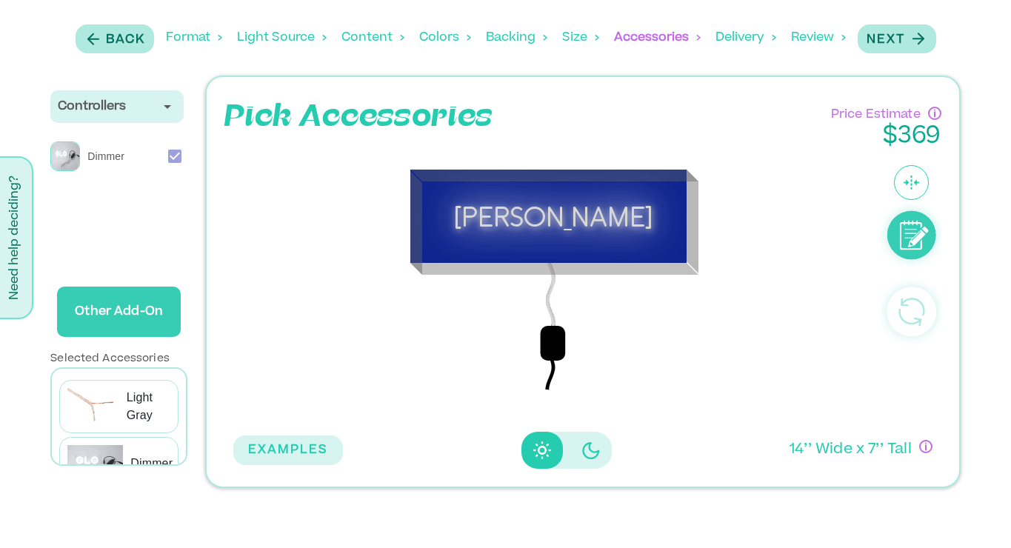
click at [589, 456] on icon "Disabled elevation buttons" at bounding box center [591, 451] width 18 height 18
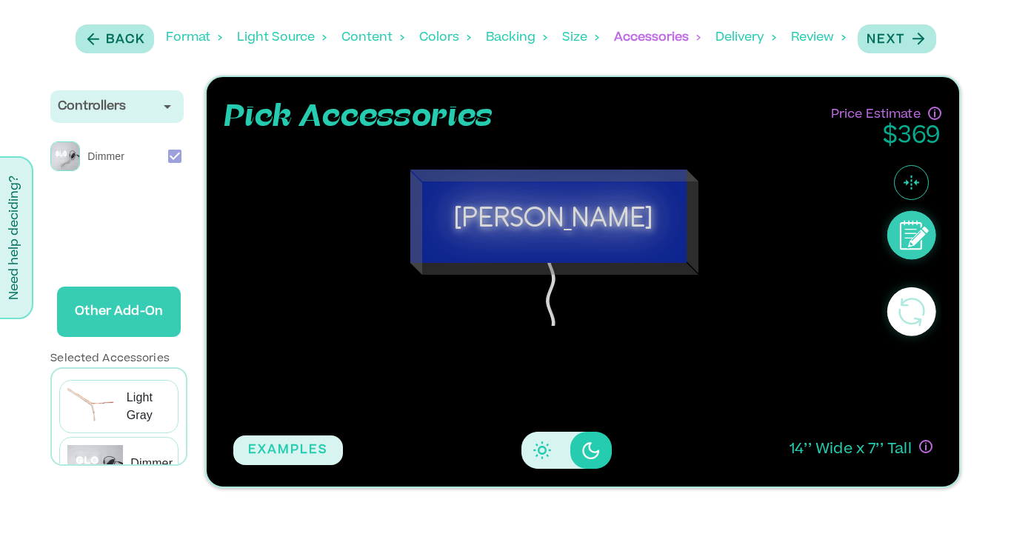
click at [540, 453] on icon "Disabled elevation buttons" at bounding box center [542, 450] width 9 height 9
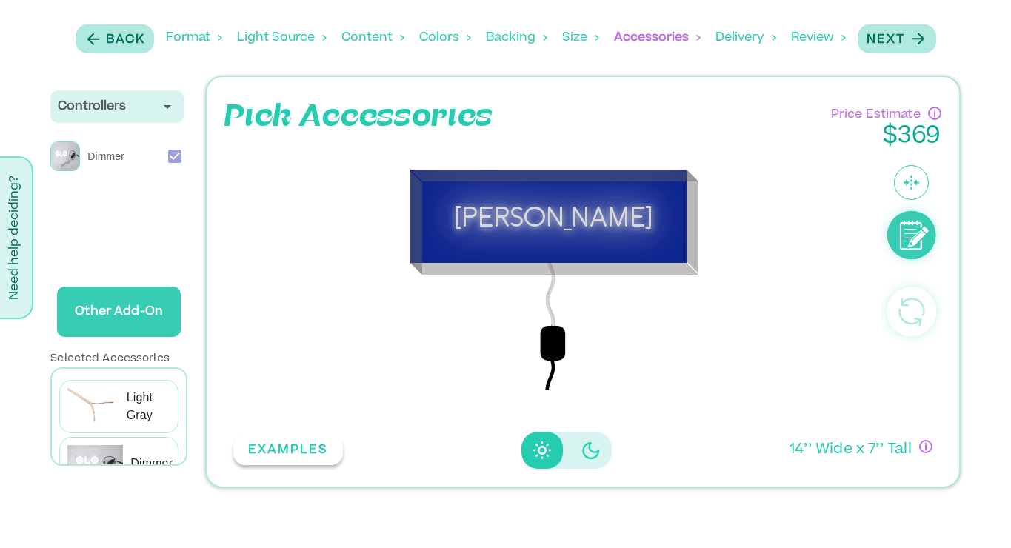
click at [273, 450] on button "EXAMPLES" at bounding box center [288, 451] width 110 height 30
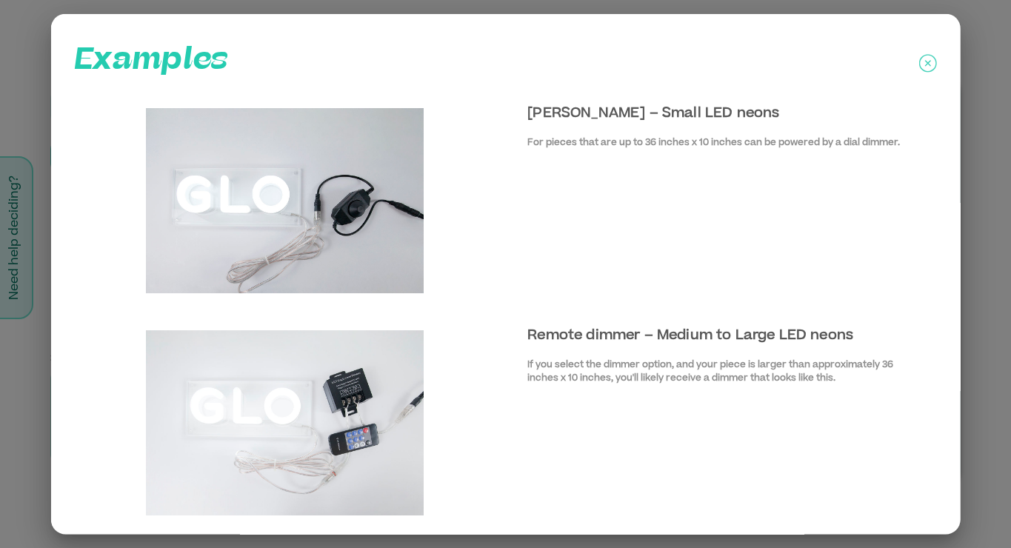
scroll to position [19, 0]
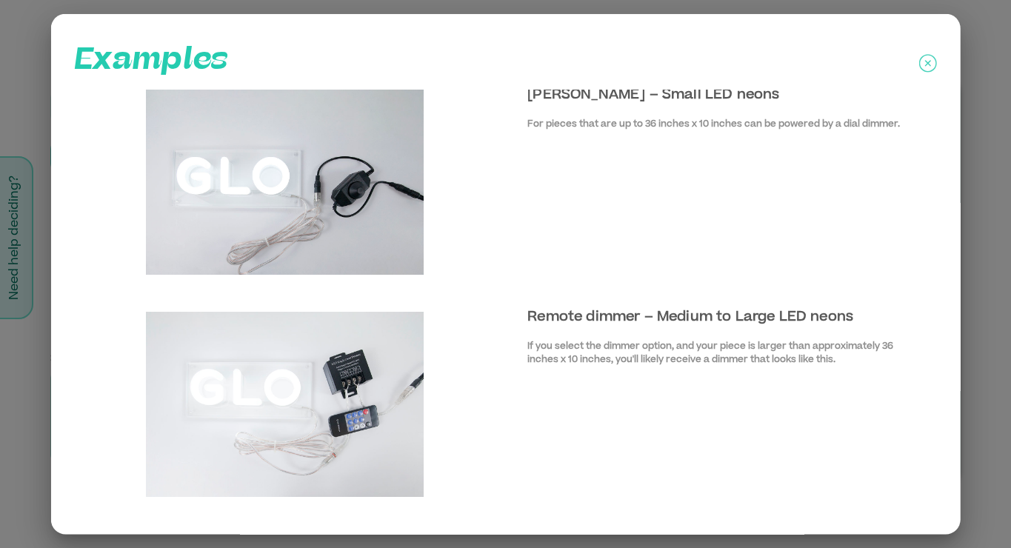
click at [929, 61] on icon at bounding box center [928, 63] width 18 height 37
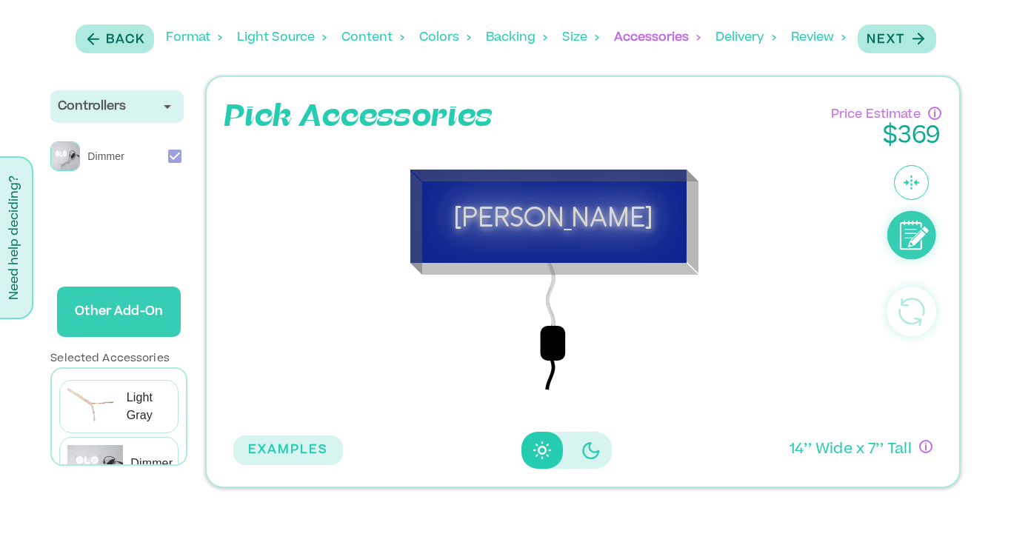
click at [440, 37] on div "Colors" at bounding box center [445, 38] width 52 height 46
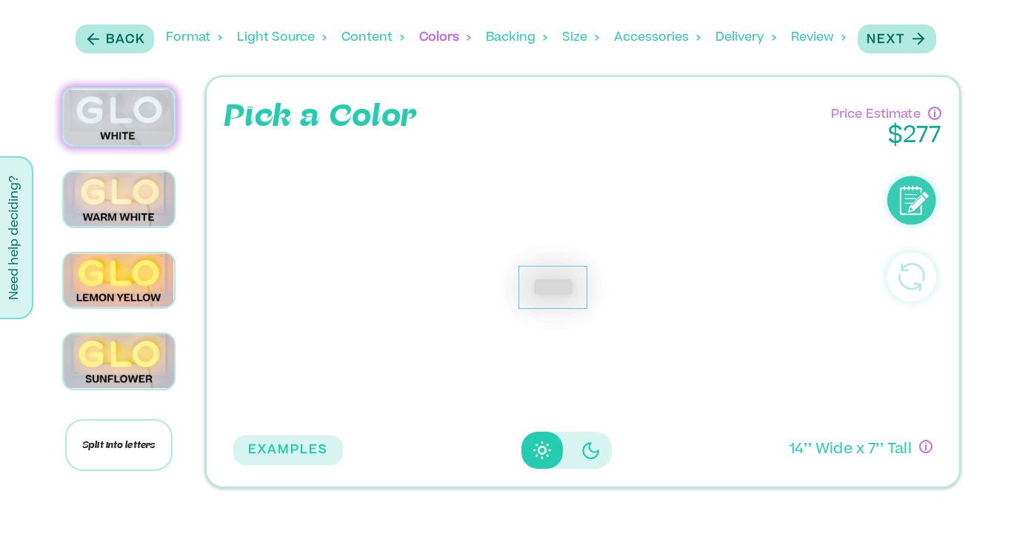
click at [519, 39] on div "Backing" at bounding box center [516, 38] width 61 height 46
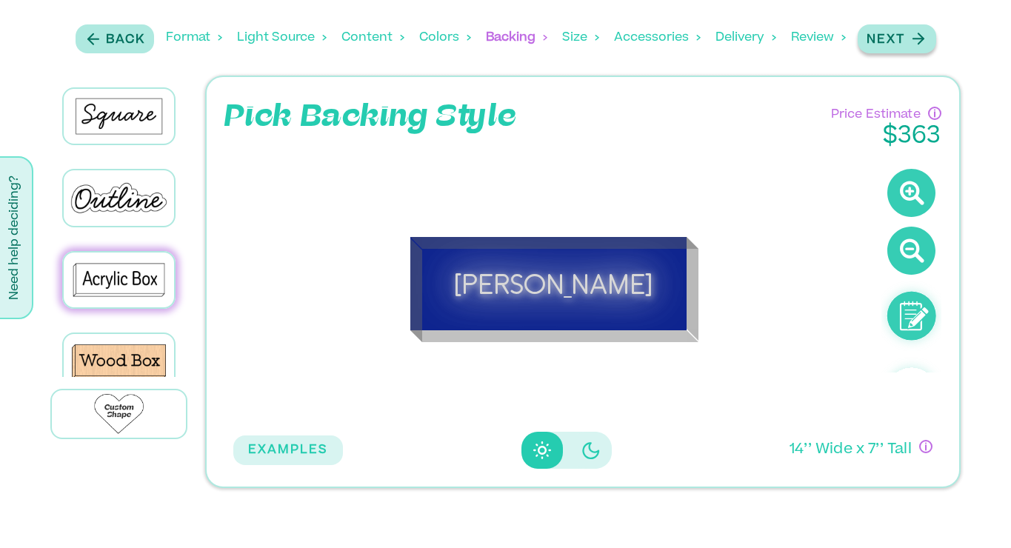
click at [900, 49] on button "Next" at bounding box center [897, 38] width 79 height 29
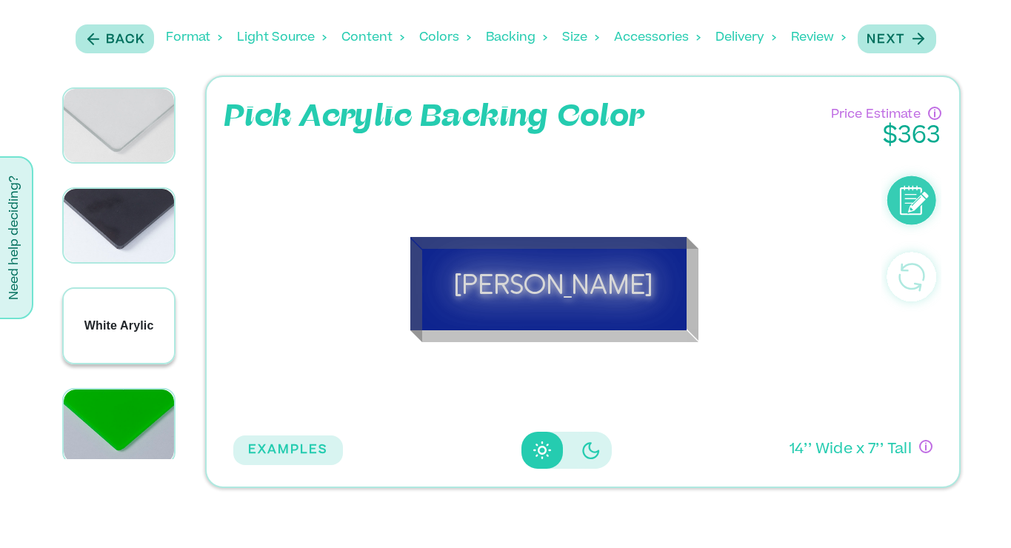
click at [107, 317] on p "White Arylic" at bounding box center [119, 326] width 70 height 18
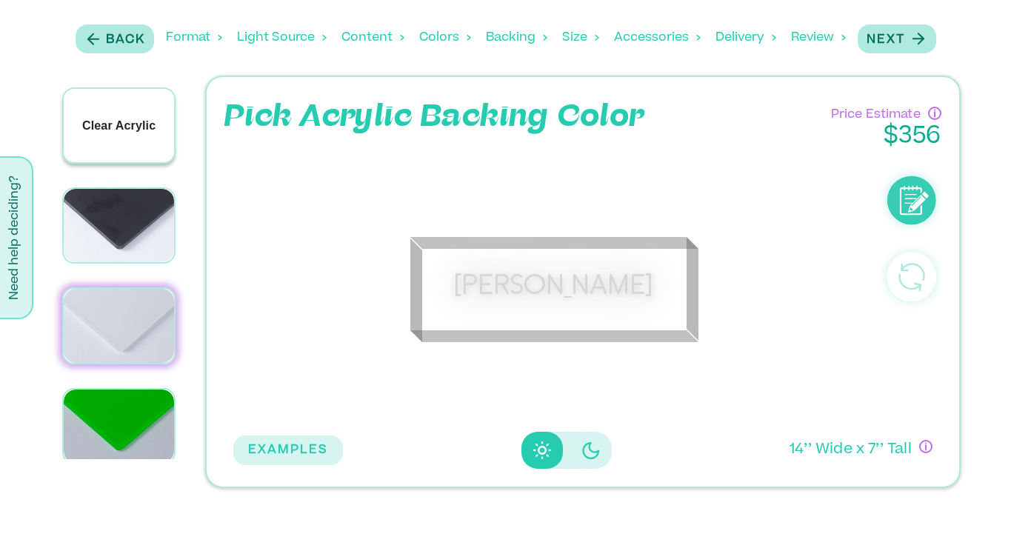
click at [136, 121] on p "Clear Acrylic" at bounding box center [118, 126] width 73 height 18
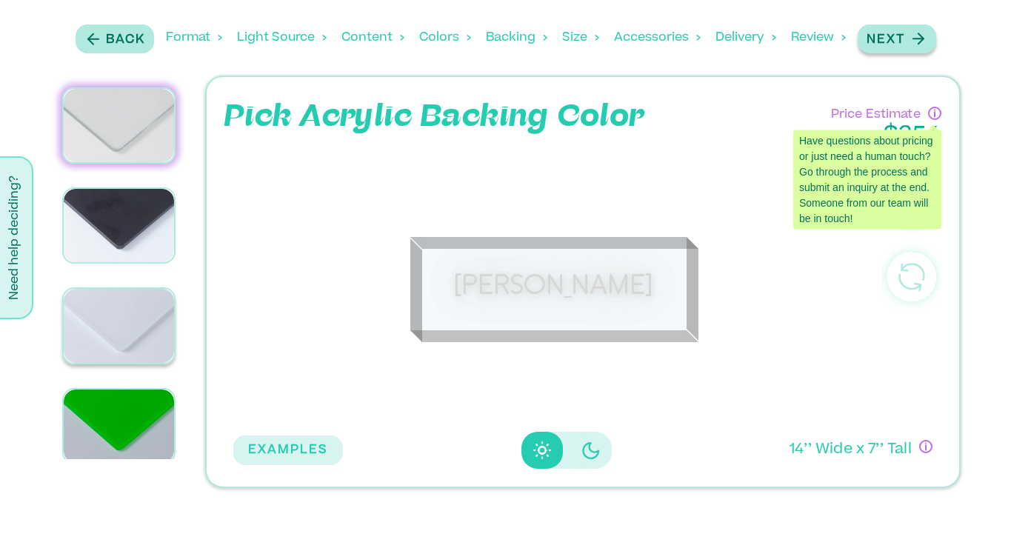
click at [876, 42] on p "Next" at bounding box center [886, 40] width 39 height 18
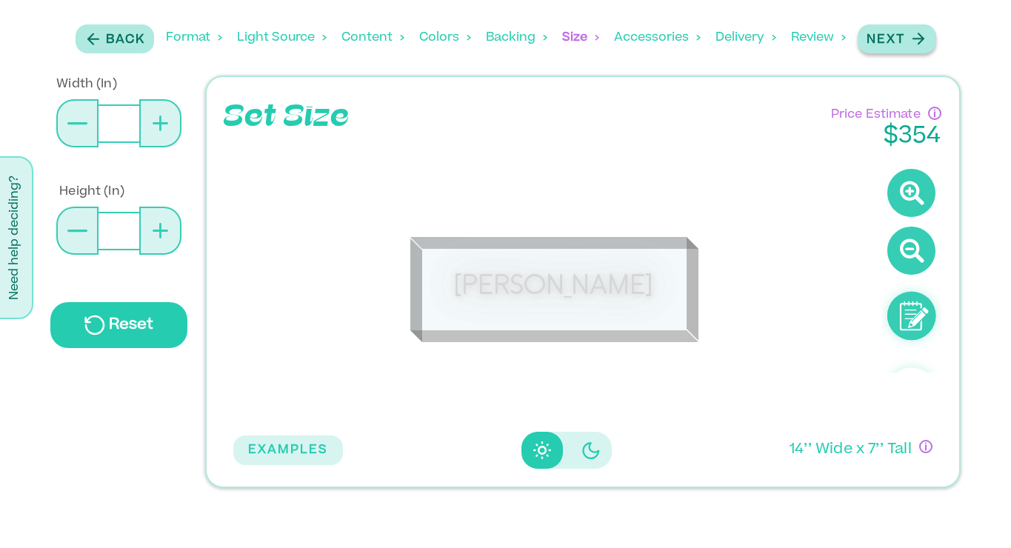
click at [876, 42] on p "Next" at bounding box center [886, 40] width 39 height 18
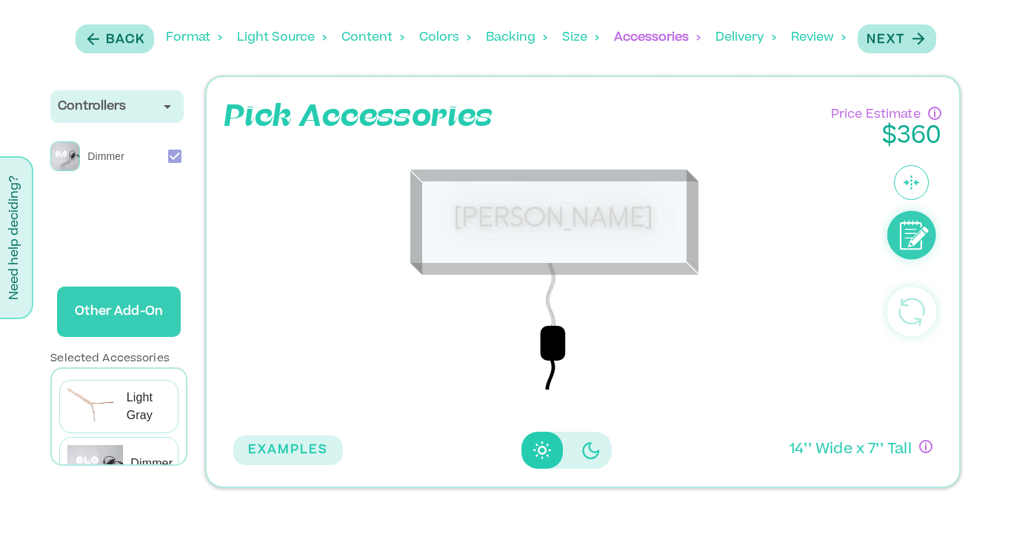
click at [591, 449] on icon "Disabled elevation buttons" at bounding box center [591, 451] width 18 height 18
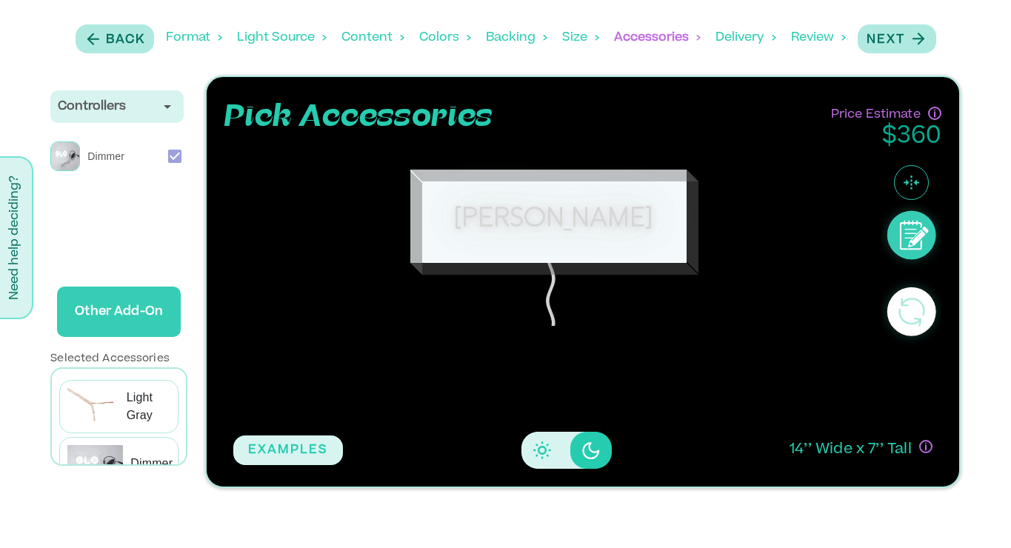
click at [541, 450] on icon "Disabled elevation buttons" at bounding box center [542, 451] width 18 height 18
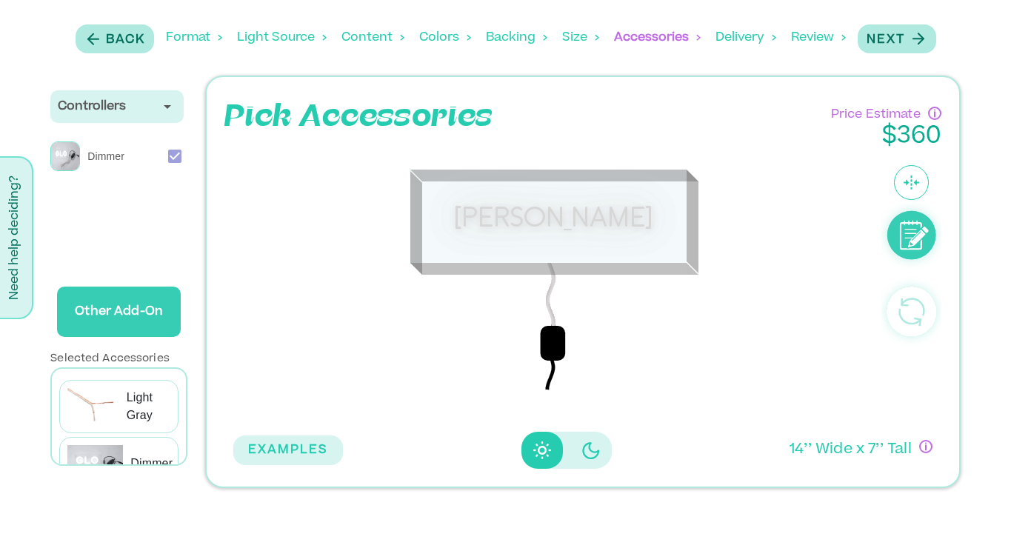
scroll to position [33, 0]
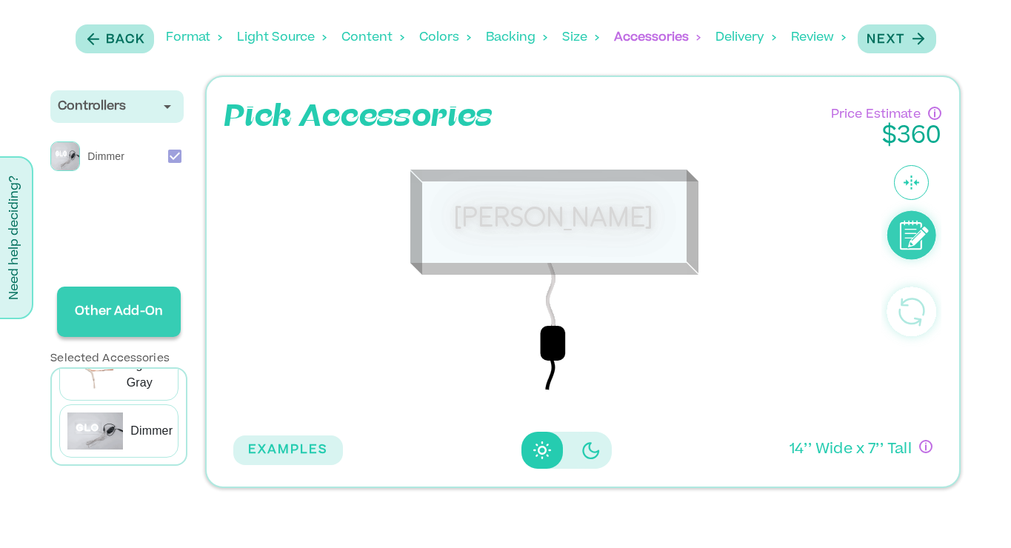
click at [128, 315] on p "Other Add-On" at bounding box center [119, 311] width 112 height 41
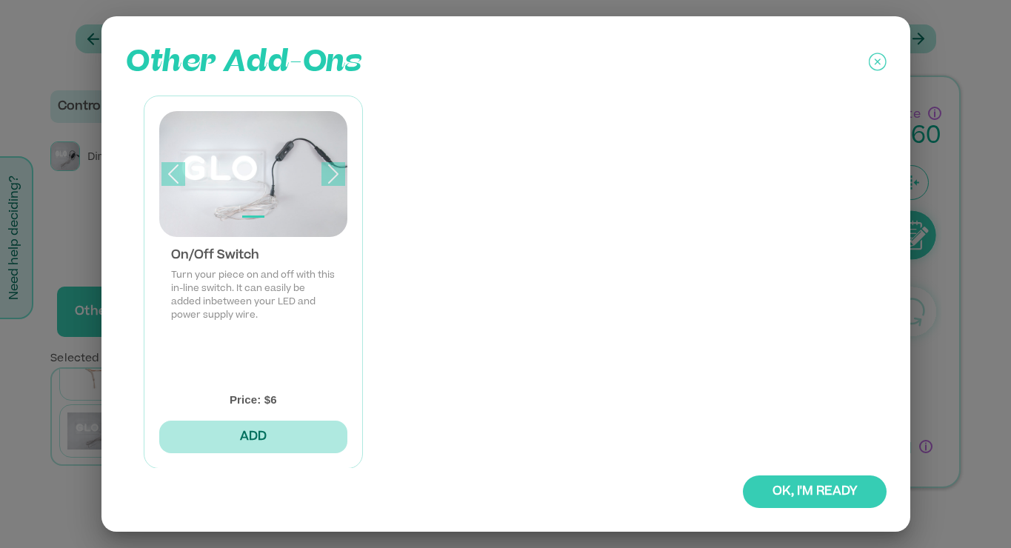
click at [267, 436] on button "ADD" at bounding box center [253, 437] width 189 height 33
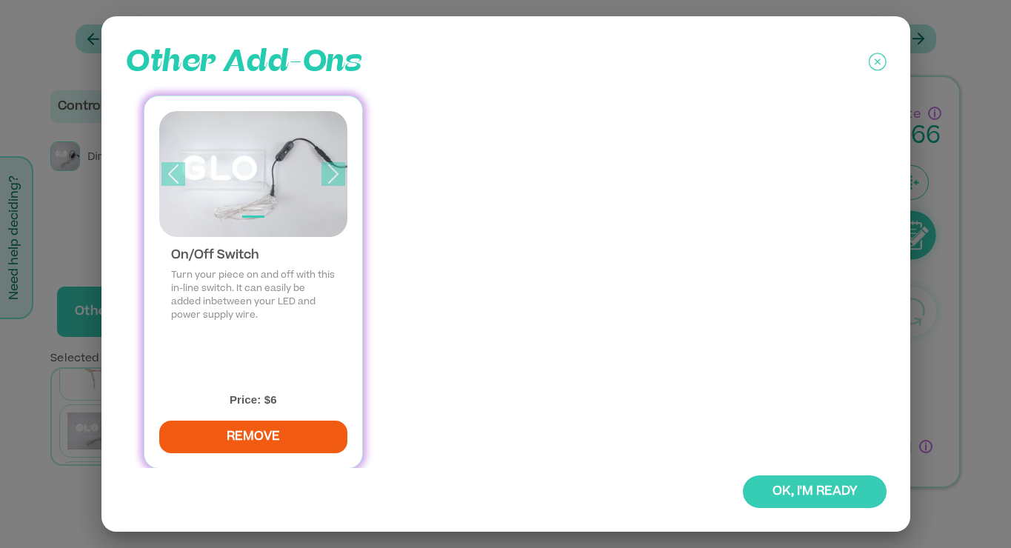
click at [876, 67] on icon at bounding box center [878, 62] width 18 height 37
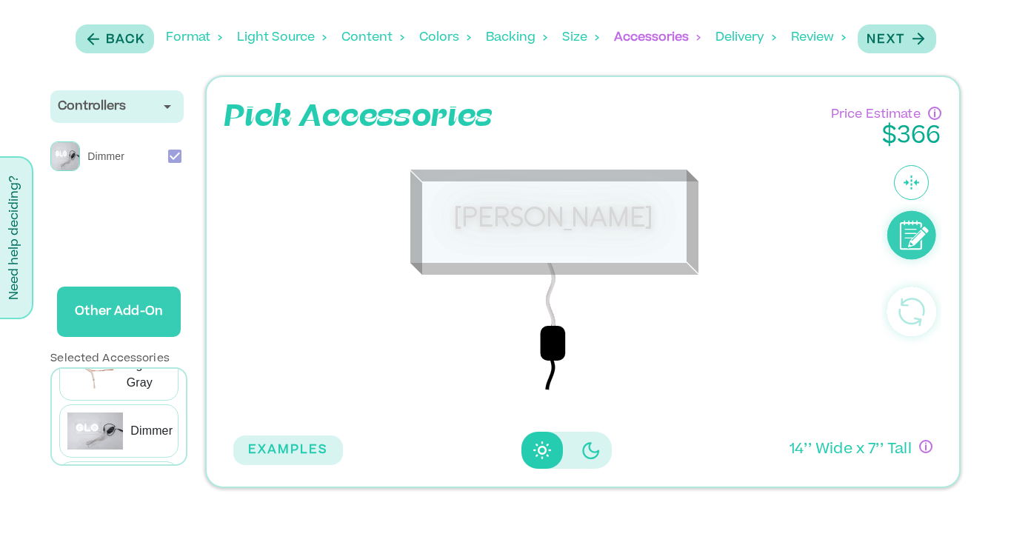
click at [122, 378] on div "Light Gray" at bounding box center [144, 374] width 51 height 37
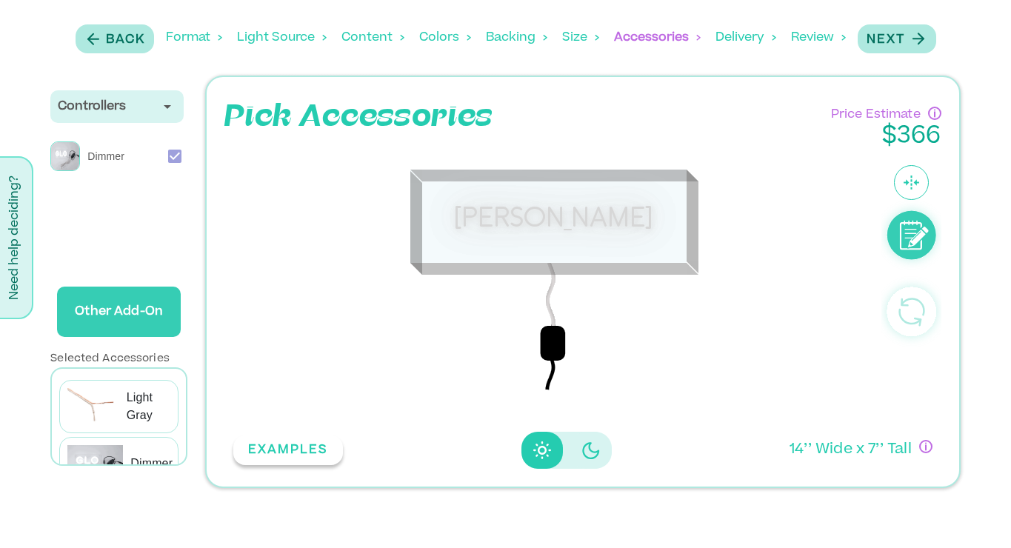
click at [296, 453] on button "EXAMPLES" at bounding box center [288, 451] width 110 height 30
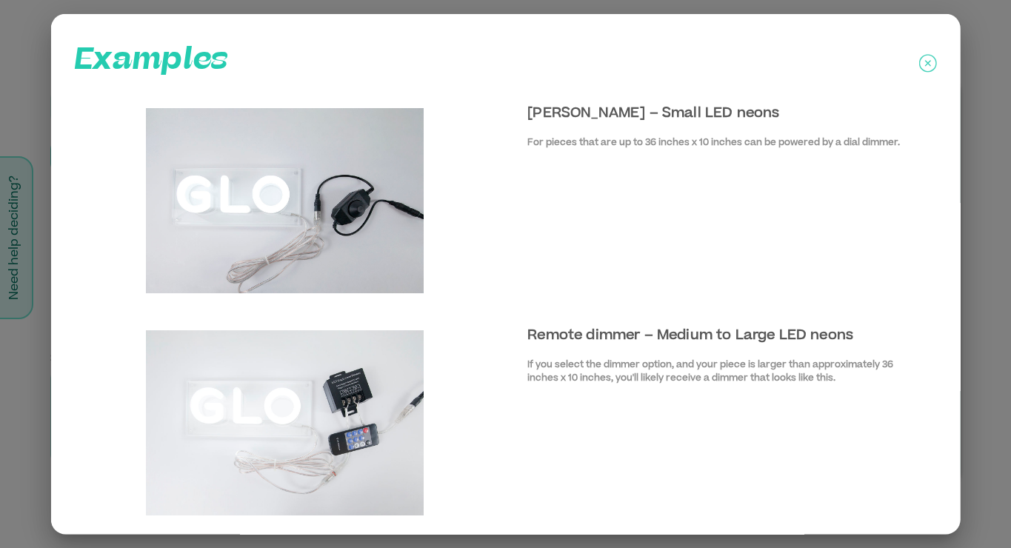
click at [926, 61] on icon at bounding box center [928, 63] width 6 height 6
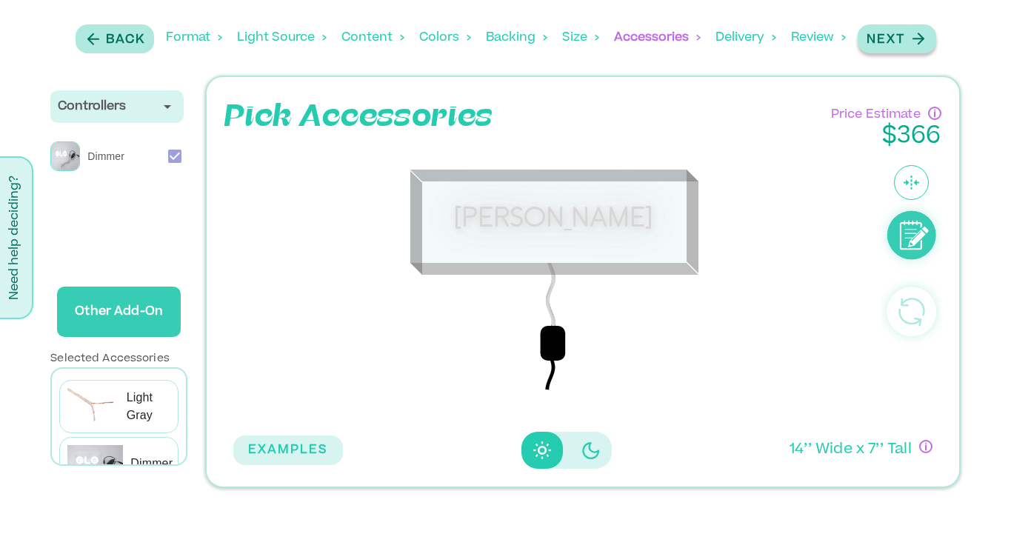
click at [904, 37] on p "Next" at bounding box center [886, 40] width 39 height 18
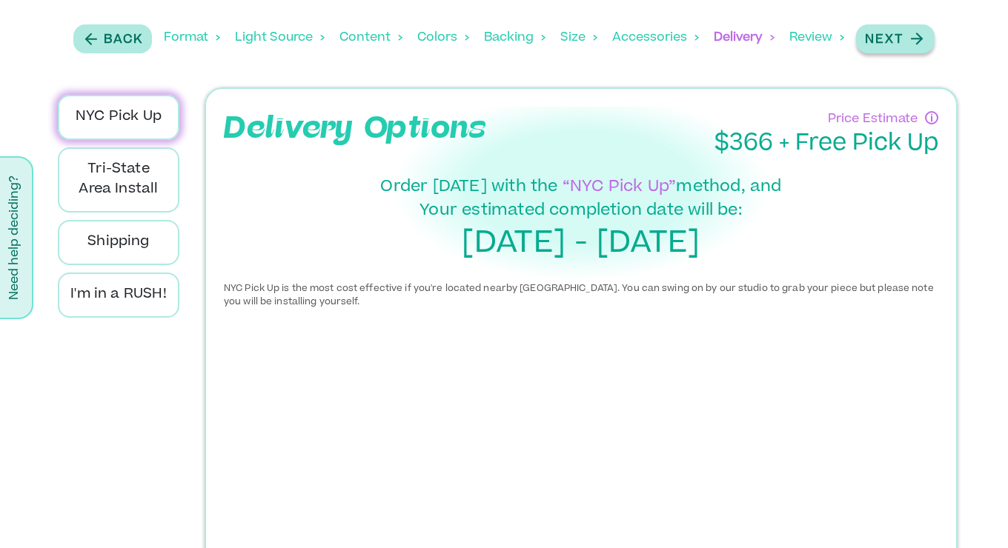
click at [905, 36] on div "Next" at bounding box center [895, 39] width 61 height 20
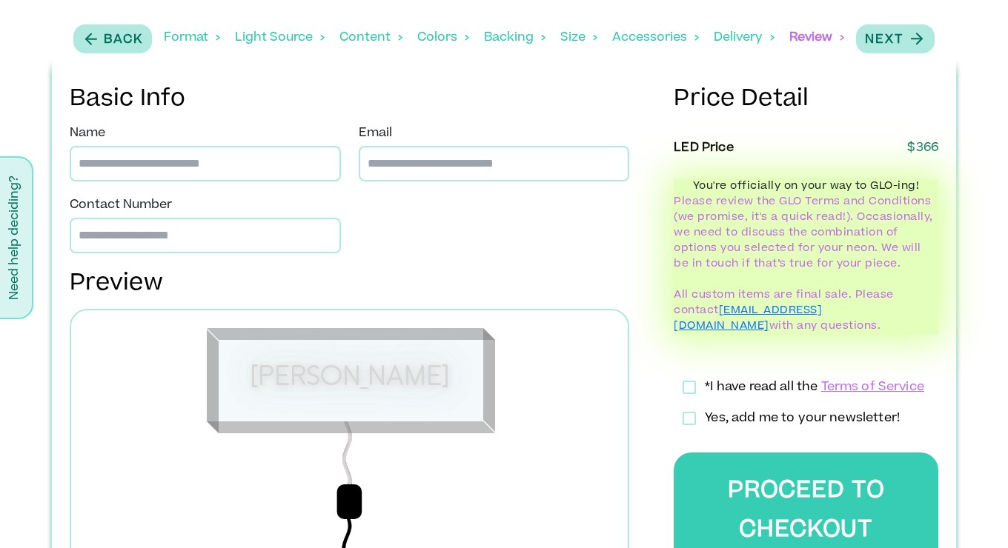
scroll to position [399, 0]
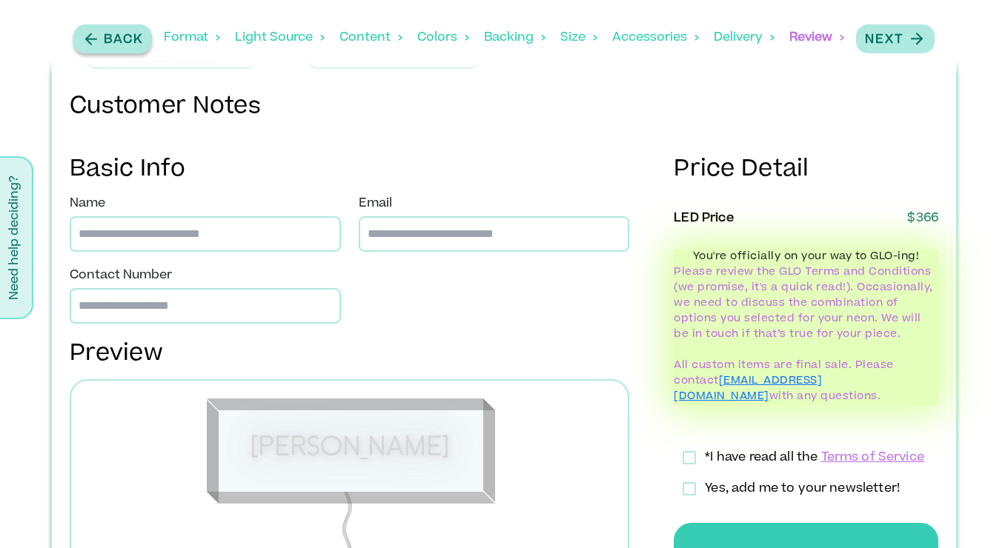
click at [112, 35] on p "Back" at bounding box center [123, 40] width 39 height 18
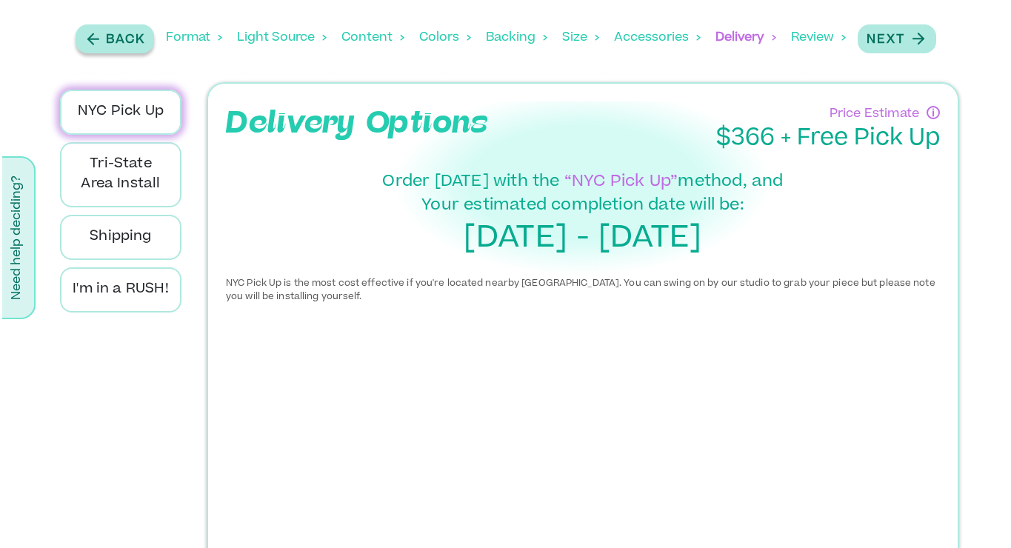
scroll to position [0, 0]
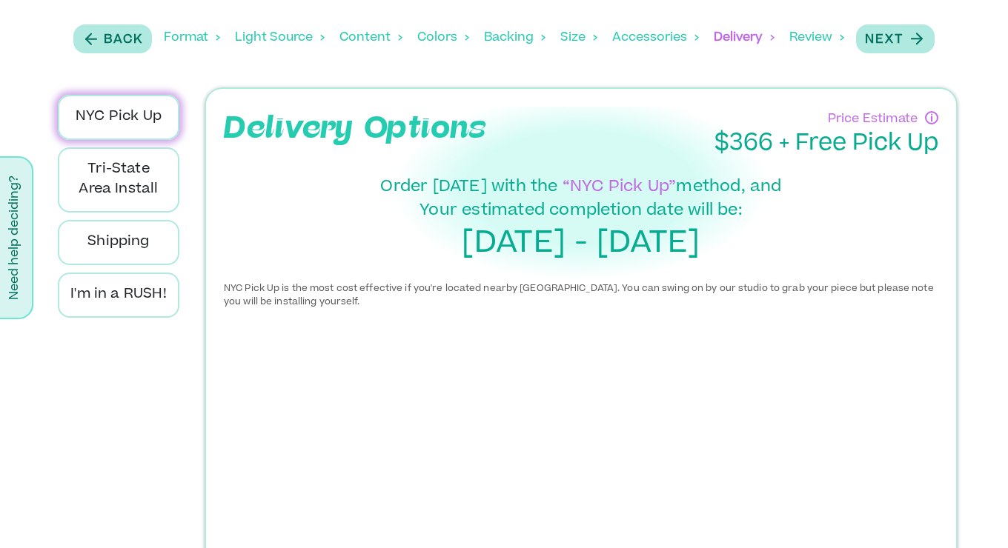
click at [132, 53] on div "Back Format Light Source Content Colors Backing Backing Color Size Accessories …" at bounding box center [504, 37] width 870 height 61
click at [126, 48] on p "Back" at bounding box center [123, 40] width 39 height 18
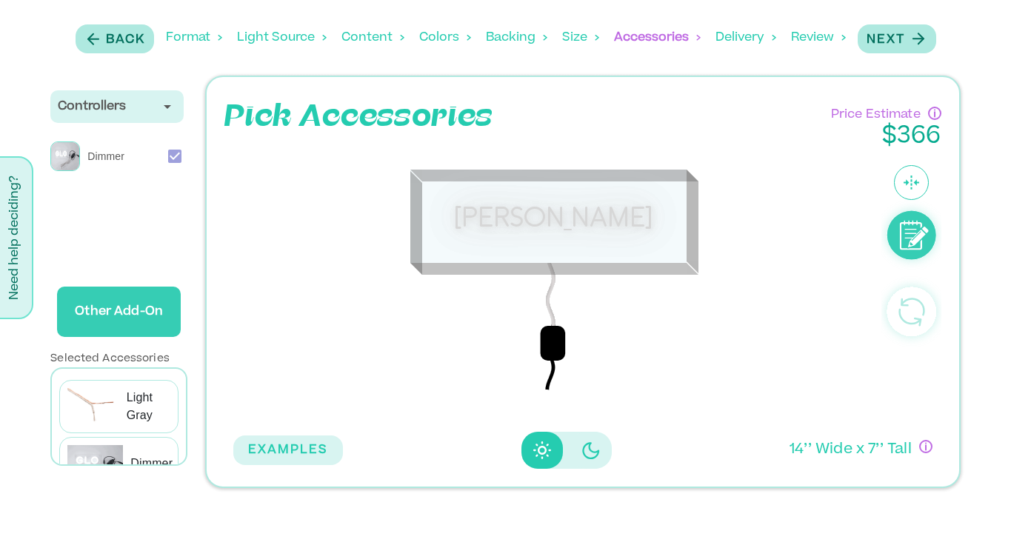
click at [588, 448] on icon "Disabled elevation buttons" at bounding box center [590, 450] width 17 height 17
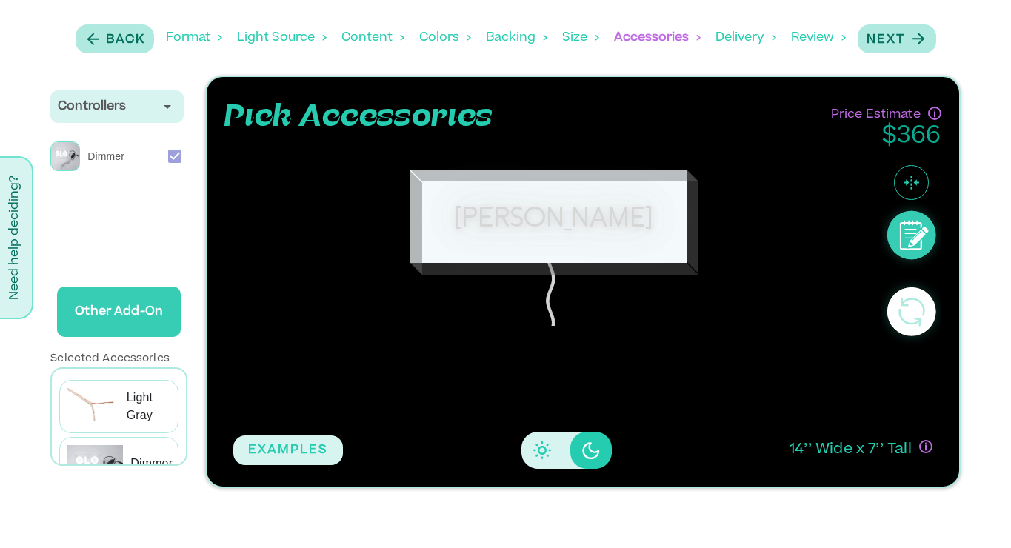
click at [529, 447] on button "Disabled elevation buttons" at bounding box center [542, 450] width 41 height 37
